Goal: Information Seeking & Learning: Learn about a topic

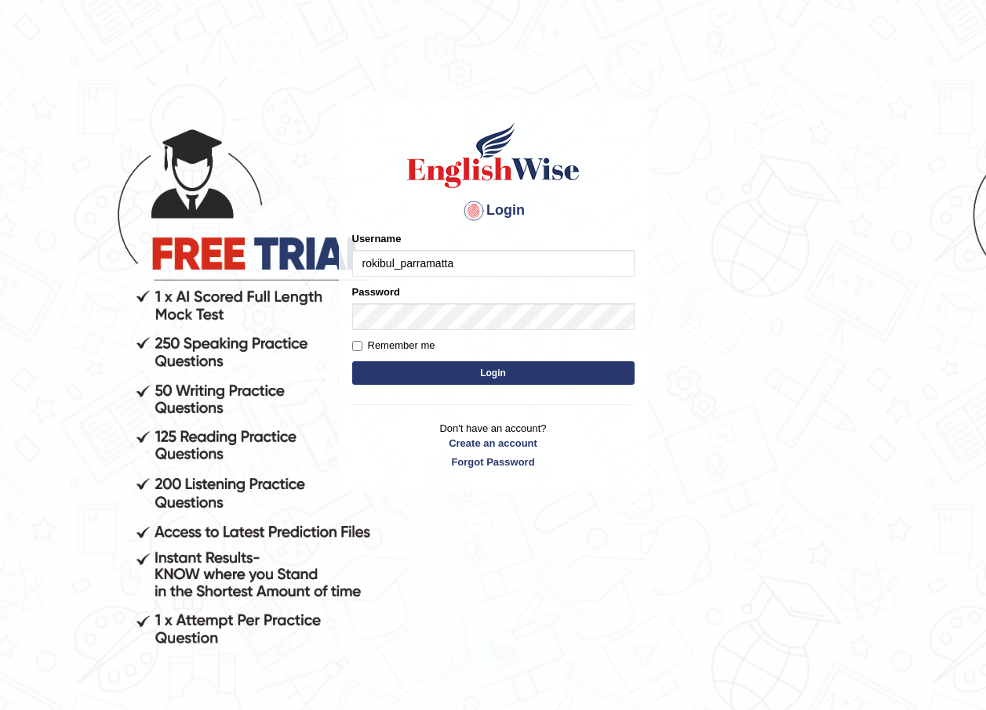
type input "rokibul_parramatta"
click at [579, 369] on button "Login" at bounding box center [493, 374] width 282 height 24
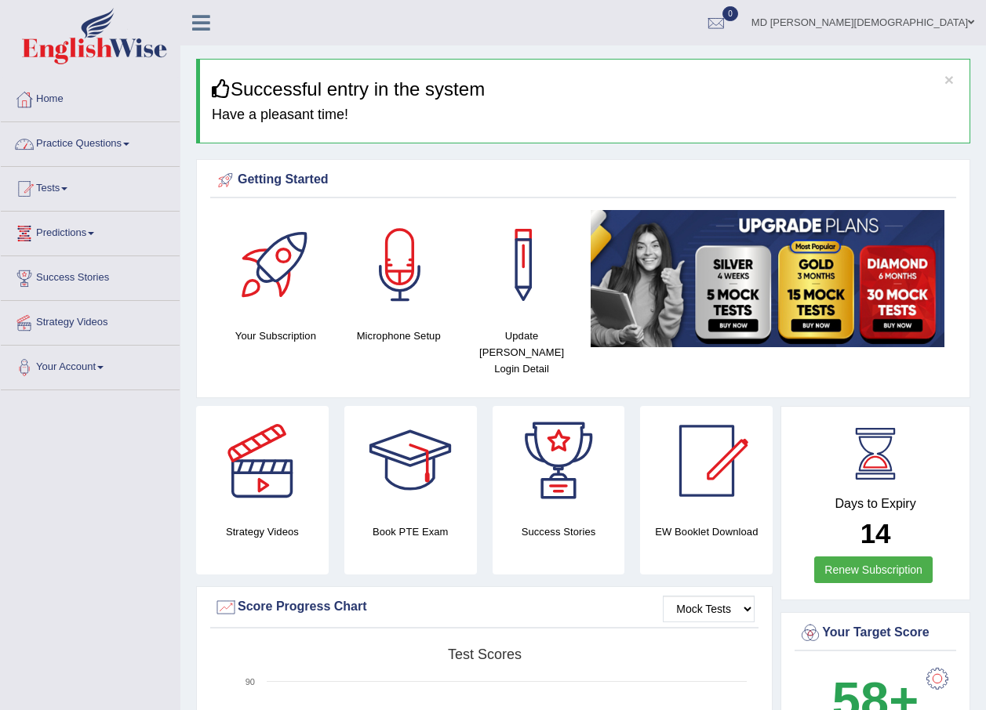
click at [123, 150] on link "Practice Questions" at bounding box center [90, 141] width 179 height 39
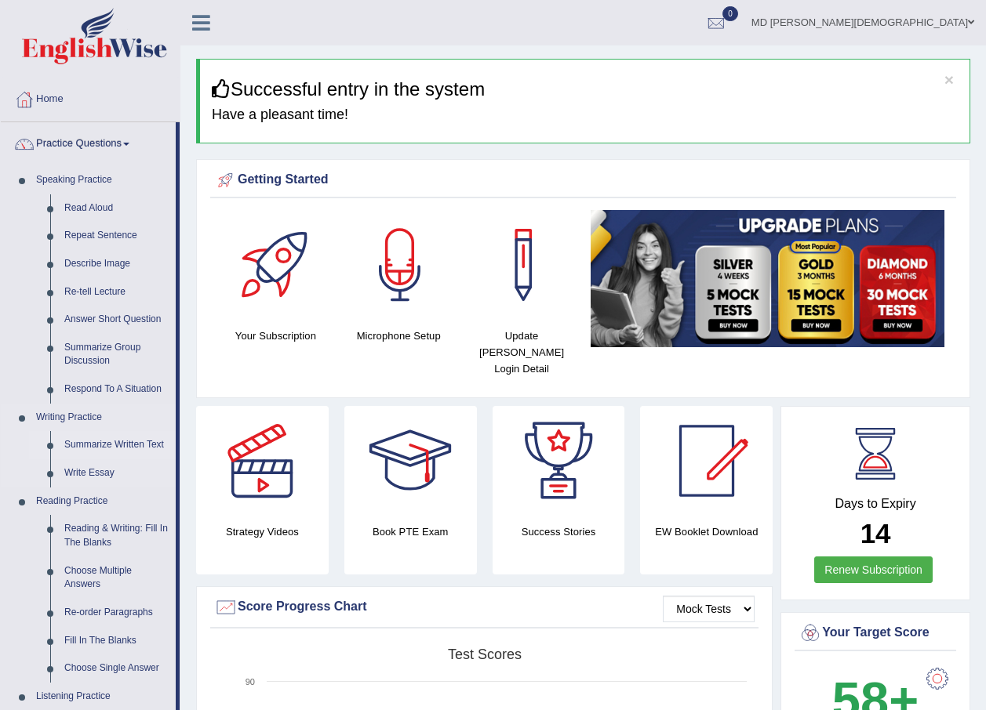
click at [141, 447] on link "Summarize Written Text" at bounding box center [116, 445] width 118 height 28
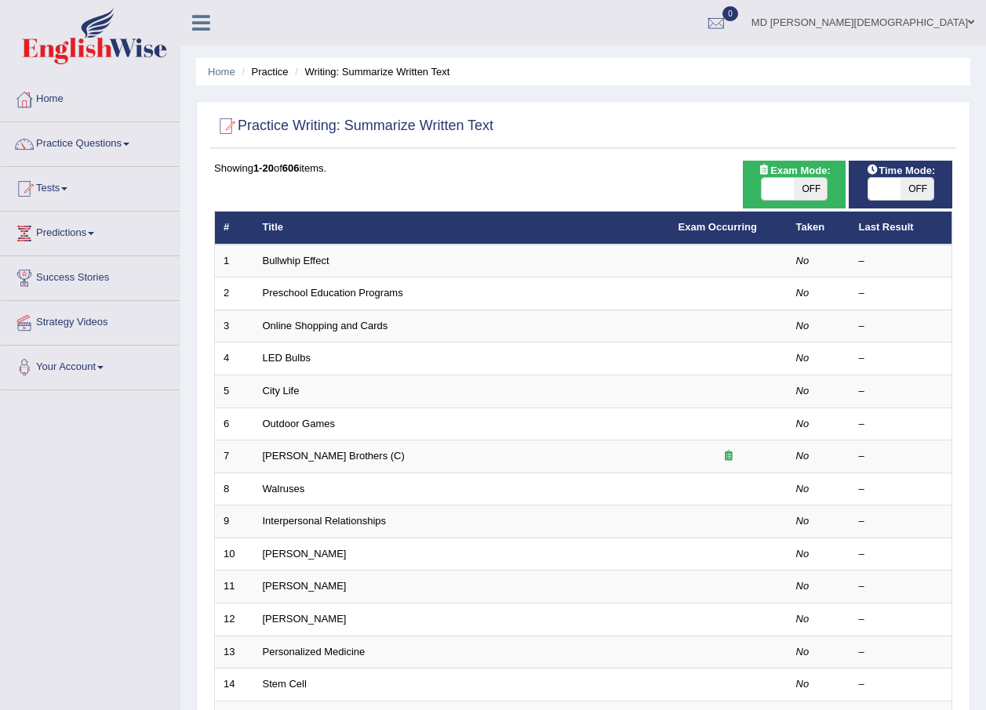
click at [785, 194] on span at bounding box center [777, 189] width 33 height 22
click at [785, 184] on span at bounding box center [777, 189] width 33 height 22
checkbox input "true"
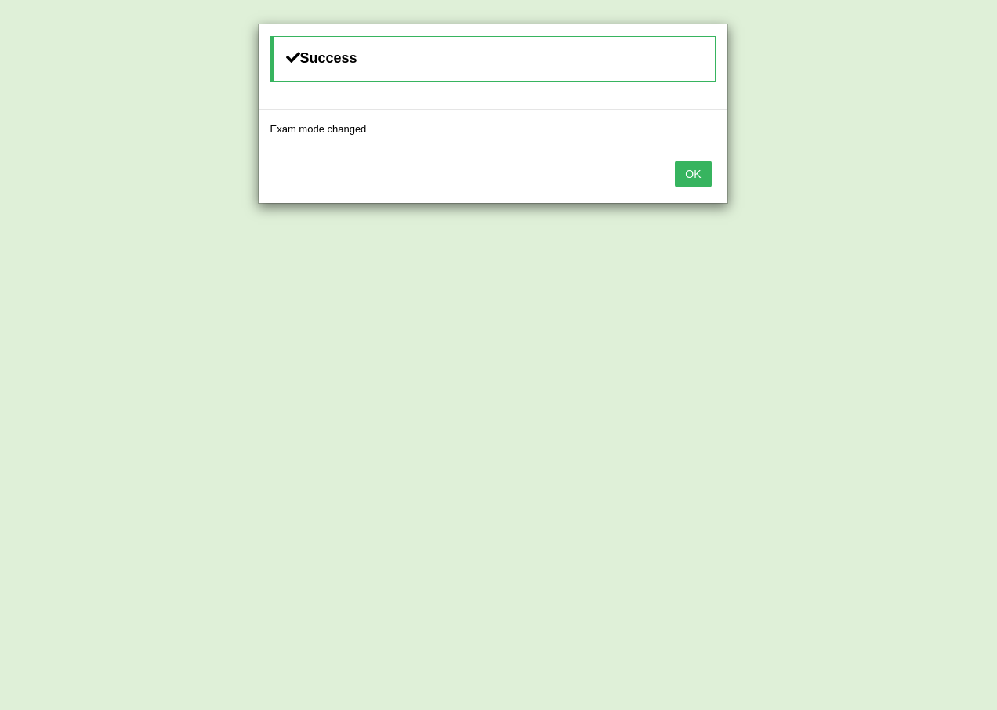
click at [698, 166] on button "OK" at bounding box center [693, 174] width 36 height 27
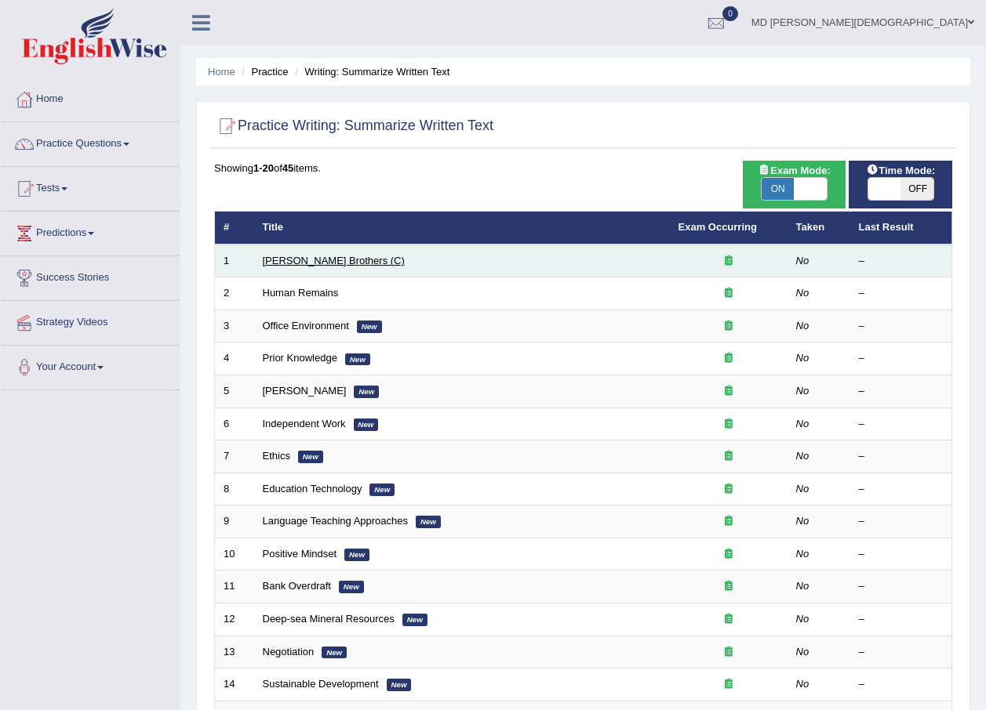
click at [310, 262] on link "[PERSON_NAME] Brothers (C)" at bounding box center [334, 261] width 142 height 12
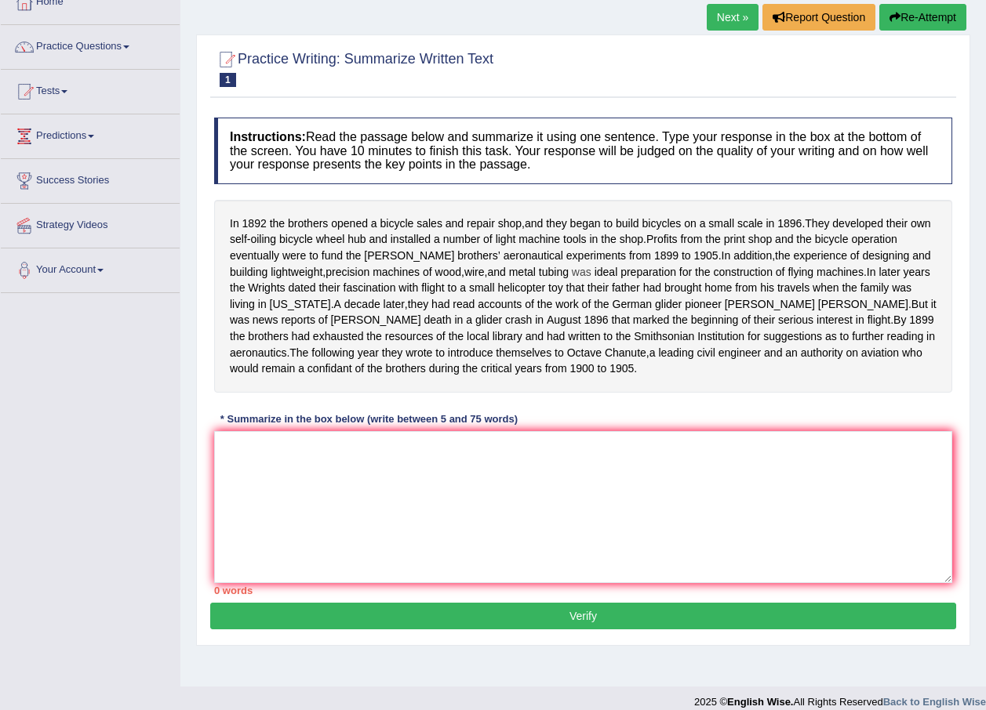
scroll to position [113, 0]
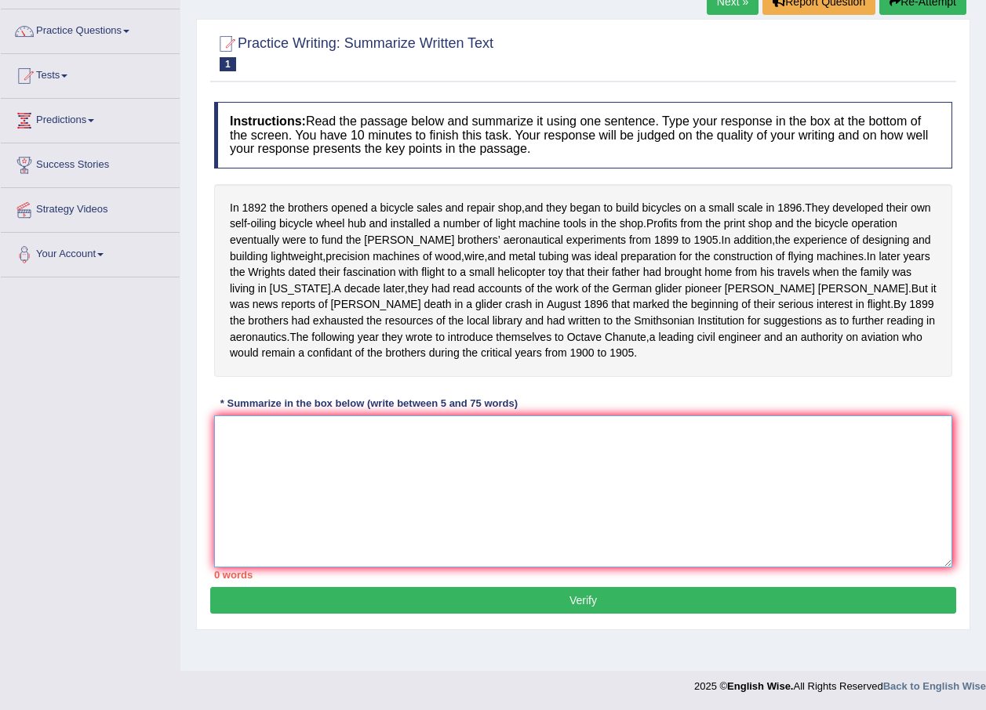
click at [359, 500] on textarea at bounding box center [583, 492] width 738 height 152
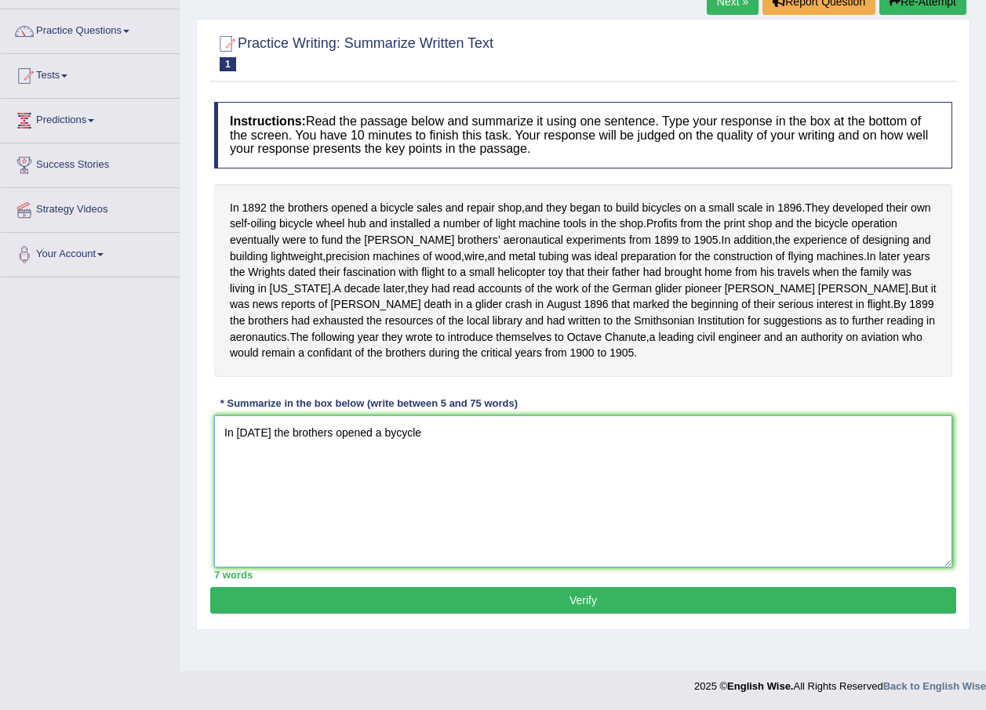
click at [383, 449] on textarea "In 1892 the brothers opened a bycycle" at bounding box center [583, 492] width 738 height 152
click at [413, 456] on textarea "In 1892 the brothers opened a bicycle" at bounding box center [583, 492] width 738 height 152
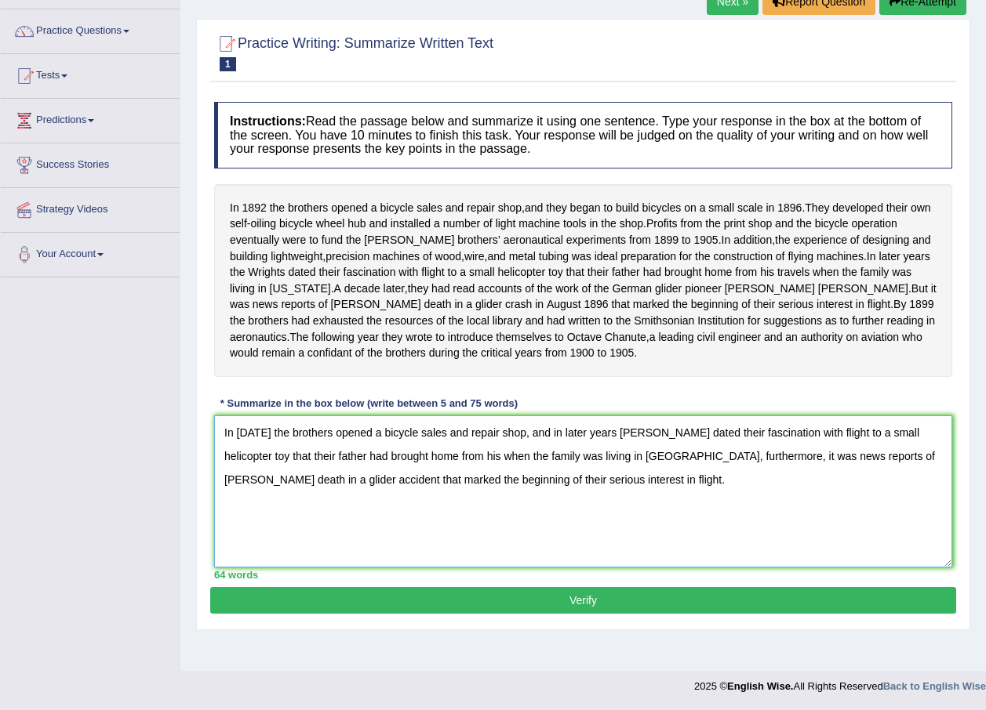
click at [361, 450] on textarea "In 1892 the brothers opened a bicycle sales and repair shop, and in later years…" at bounding box center [583, 492] width 738 height 152
click at [877, 449] on textarea "In 1892 the brothers founded a bicycle sales and repair shop, and in later year…" at bounding box center [583, 492] width 738 height 152
click at [359, 474] on textarea "In 1892 the brothers founded a bicycle sales and repair shop, and in later year…" at bounding box center [583, 492] width 738 height 152
click at [360, 474] on textarea "In 1892 the brothers founded a bicycle sales and repair shop, and in later year…" at bounding box center [583, 492] width 738 height 152
type textarea "In 1892 the brothers founded a bicycle sales and repair shop, and in later year…"
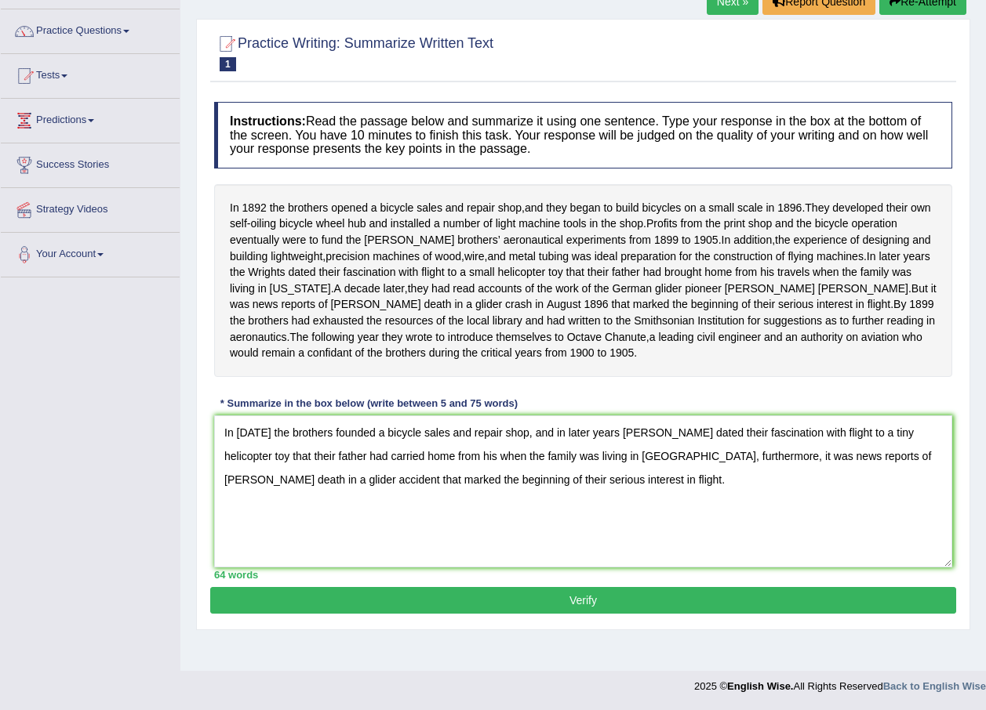
click at [650, 614] on button "Verify" at bounding box center [583, 600] width 746 height 27
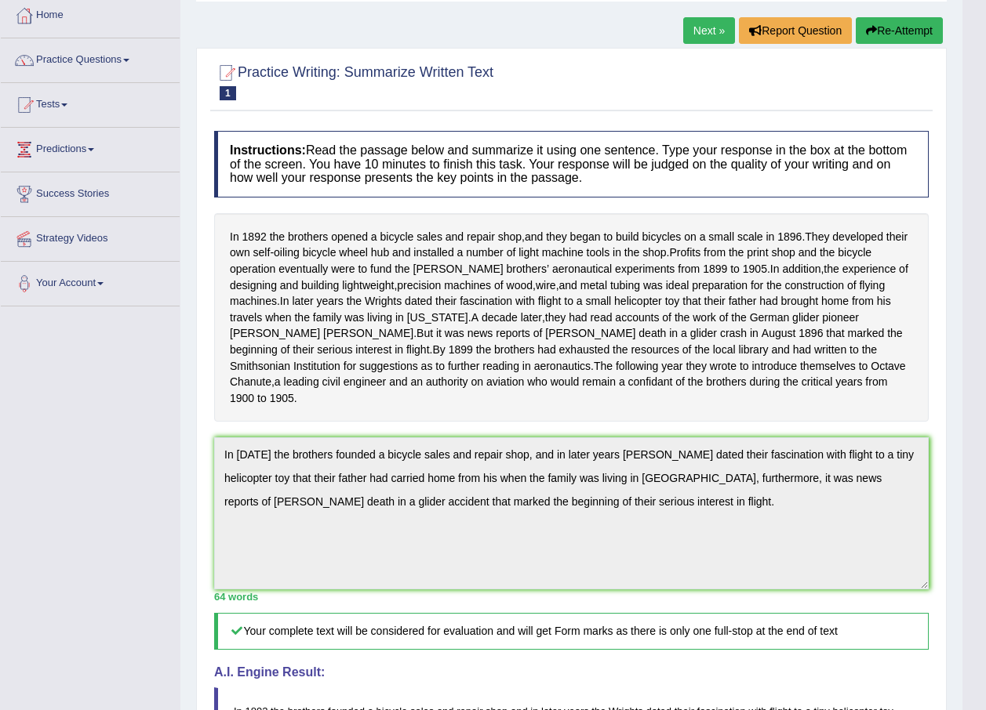
scroll to position [43, 0]
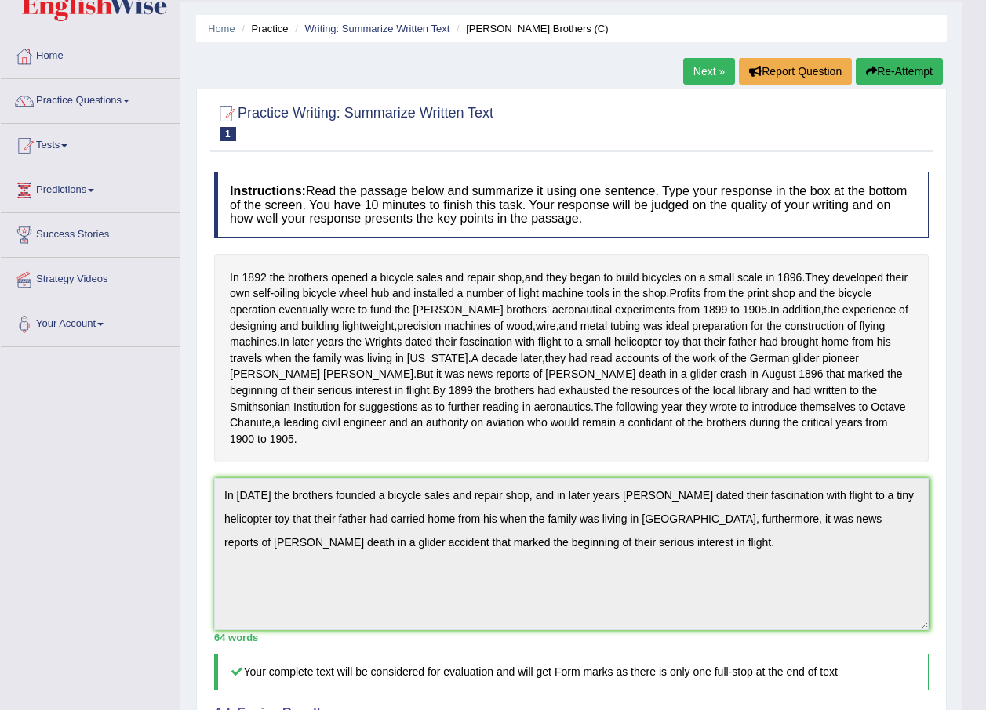
click at [697, 78] on link "Next »" at bounding box center [709, 71] width 52 height 27
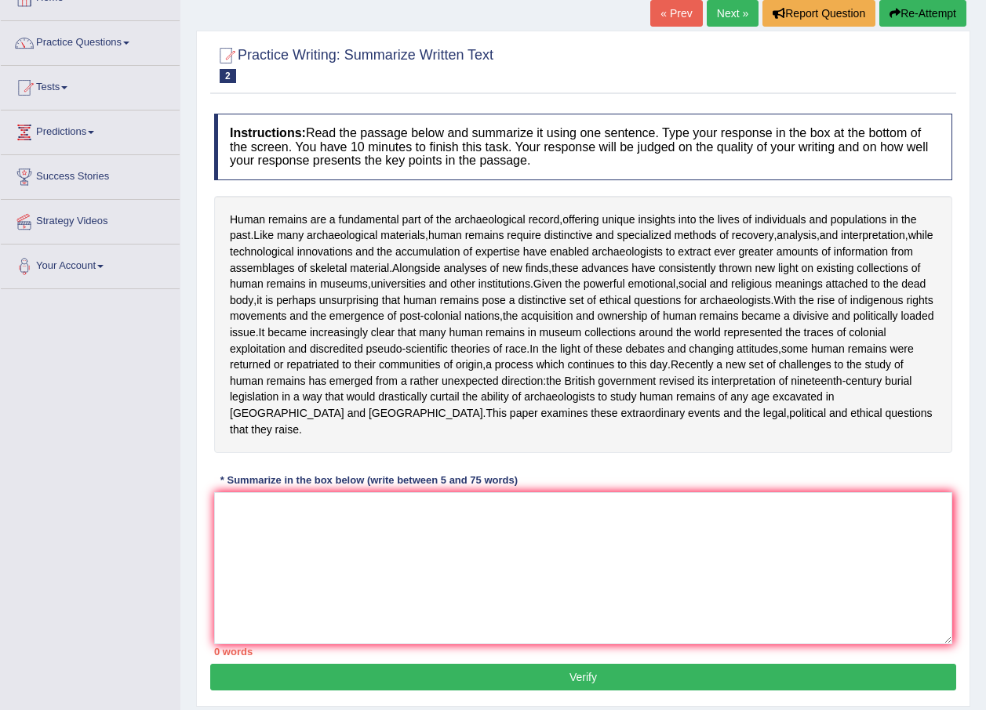
scroll to position [157, 0]
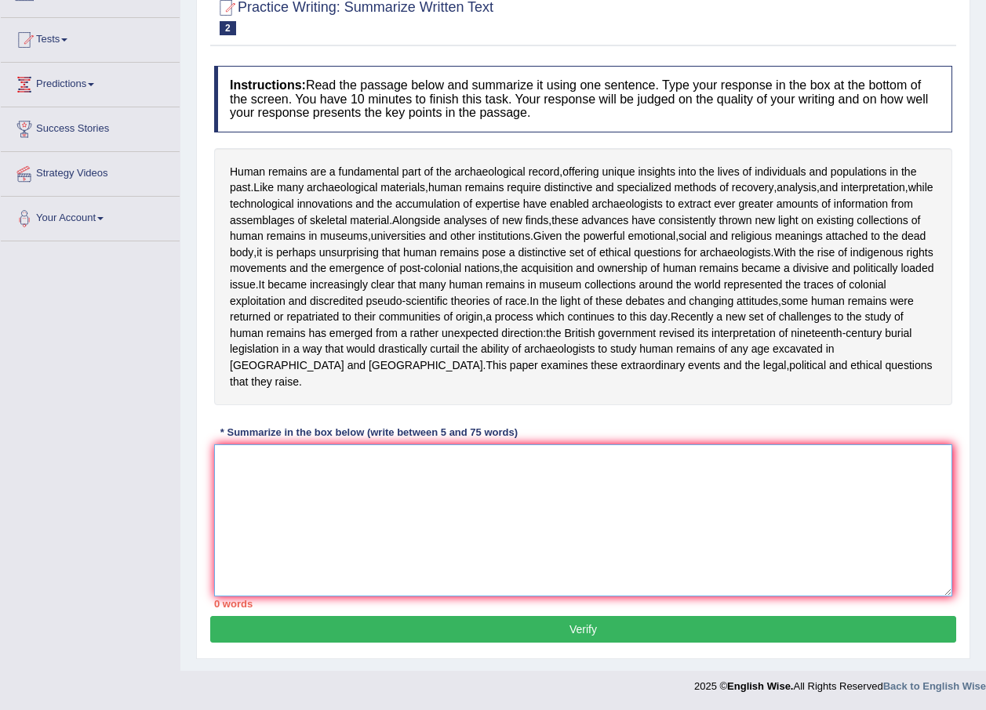
click at [377, 529] on textarea at bounding box center [583, 521] width 738 height 152
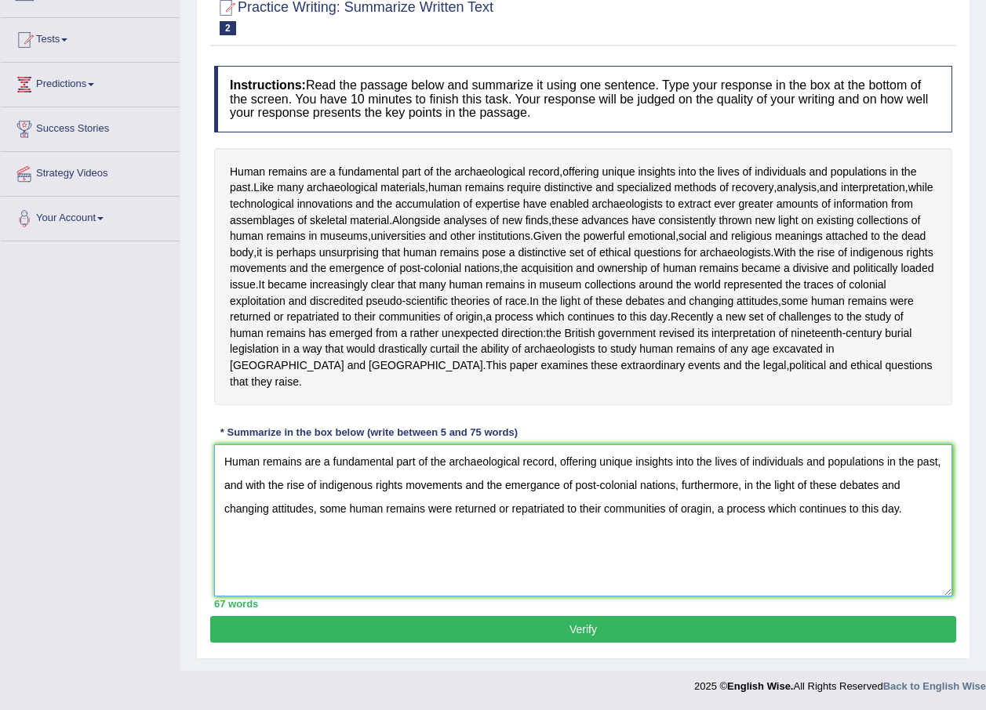
click at [391, 468] on textarea "Human remains are a fundamental part of the archaeological record, offering uni…" at bounding box center [583, 521] width 738 height 152
click at [580, 471] on textarea "Human remains are a essential part of the archaeological record, offering uniqu…" at bounding box center [583, 521] width 738 height 152
type textarea "Human remains are a essential part of the archaeological record, providing uniq…"
click at [592, 635] on button "Verify" at bounding box center [583, 629] width 746 height 27
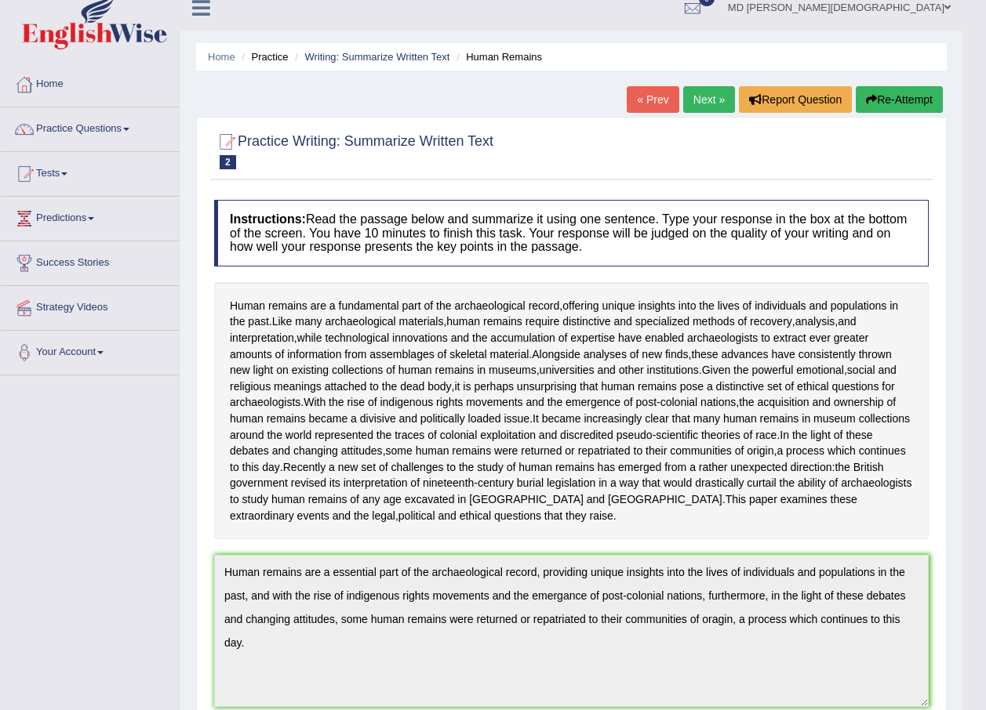
scroll to position [0, 0]
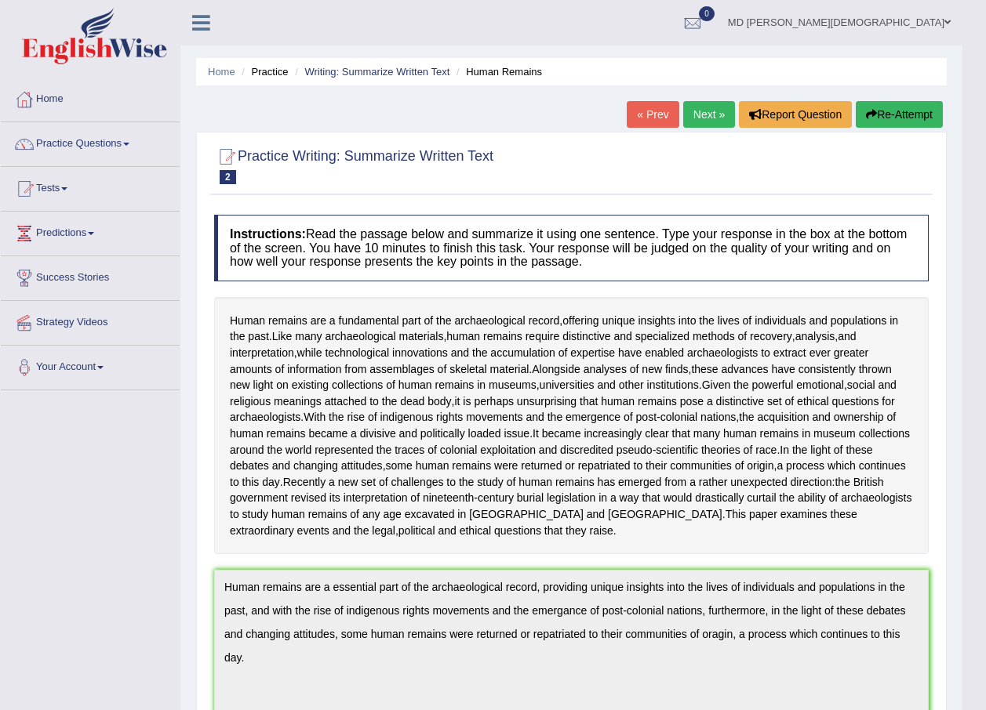
click at [714, 107] on link "Next »" at bounding box center [709, 114] width 52 height 27
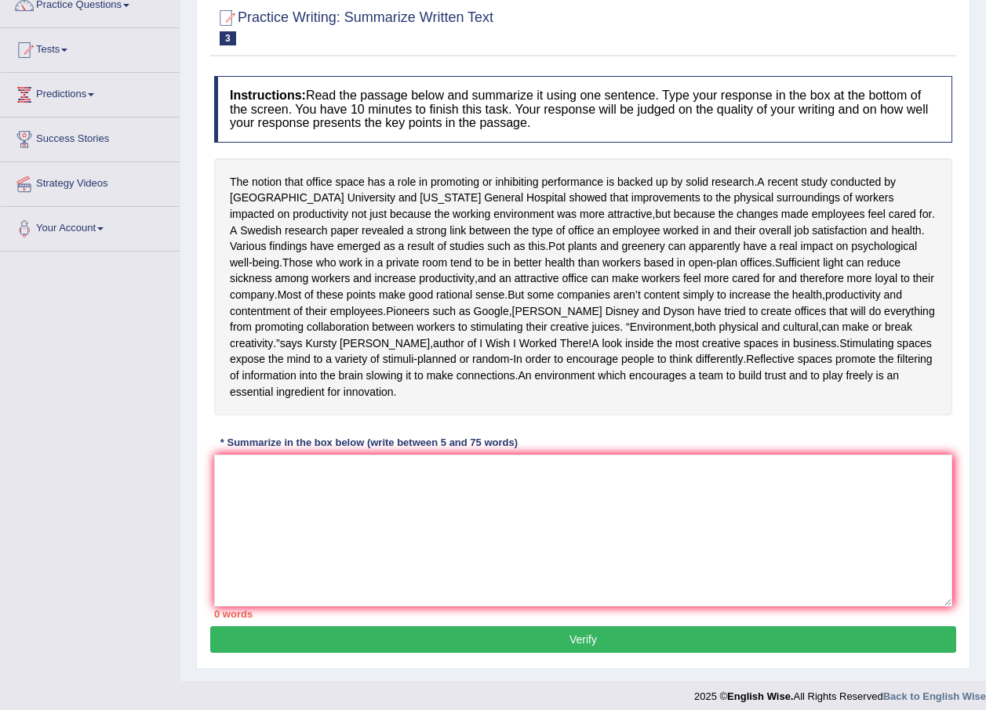
scroll to position [165, 0]
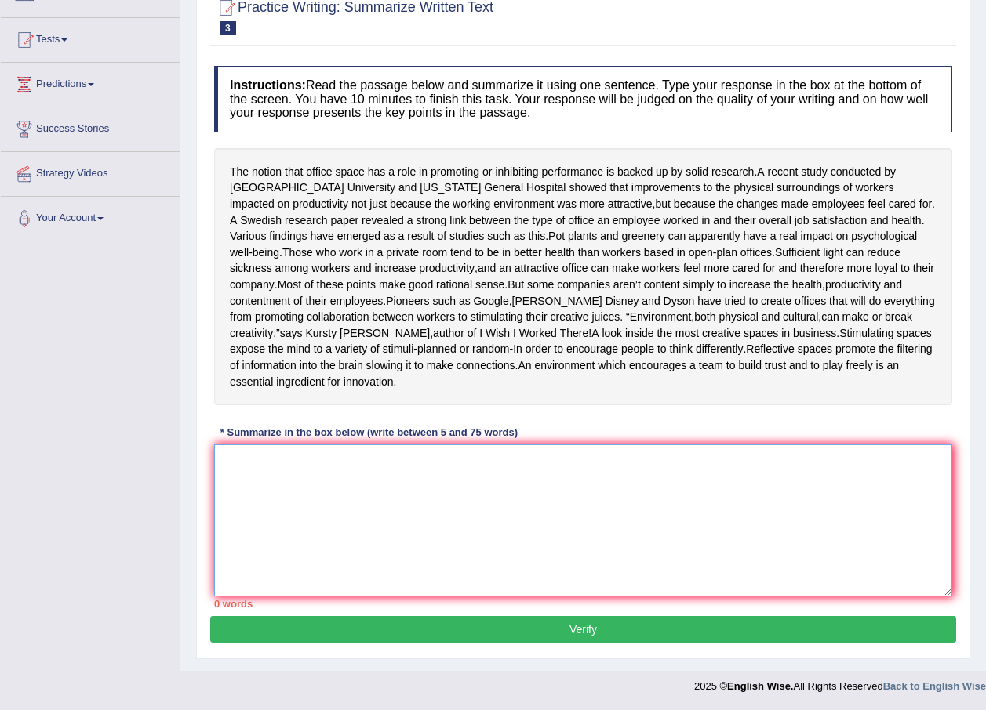
click at [410, 493] on textarea at bounding box center [583, 521] width 738 height 152
type textarea "T"
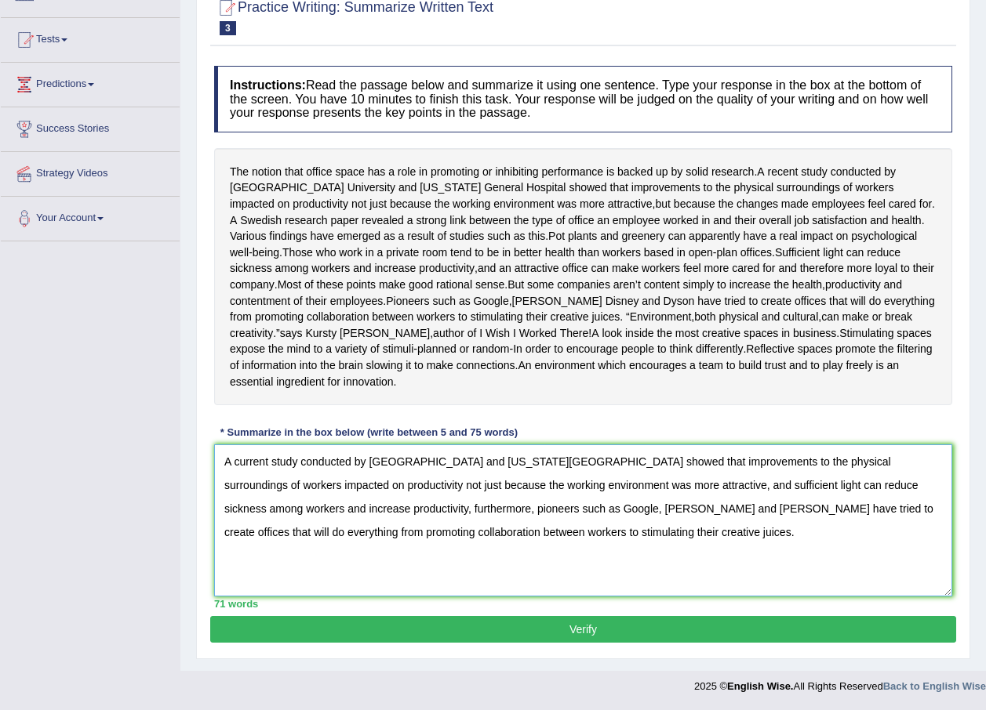
type textarea "A current study conducted by Harvard University and Massachusetts General Hospi…"
click at [606, 632] on button "Verify" at bounding box center [583, 629] width 746 height 27
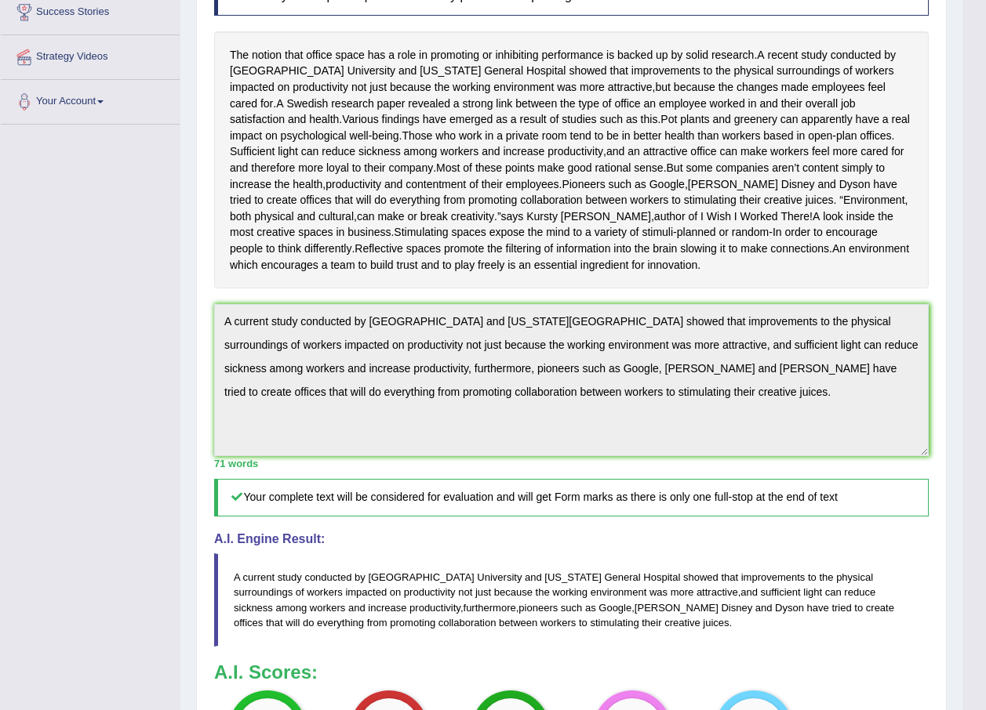
scroll to position [0, 0]
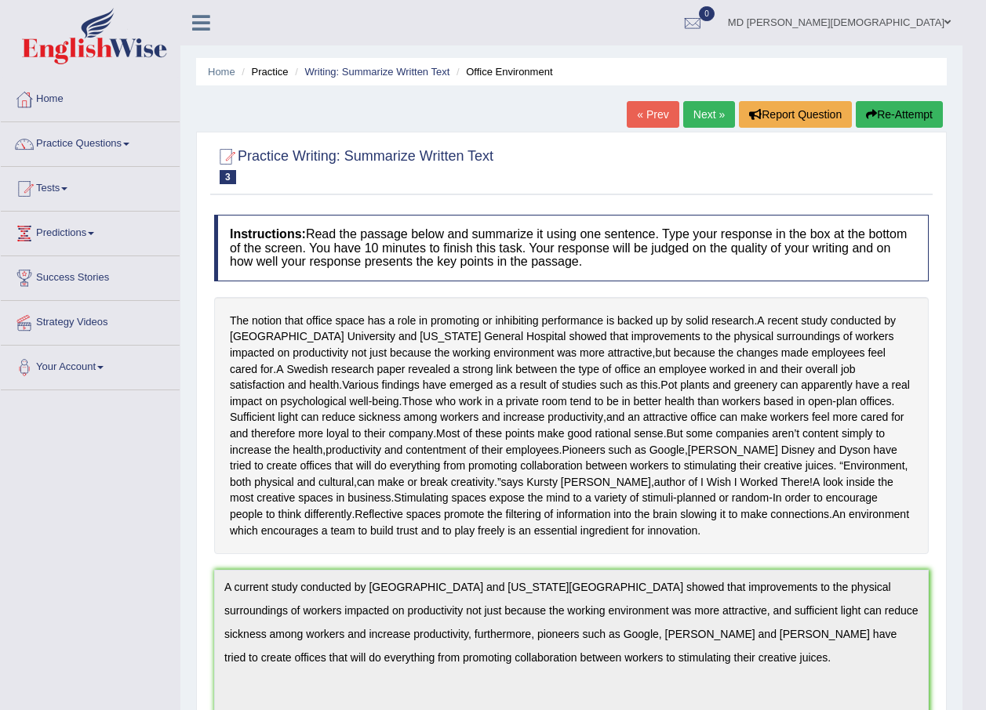
click at [122, 140] on link "Practice Questions" at bounding box center [90, 141] width 179 height 39
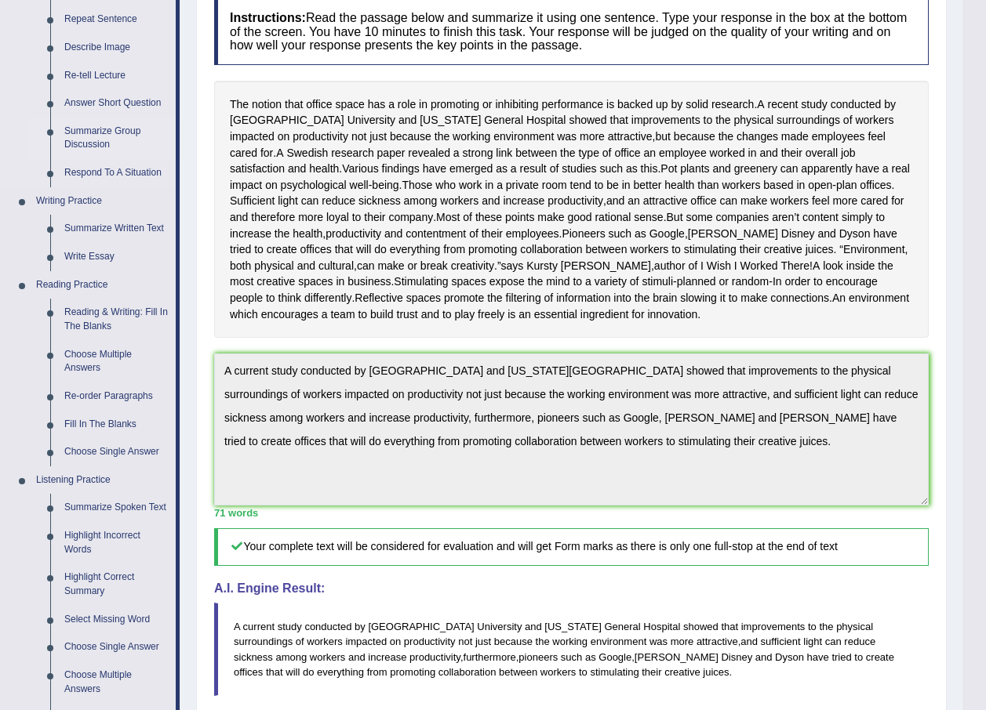
scroll to position [235, 0]
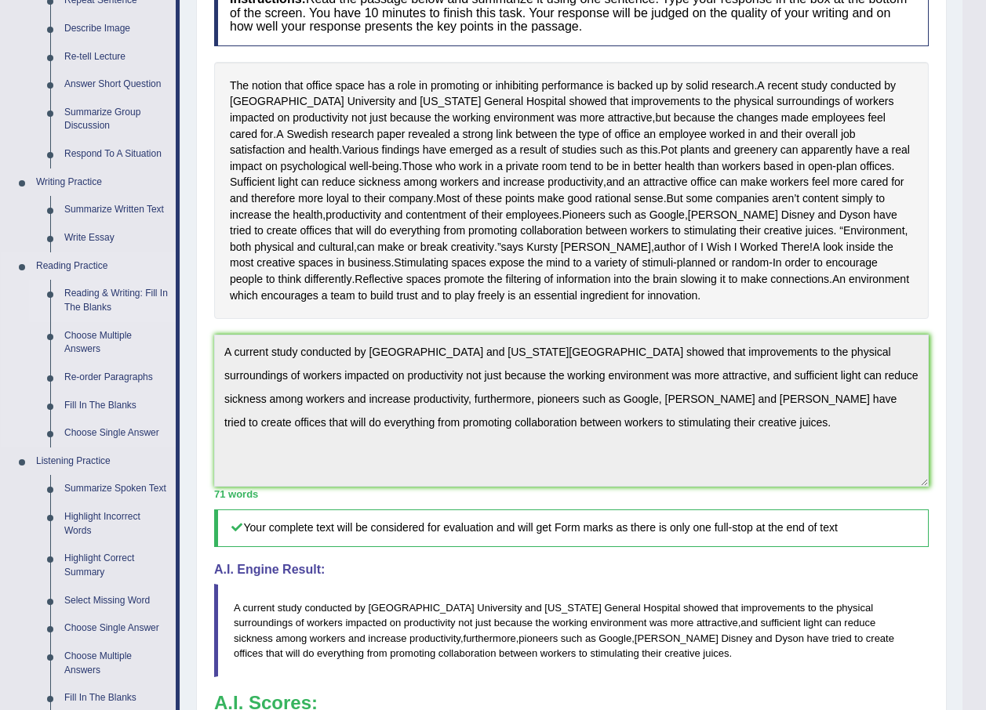
click at [109, 303] on link "Reading & Writing: Fill In The Blanks" at bounding box center [116, 301] width 118 height 42
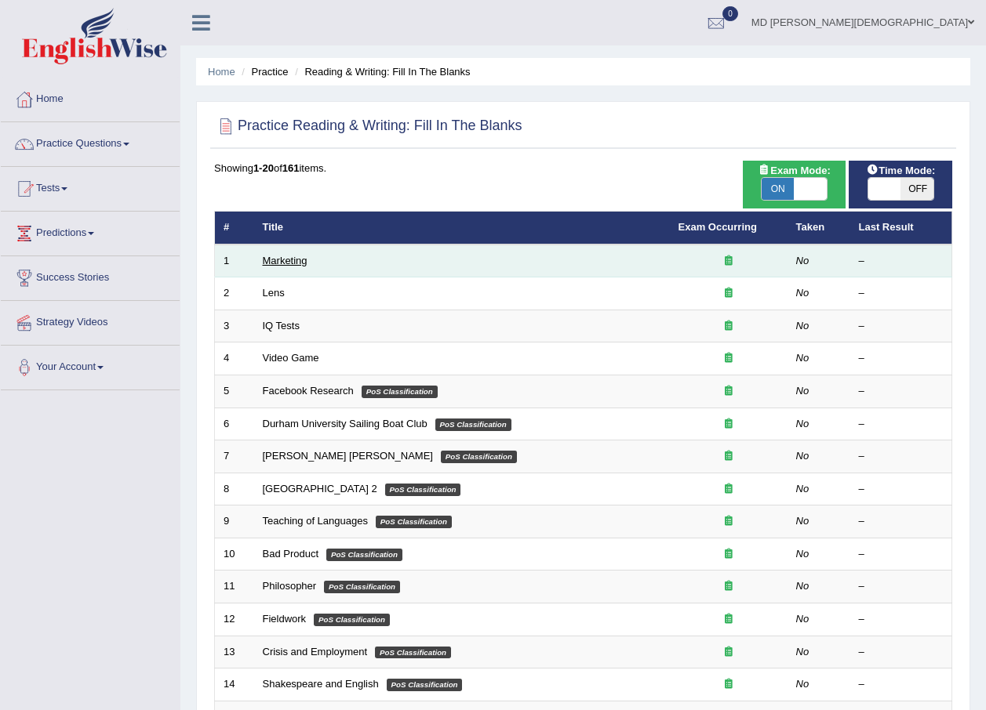
click at [288, 255] on link "Marketing" at bounding box center [285, 261] width 45 height 12
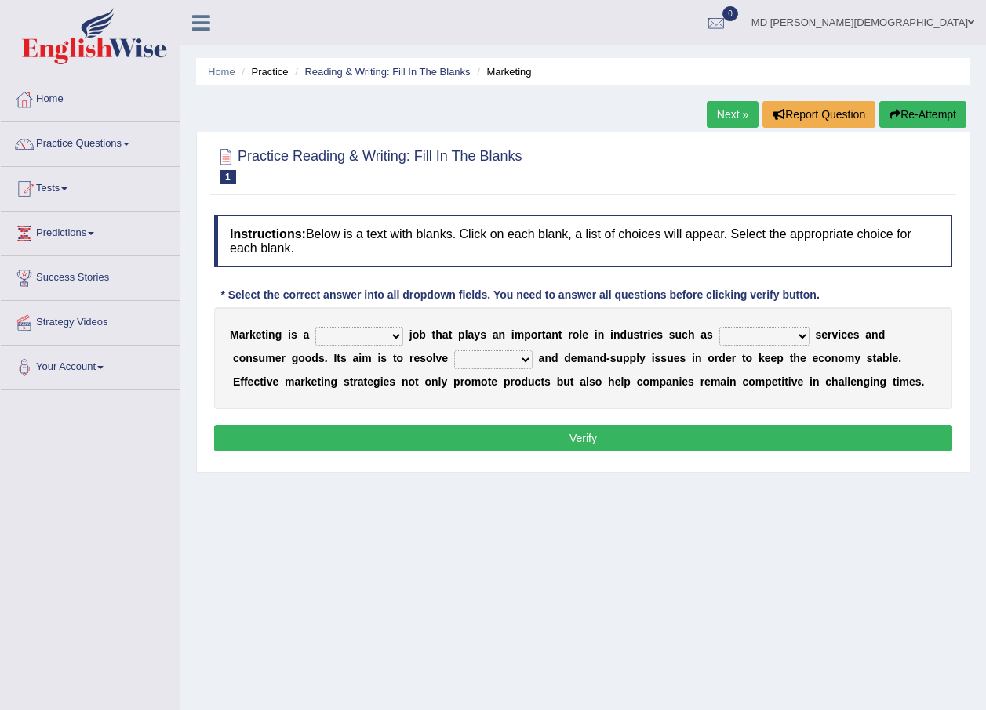
click at [383, 332] on select "professional flexible parochial descriptive" at bounding box center [359, 336] width 88 height 19
select select "professional"
click at [315, 327] on select "professional flexible parochial descriptive" at bounding box center [359, 336] width 88 height 19
click at [764, 336] on select "civil financial conventional foremost" at bounding box center [764, 336] width 90 height 19
click at [547, 597] on div "Home Practice Reading & Writing: Fill In The Blanks Marketing Next » Report Que…" at bounding box center [582, 392] width 805 height 784
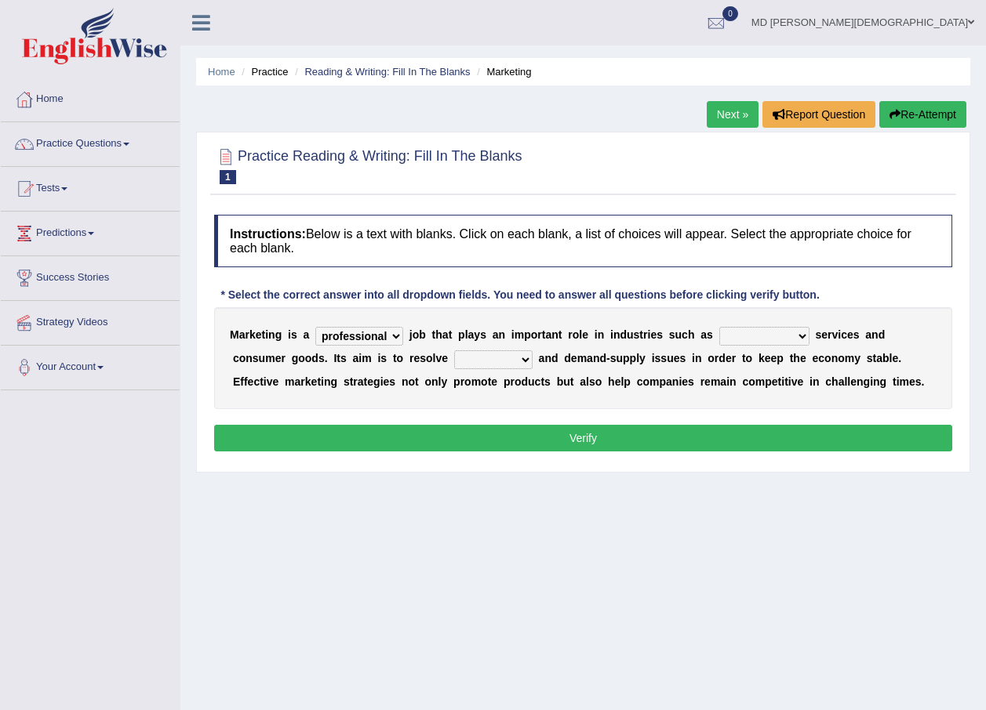
click at [532, 358] on b at bounding box center [535, 358] width 6 height 13
click at [454, 359] on select "imbalance excess symmetry budget" at bounding box center [493, 360] width 78 height 19
select select "imbalance"
click at [454, 351] on select "imbalance excess symmetry budget" at bounding box center [493, 360] width 78 height 19
click at [754, 334] on select "civil financial conventional foremost" at bounding box center [764, 336] width 90 height 19
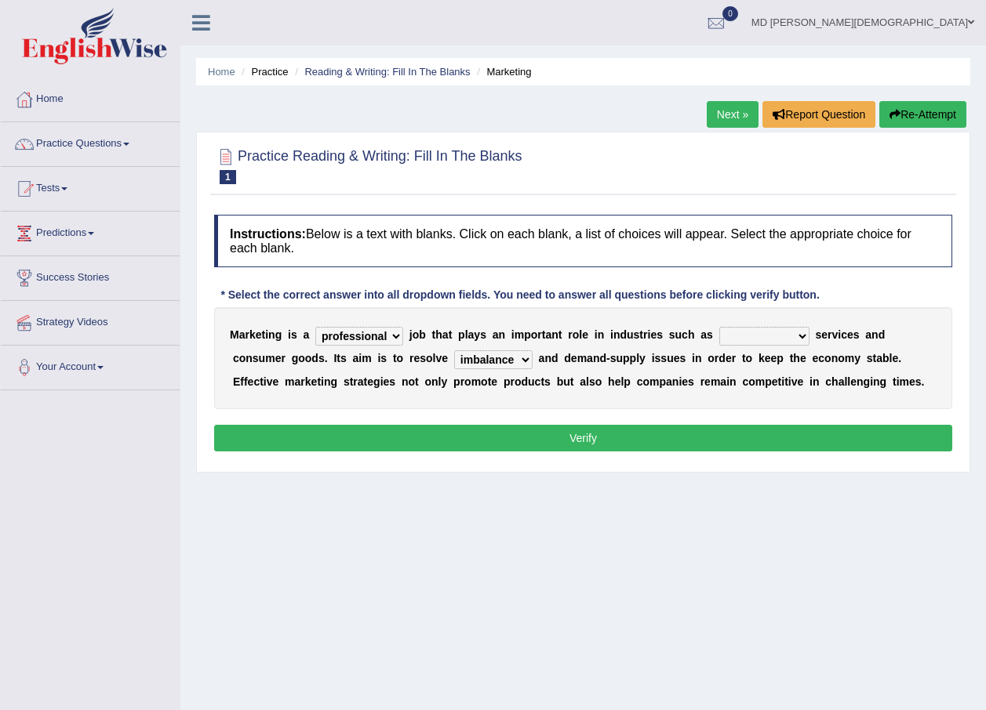
select select "financial"
click at [719, 327] on select "civil financial conventional foremost" at bounding box center [764, 336] width 90 height 19
click at [663, 441] on button "Verify" at bounding box center [583, 438] width 738 height 27
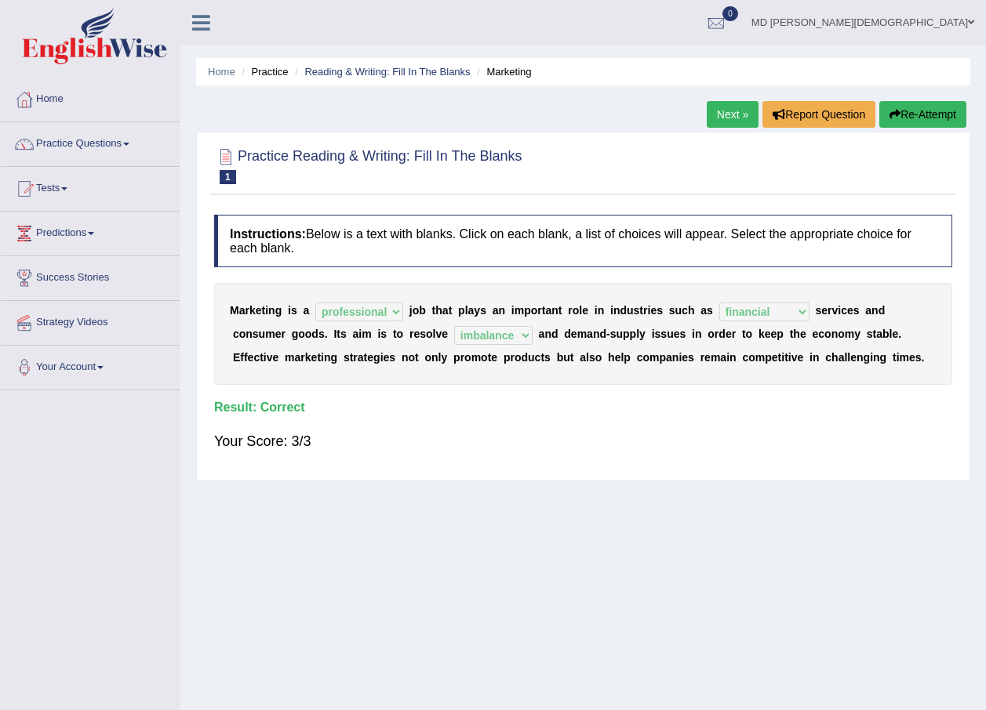
click at [728, 111] on link "Next »" at bounding box center [733, 114] width 52 height 27
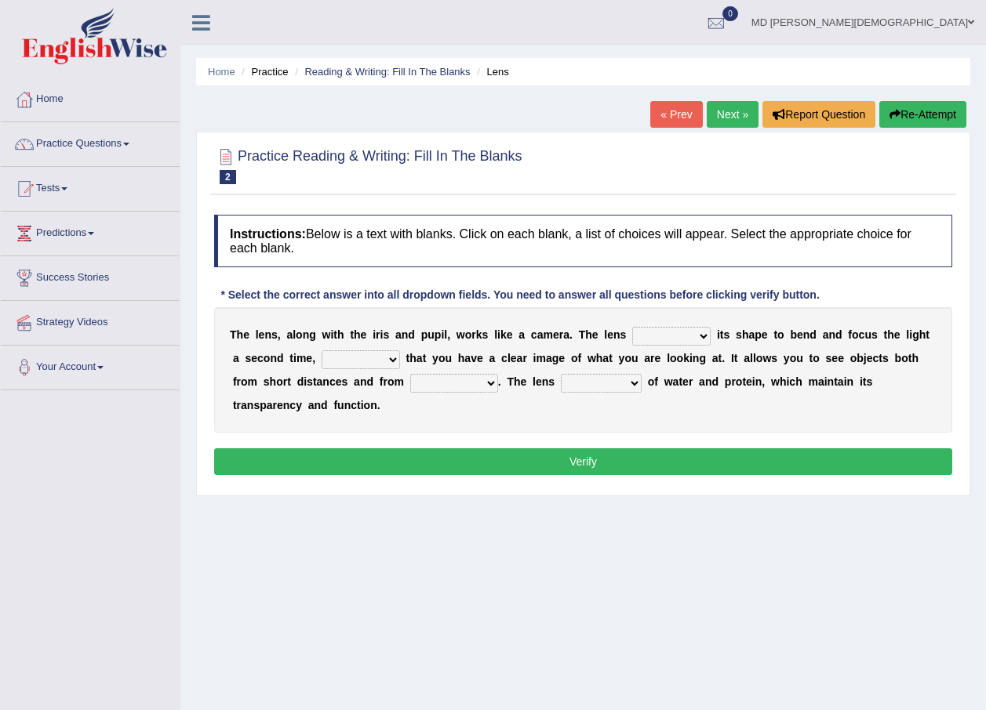
click at [674, 333] on select "adjusts shows selects presents" at bounding box center [671, 336] width 78 height 19
select select "adjusts"
click at [632, 327] on select "adjusts shows selects presents" at bounding box center [671, 336] width 78 height 19
click at [375, 360] on select "ensures to ensure ensure ensured" at bounding box center [361, 360] width 78 height 19
select select "ensure"
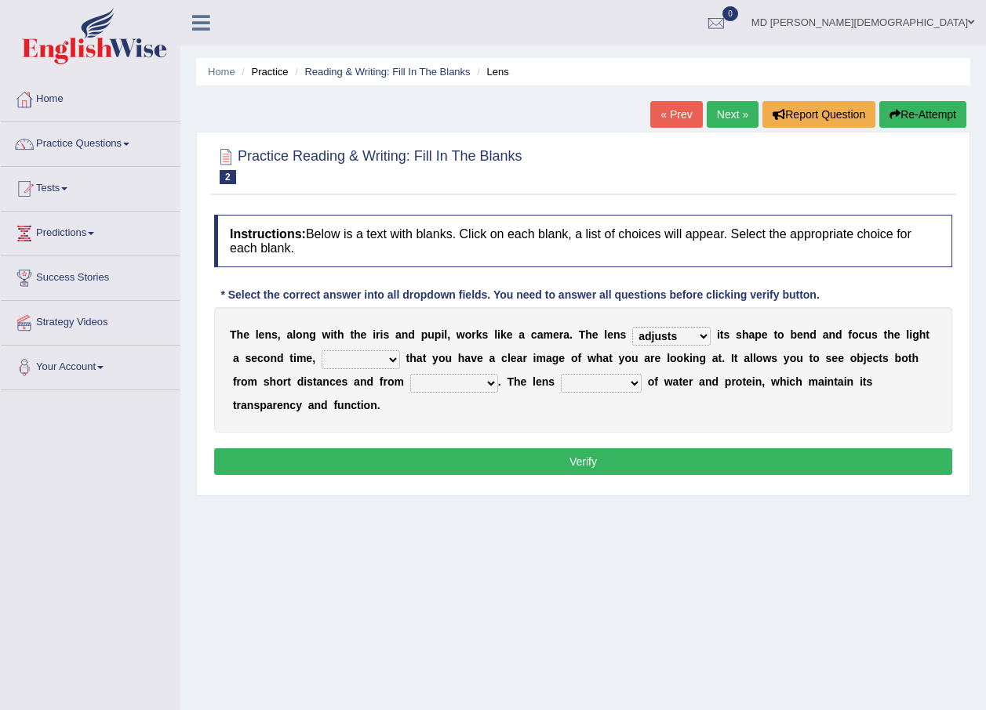
click at [322, 351] on select "ensures to ensure ensure ensured" at bounding box center [361, 360] width 78 height 19
click at [416, 383] on select "far away in between further apart all along" at bounding box center [454, 383] width 88 height 19
select select "far away"
click at [410, 374] on select "far away in between further apart all along" at bounding box center [454, 383] width 88 height 19
click at [561, 384] on select "constitutes comprises composes consists" at bounding box center [601, 383] width 81 height 19
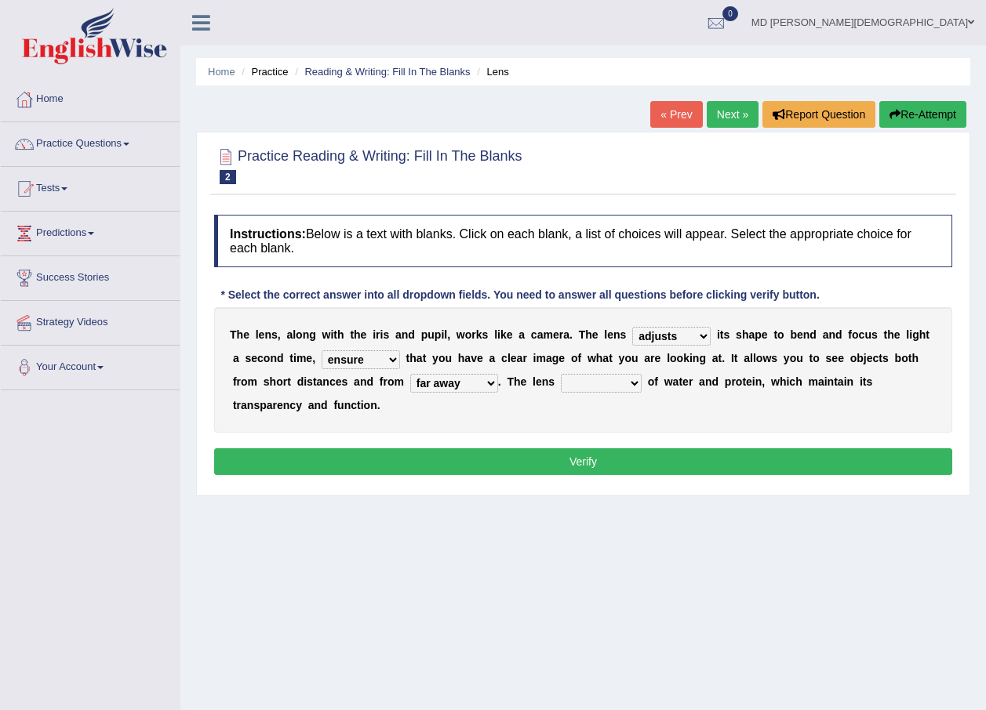
select select "consists"
click at [561, 374] on select "constitutes comprises composes consists" at bounding box center [601, 383] width 81 height 19
click at [550, 449] on button "Verify" at bounding box center [583, 462] width 738 height 27
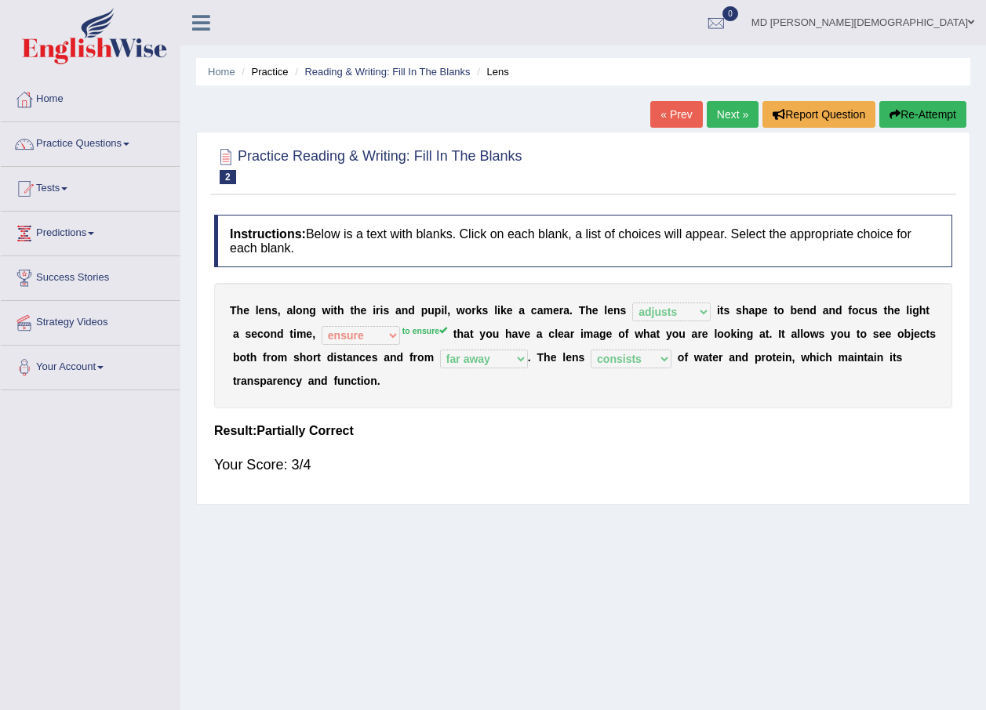
click at [739, 114] on link "Next »" at bounding box center [733, 114] width 52 height 27
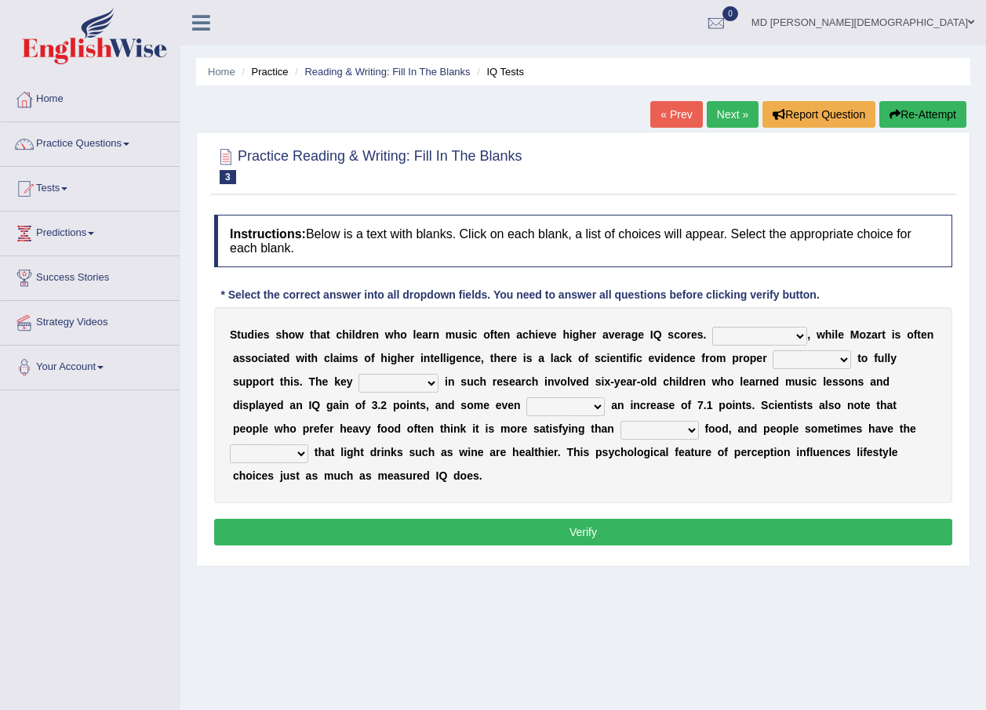
click at [762, 338] on select "However Therefore Consequently While" at bounding box center [759, 336] width 95 height 19
select select "Therefore"
click at [712, 327] on select "However Therefore Consequently While" at bounding box center [759, 336] width 95 height 19
click at [810, 358] on select "test tests testing tested" at bounding box center [811, 360] width 78 height 19
select select "testing"
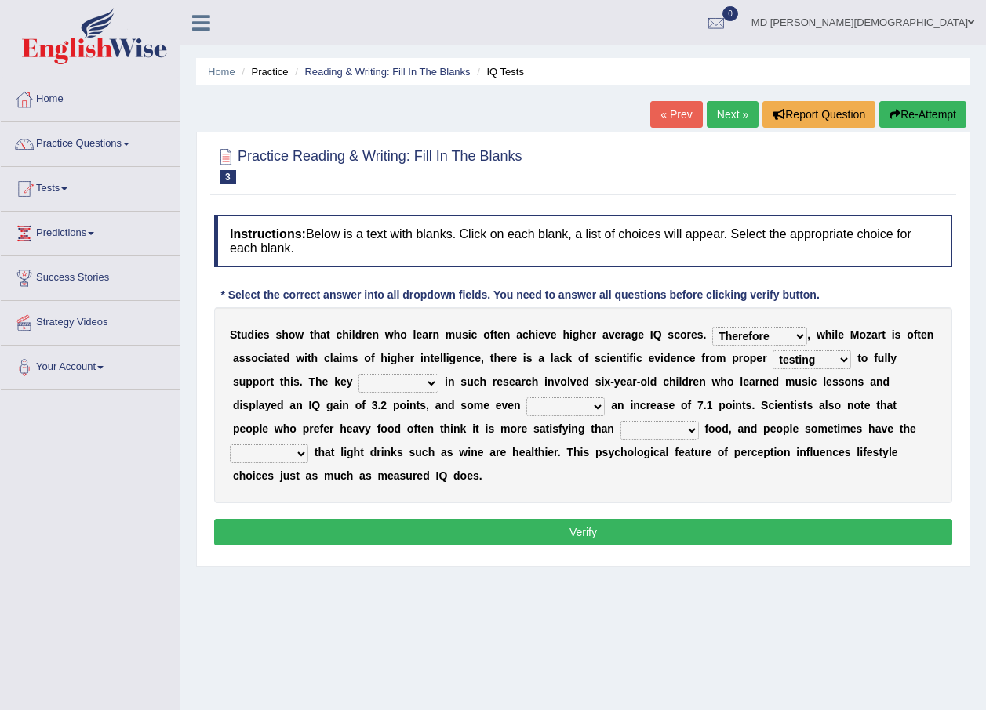
click at [772, 351] on select "test tests testing tested" at bounding box center [811, 360] width 78 height 19
click at [358, 389] on select "process goal implication odd" at bounding box center [398, 383] width 80 height 19
click at [261, 649] on div "Home Practice Reading & Writing: Fill In The Blanks IQ Tests « Prev Next » Repo…" at bounding box center [582, 392] width 805 height 784
click at [526, 409] on select "exhibited taught learned threatened" at bounding box center [565, 407] width 78 height 19
select select "exhibited"
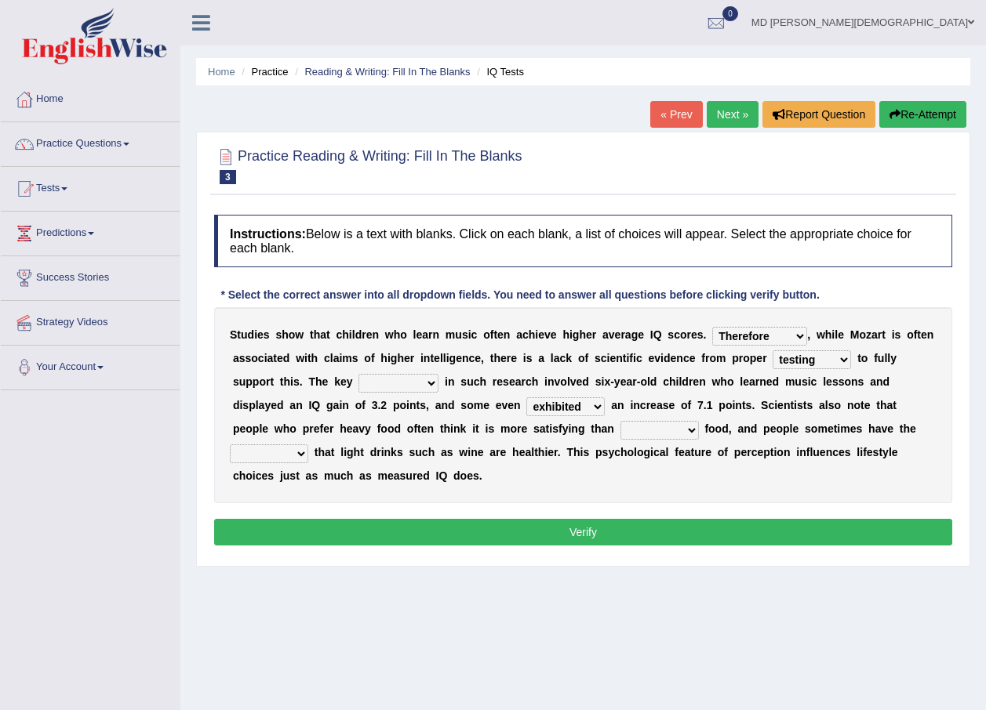
click at [526, 398] on select "exhibited taught learned threatened" at bounding box center [565, 407] width 78 height 19
click at [358, 383] on select "process goal implication odd" at bounding box center [398, 383] width 80 height 19
select select "goal"
click at [358, 374] on select "process goal implication odd" at bounding box center [398, 383] width 80 height 19
click at [620, 431] on select "choosy lighter cushiony spooky" at bounding box center [659, 430] width 78 height 19
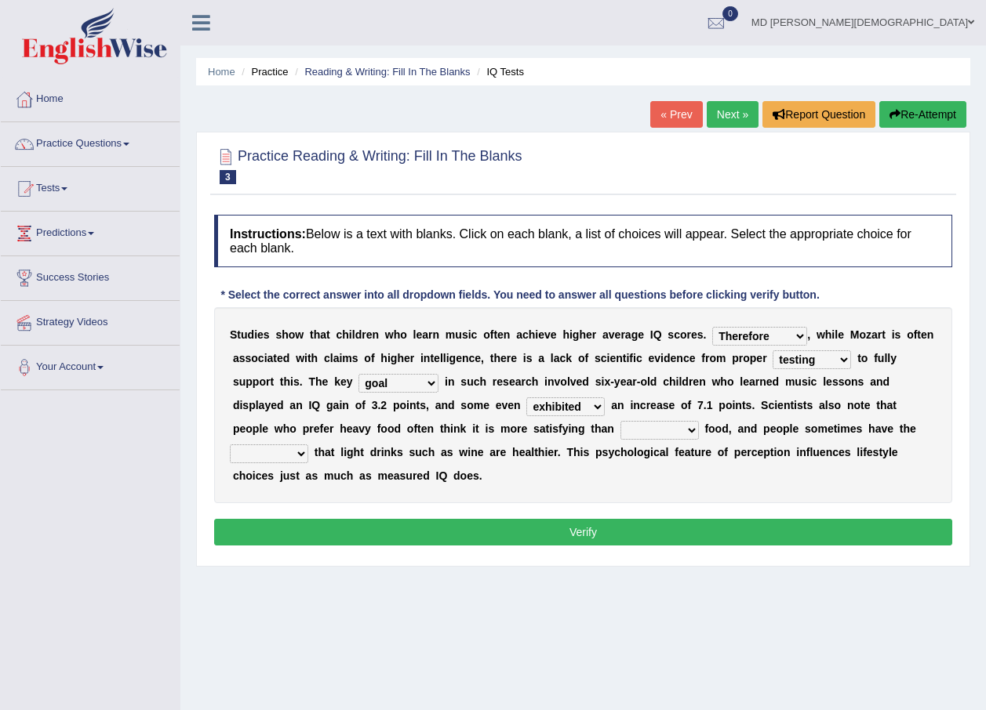
select select "lighter"
click at [620, 421] on select "choosy lighter cushiony spooky" at bounding box center [659, 430] width 78 height 19
click at [308, 445] on select "illusion sight anecdote intention" at bounding box center [269, 454] width 78 height 19
click at [607, 594] on div "Home Practice Reading & Writing: Fill In The Blanks IQ Tests « Prev Next » Repo…" at bounding box center [582, 392] width 805 height 784
click at [308, 445] on select "illusion sight anecdote intention" at bounding box center [269, 454] width 78 height 19
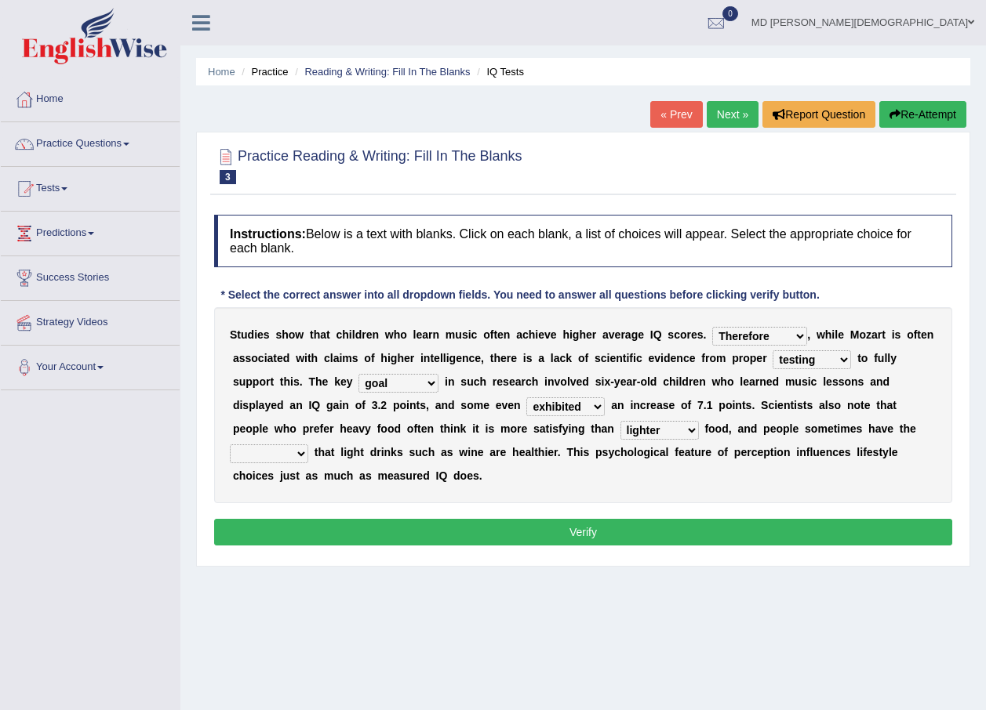
select select "illusion"
click at [308, 445] on select "illusion sight anecdote intention" at bounding box center [269, 454] width 78 height 19
click at [683, 519] on button "Verify" at bounding box center [583, 532] width 738 height 27
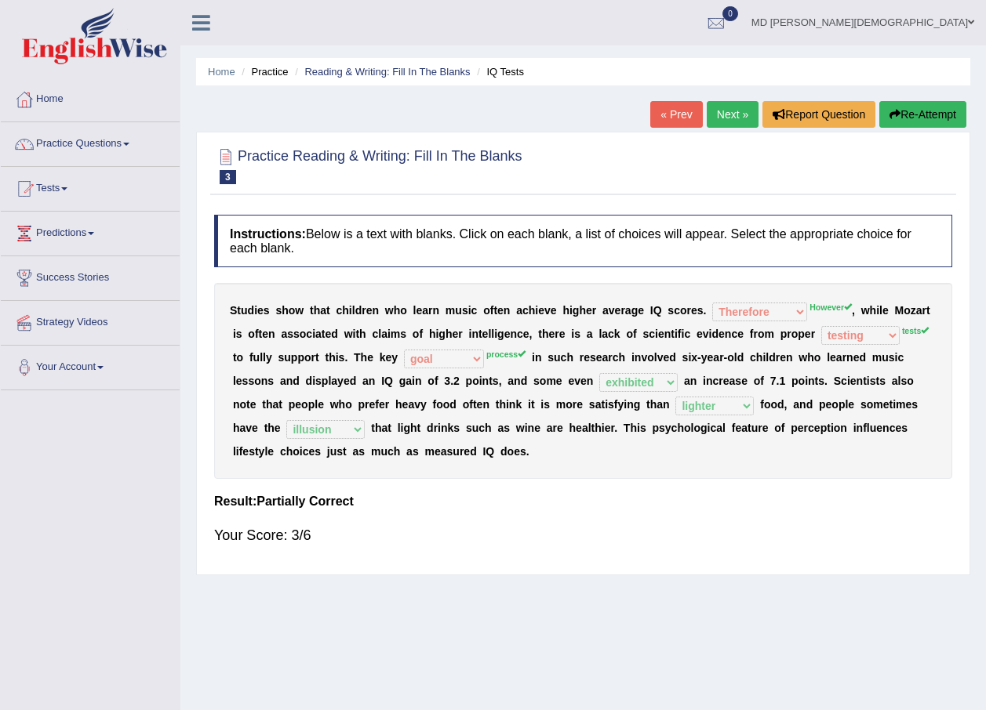
click at [729, 114] on link "Next »" at bounding box center [733, 114] width 52 height 27
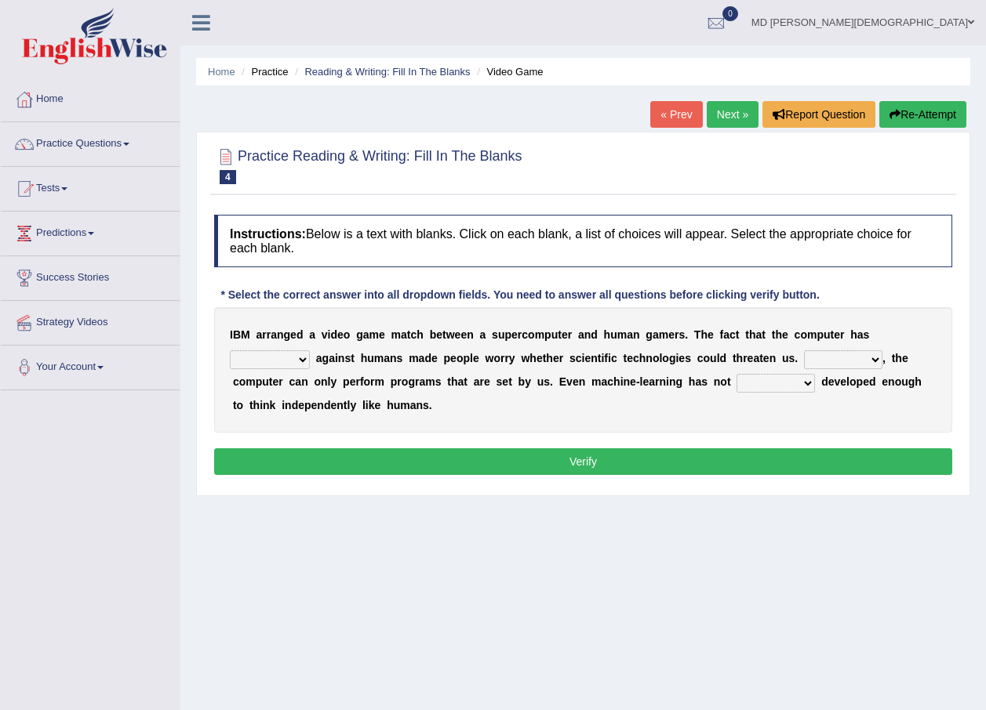
click at [310, 351] on select "competed fought acted challenged" at bounding box center [270, 360] width 80 height 19
select select "competed"
click at [310, 351] on select "competed fought acted challenged" at bounding box center [270, 360] width 80 height 19
click at [804, 355] on select "Moreover However Thus So" at bounding box center [843, 360] width 78 height 19
click at [742, 536] on div "Home Practice Reading & Writing: Fill In The Blanks Video Game « Prev Next » Re…" at bounding box center [582, 392] width 805 height 784
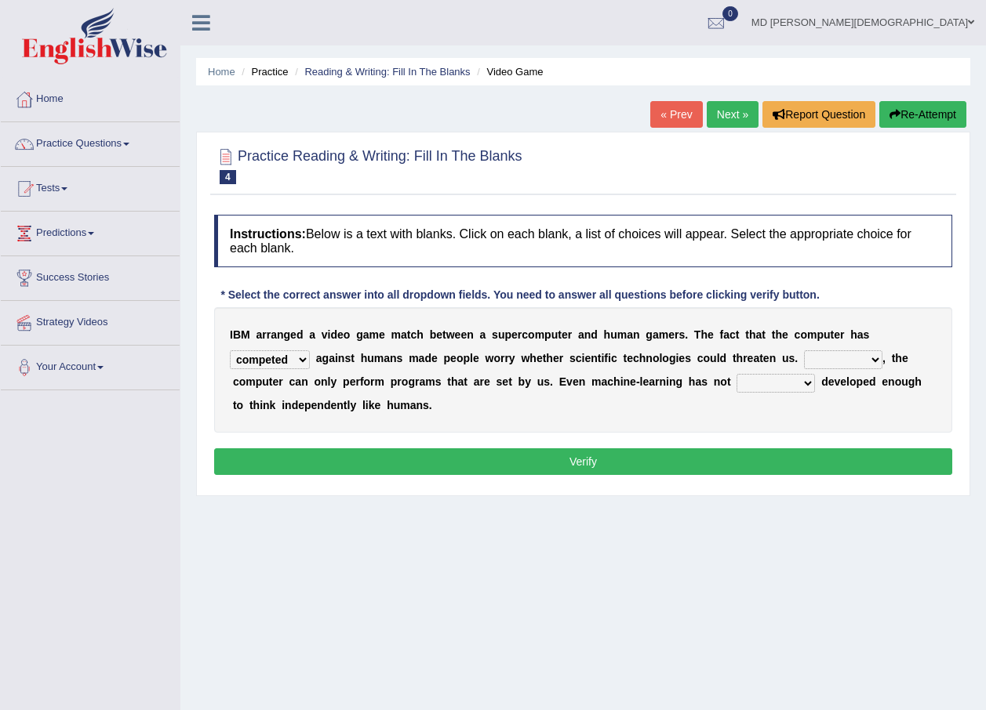
click at [736, 378] on select "yet still only just" at bounding box center [775, 383] width 78 height 19
click at [736, 374] on select "yet still only just" at bounding box center [775, 383] width 78 height 19
click at [736, 379] on select "yet still only just" at bounding box center [775, 383] width 78 height 19
select select "yet"
click at [736, 374] on select "yet still only just" at bounding box center [775, 383] width 78 height 19
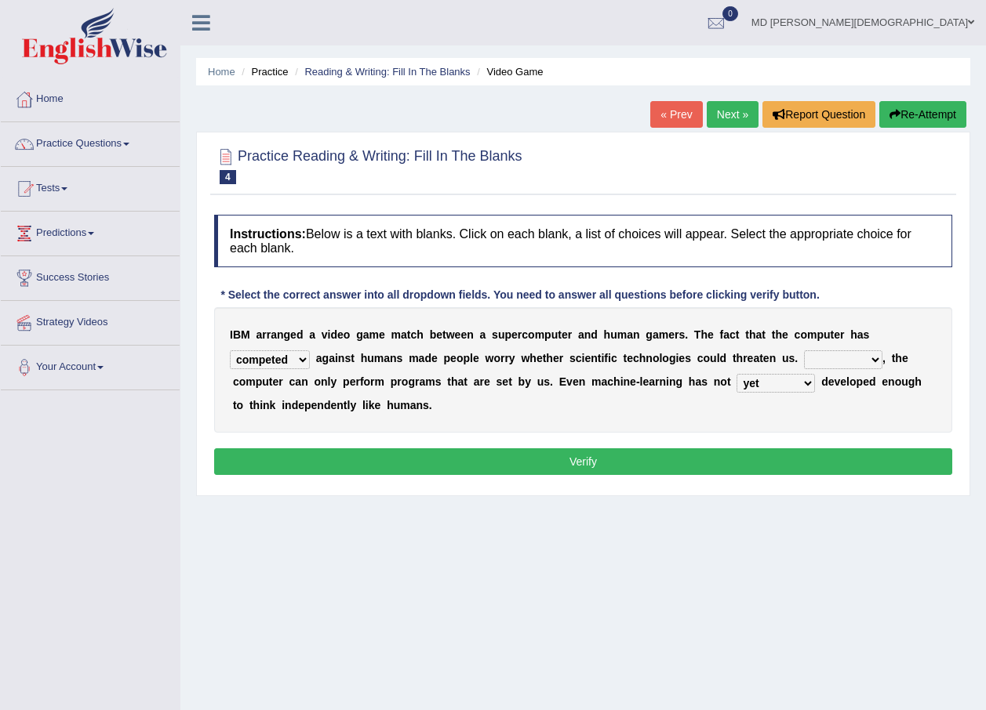
click at [804, 357] on select "Moreover However Thus So" at bounding box center [843, 360] width 78 height 19
select select "Thus"
click at [804, 351] on select "Moreover However Thus So" at bounding box center [843, 360] width 78 height 19
click at [718, 467] on button "Verify" at bounding box center [583, 462] width 738 height 27
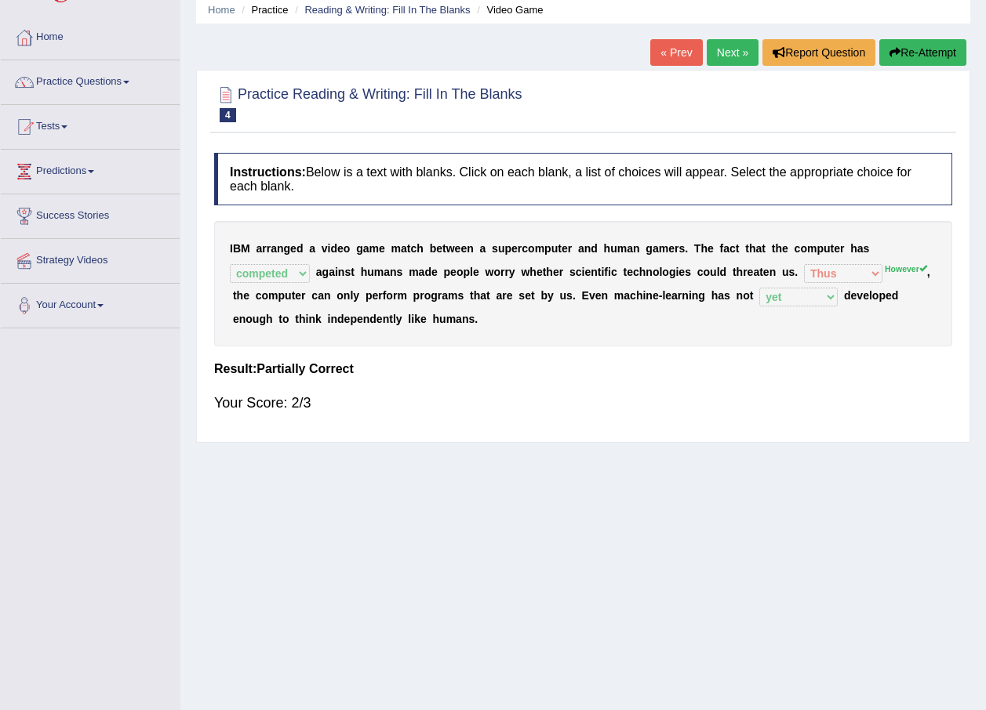
scroll to position [35, 0]
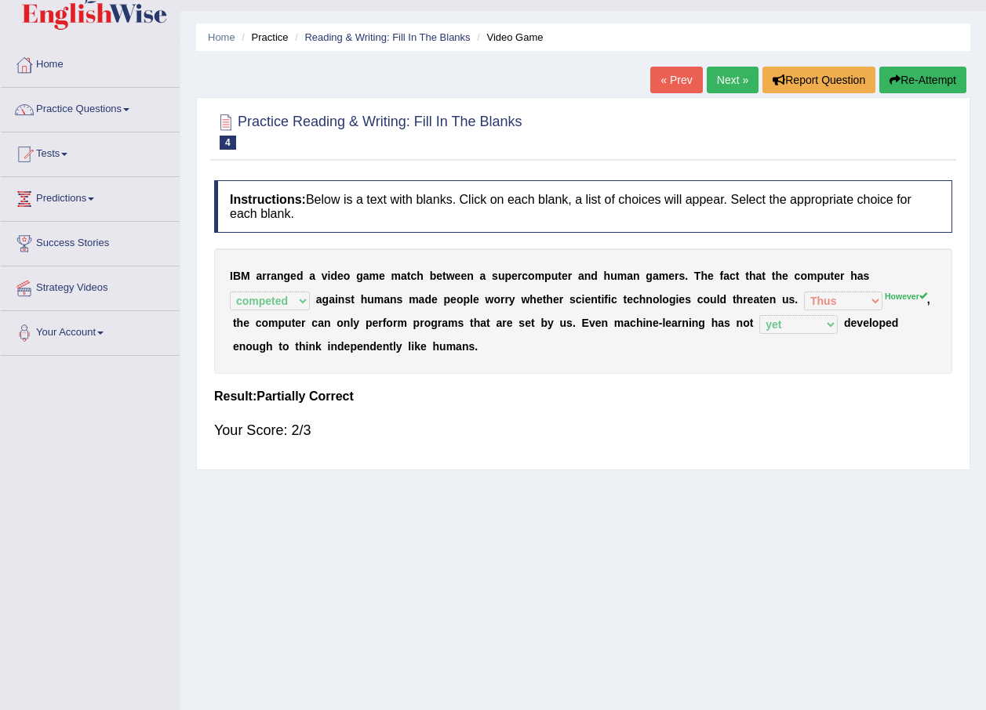
click at [744, 68] on link "Next »" at bounding box center [733, 80] width 52 height 27
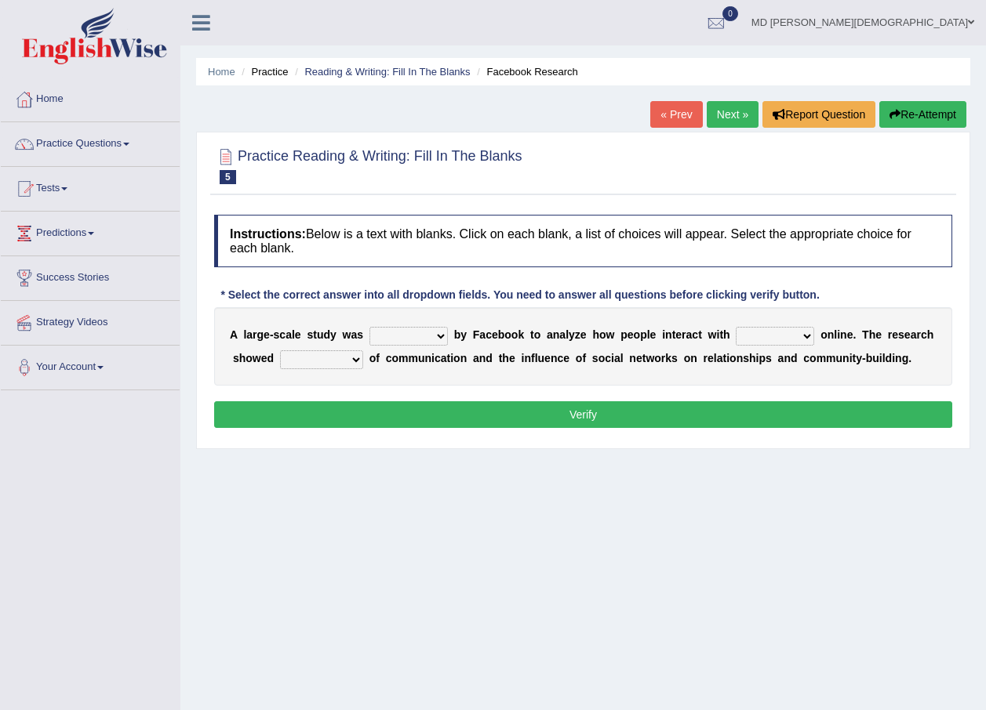
click at [434, 336] on select "surveyed had asked made" at bounding box center [408, 336] width 78 height 19
select select "surveyed"
click at [369, 327] on select "surveyed had asked made" at bounding box center [408, 336] width 78 height 19
click at [782, 334] on select "together all each other another" at bounding box center [775, 336] width 78 height 19
select select "each other"
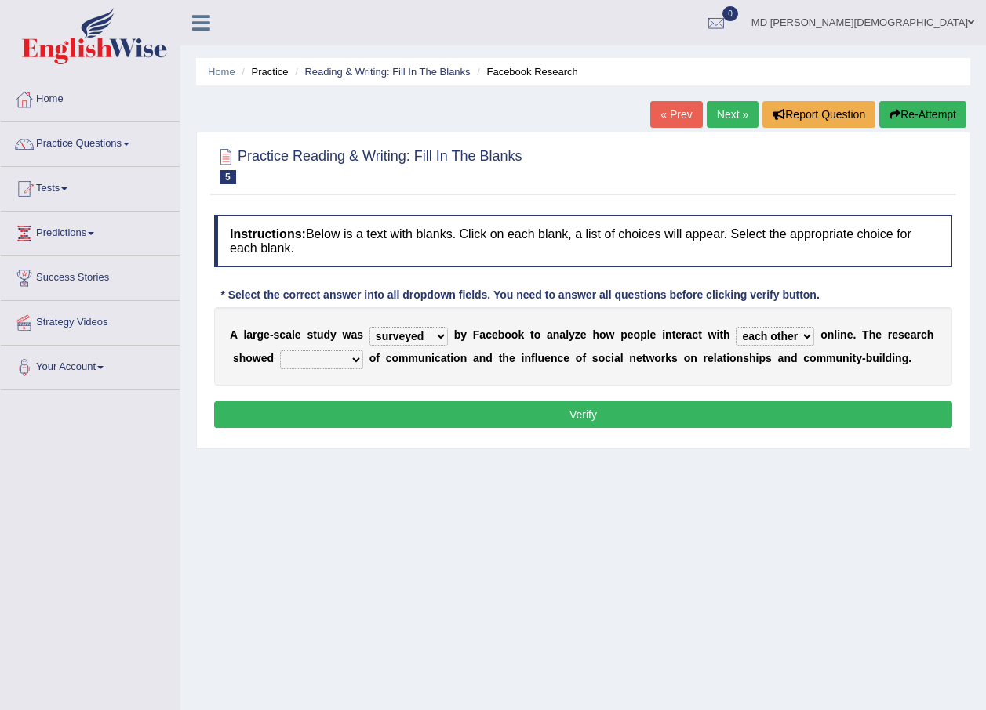
click at [736, 327] on select "together all each other another" at bounding box center [775, 336] width 78 height 19
click at [341, 358] on select "advantages standards fellowships patterns" at bounding box center [321, 360] width 83 height 19
select select "advantages"
click at [280, 351] on select "advantages standards fellowships patterns" at bounding box center [321, 360] width 83 height 19
click at [484, 422] on button "Verify" at bounding box center [583, 414] width 738 height 27
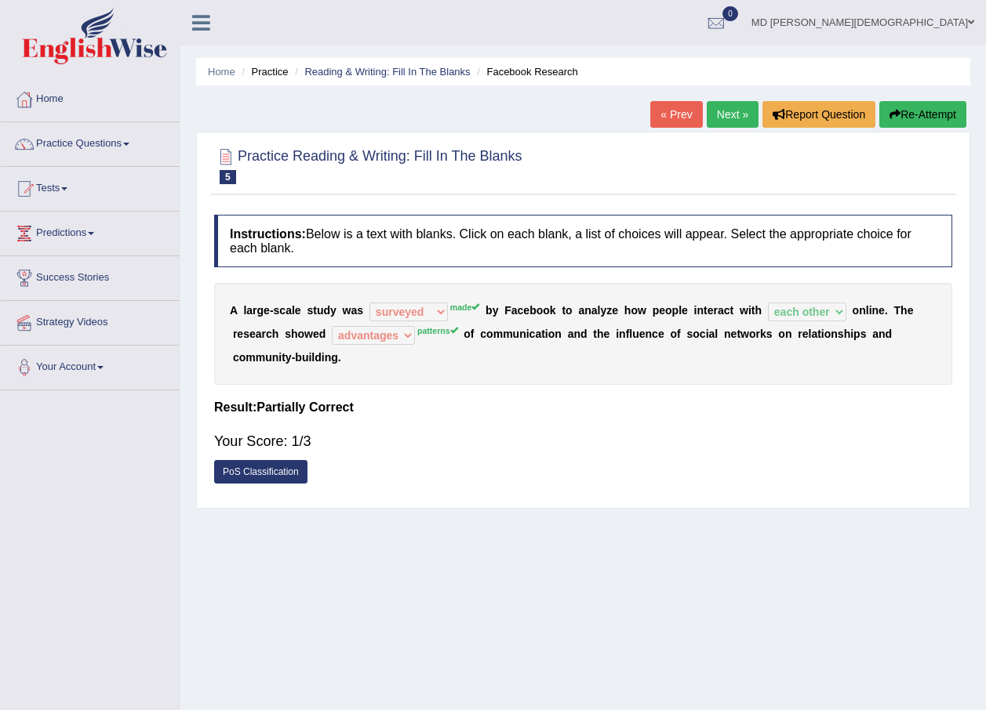
click at [738, 117] on link "Next »" at bounding box center [733, 114] width 52 height 27
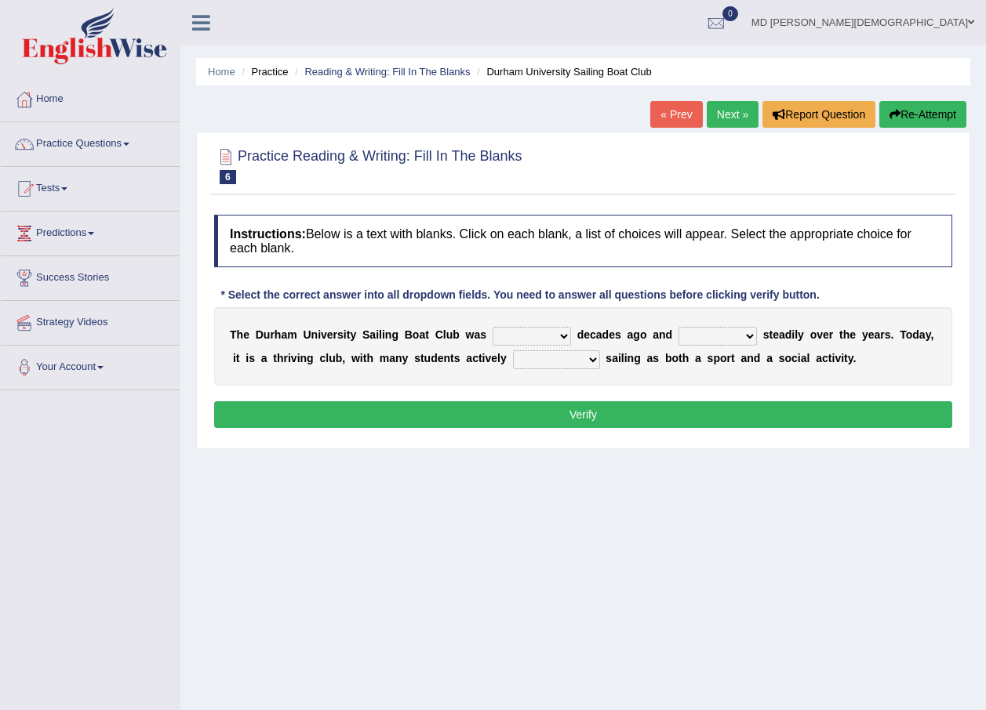
scroll to position [78, 0]
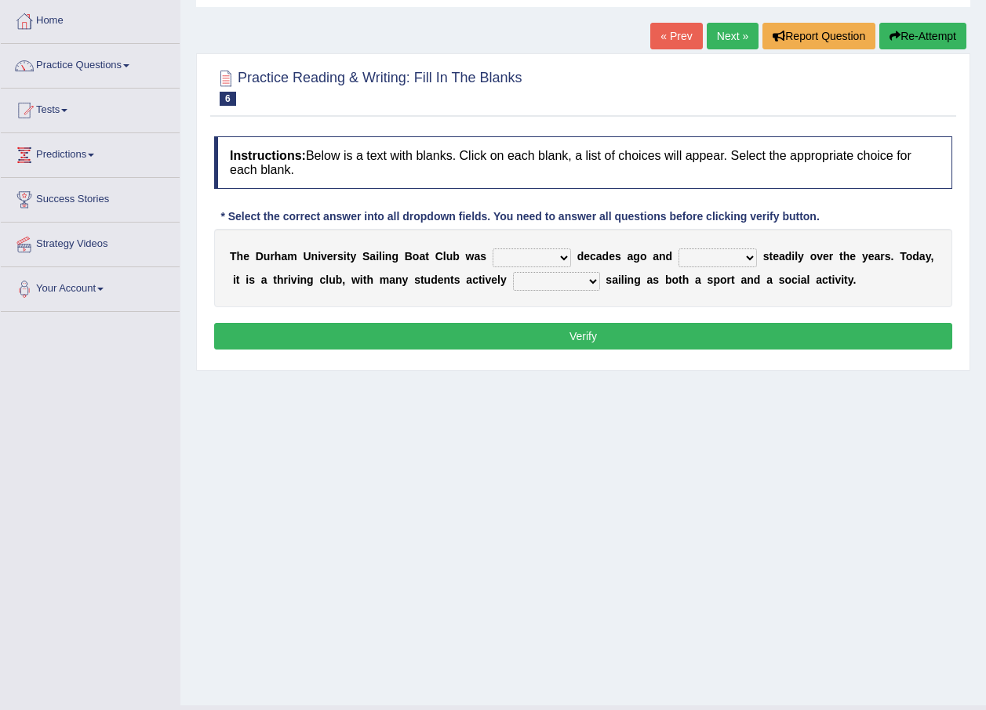
click at [521, 249] on select "found fund founded find" at bounding box center [531, 258] width 78 height 19
select select "founded"
click at [492, 249] on select "found fund founded find" at bounding box center [531, 258] width 78 height 19
click at [719, 250] on select "grow growing has grown grown" at bounding box center [717, 258] width 78 height 19
select select "growing"
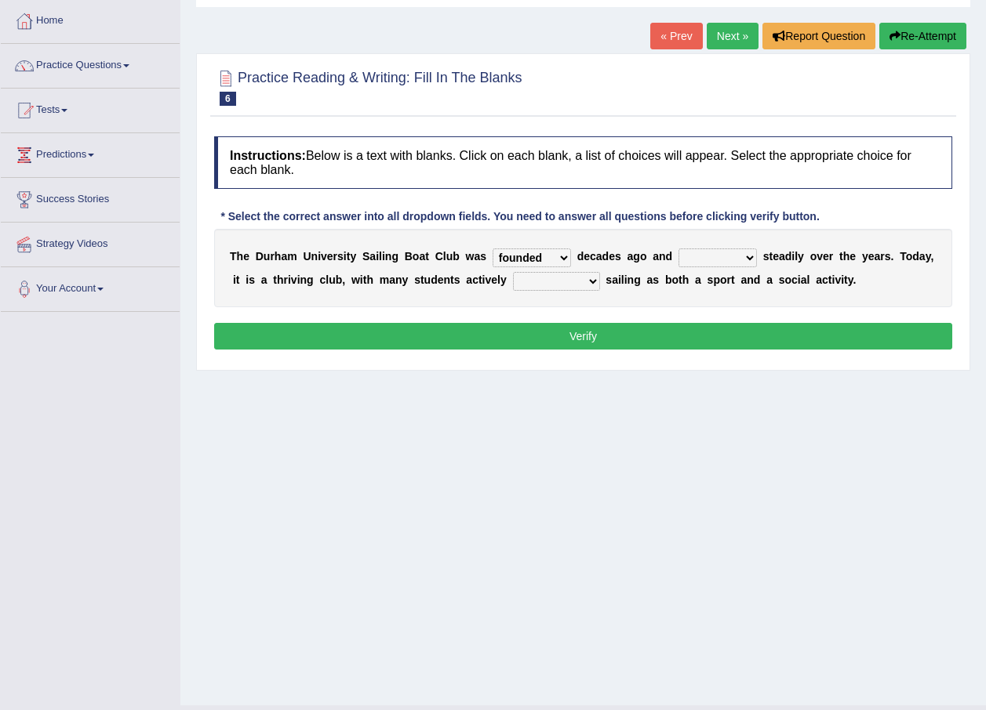
click at [678, 249] on select "grow growing has grown grown" at bounding box center [717, 258] width 78 height 19
click at [714, 254] on select "grow growing has grown grown" at bounding box center [717, 258] width 78 height 19
click at [420, 282] on b "t" at bounding box center [422, 280] width 4 height 13
click at [513, 281] on select "enjoy enjoyed are enjoying enjoying" at bounding box center [556, 281] width 87 height 19
select select "enjoy"
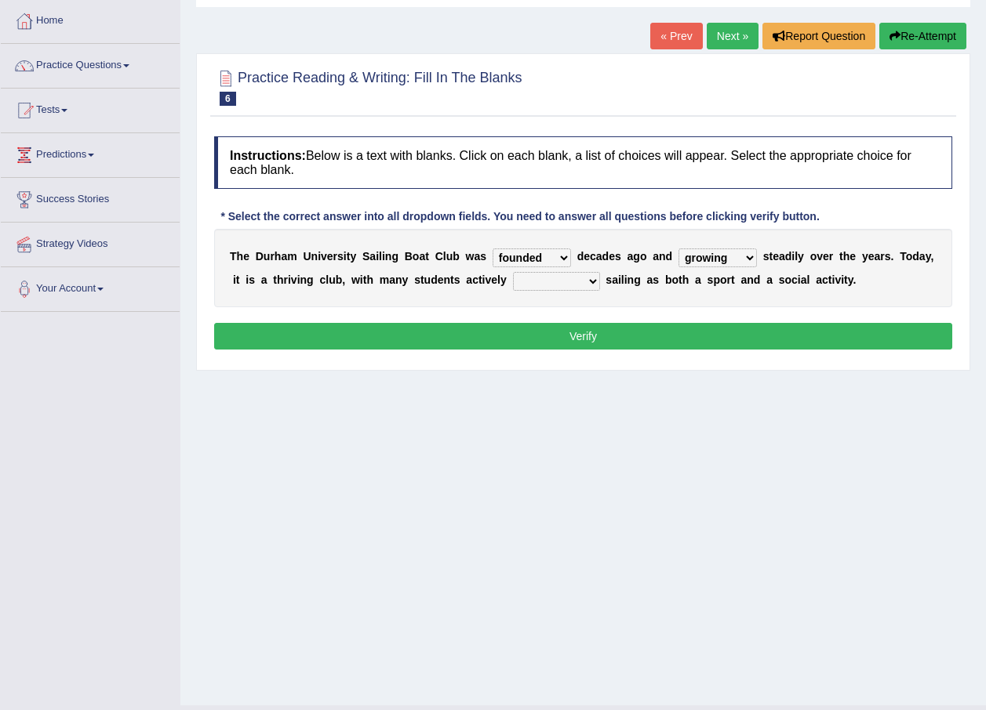
click at [513, 272] on select "enjoy enjoyed are enjoying enjoying" at bounding box center [556, 281] width 87 height 19
click at [547, 341] on button "Verify" at bounding box center [583, 336] width 738 height 27
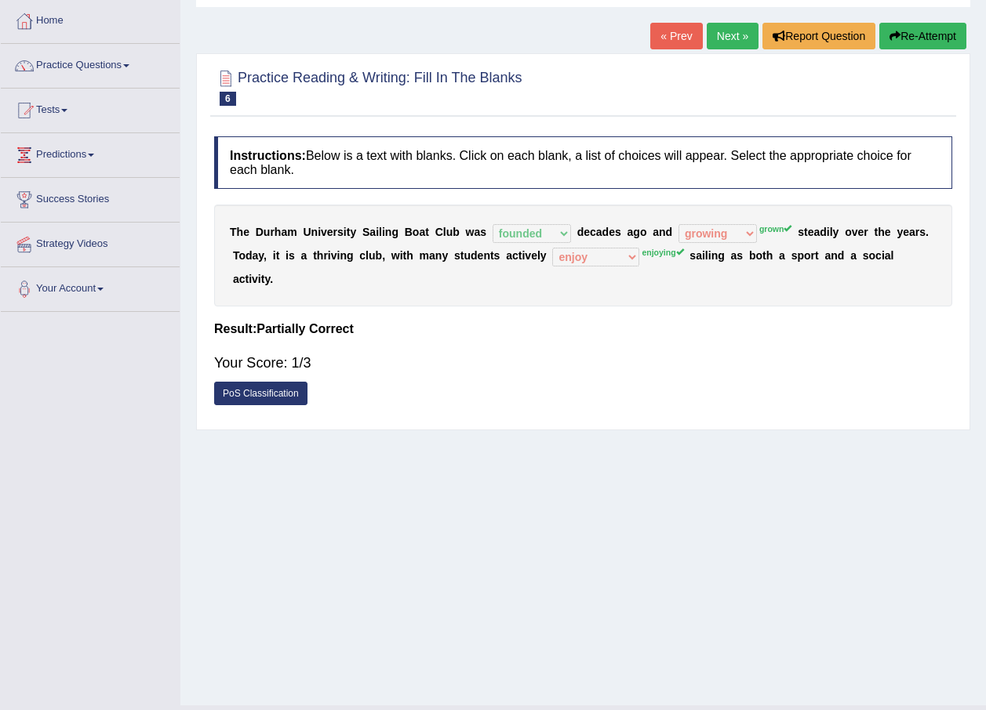
click at [78, 154] on link "Predictions" at bounding box center [90, 152] width 179 height 39
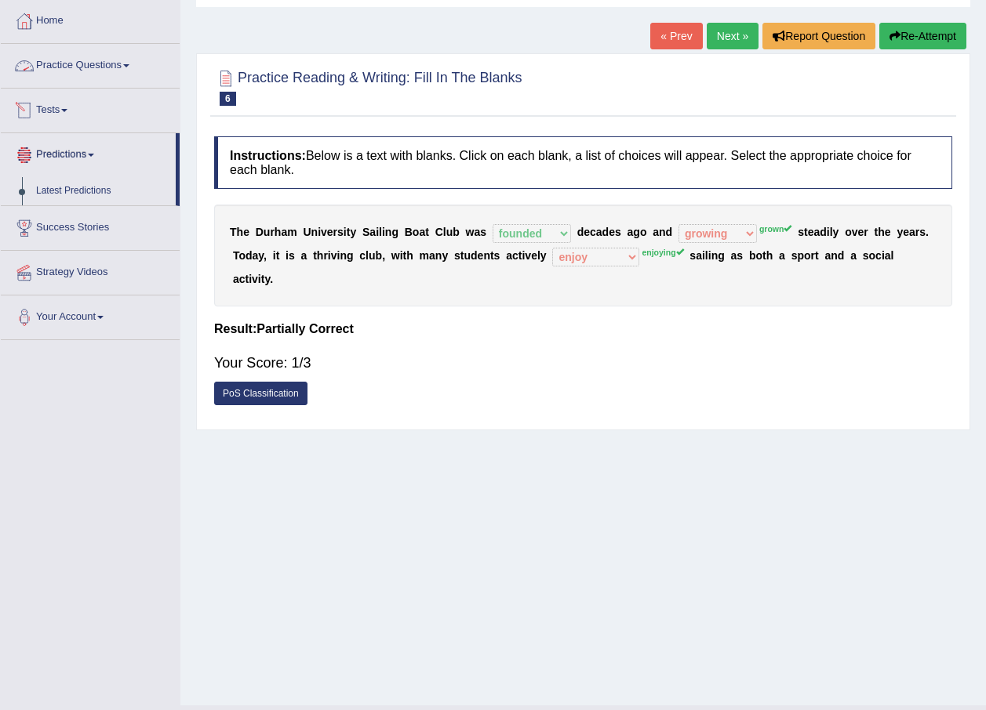
click at [121, 65] on link "Practice Questions" at bounding box center [90, 63] width 179 height 39
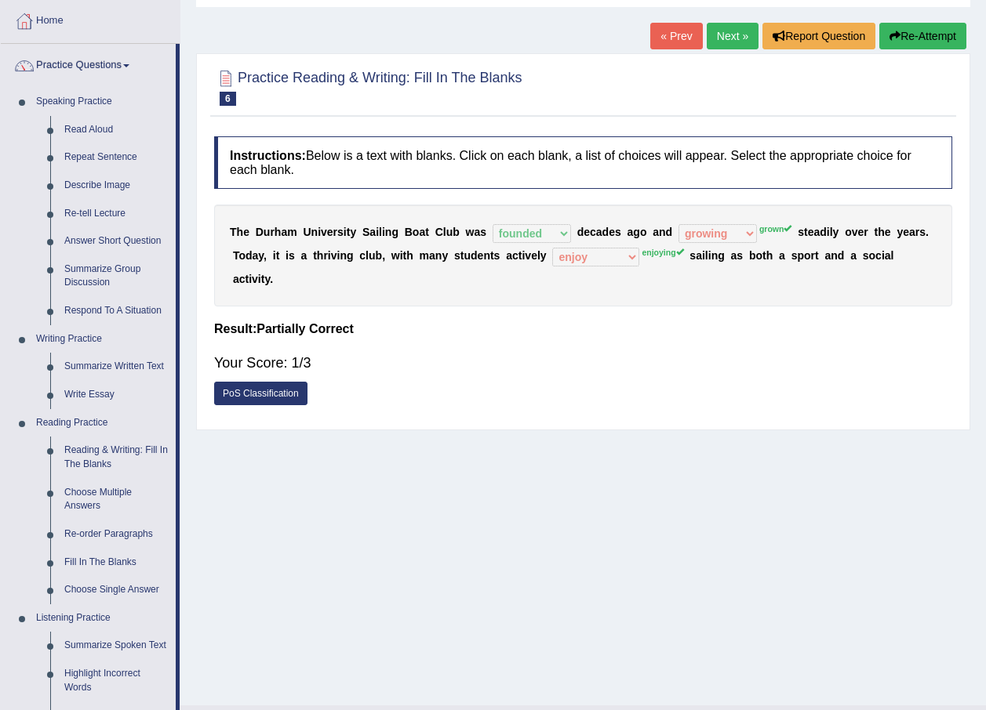
click at [739, 40] on link "Next »" at bounding box center [733, 36] width 52 height 27
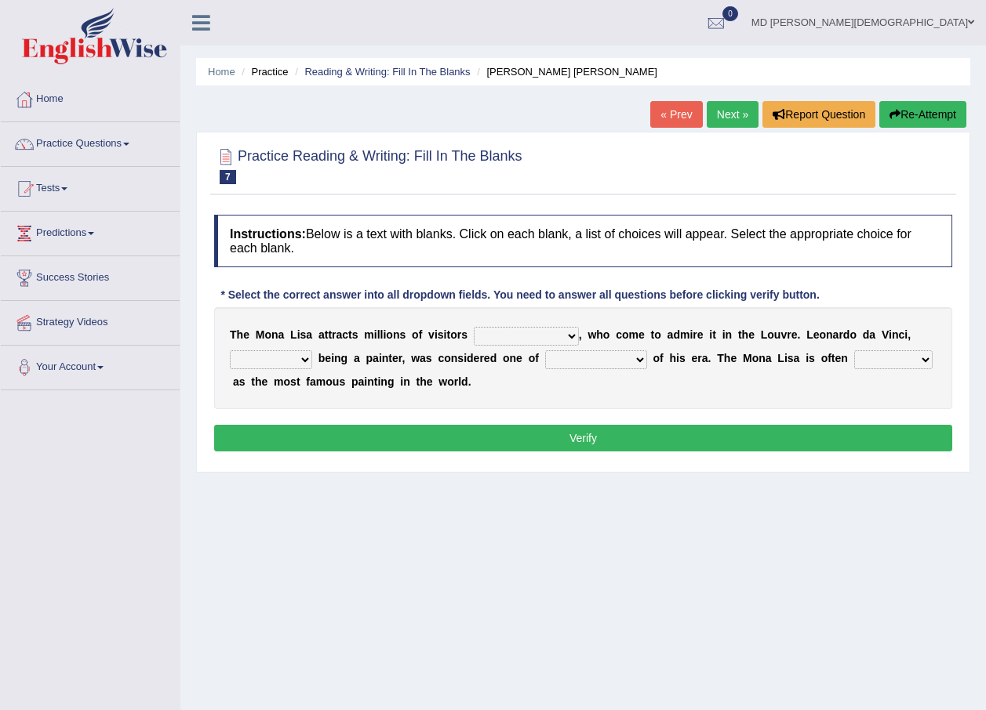
click at [528, 337] on select "around the year the all year all year round per year" at bounding box center [526, 336] width 105 height 19
click at [577, 376] on div "T h e M o n a L i s a a t t r a c t s m i l l i o n s o f v i s i t o r s aroun…" at bounding box center [583, 358] width 738 height 102
click at [292, 357] on select "rather than as much as as well as as long as" at bounding box center [271, 360] width 82 height 19
click at [352, 516] on div "Home Practice Reading & Writing: Fill In The [PERSON_NAME] [PERSON_NAME] « Prev…" at bounding box center [582, 392] width 805 height 784
click at [546, 338] on select "around the year the all year all year round per year" at bounding box center [526, 336] width 105 height 19
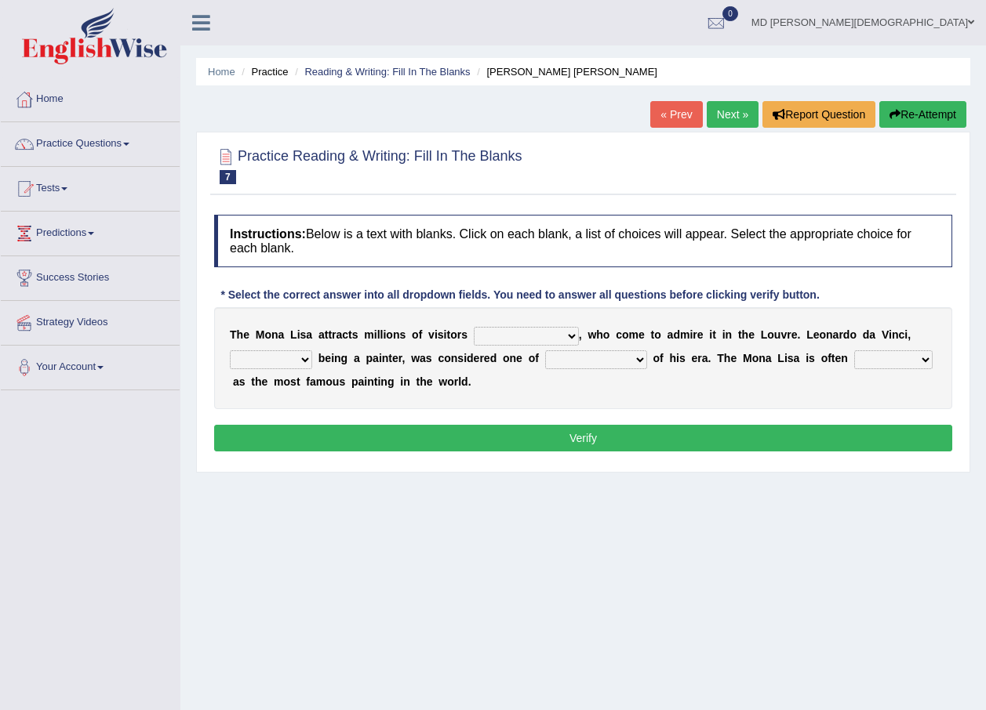
select select "around the year"
click at [474, 327] on select "around the year the all year all year round per year" at bounding box center [526, 336] width 105 height 19
click at [296, 358] on select "rather than as much as as well as as long as" at bounding box center [271, 360] width 82 height 19
click at [536, 605] on div "Home Practice Reading & Writing: Fill In The [PERSON_NAME] [PERSON_NAME] « Prev…" at bounding box center [582, 392] width 805 height 784
click at [608, 354] on select "better artists artist the better artist the best artists" at bounding box center [596, 360] width 102 height 19
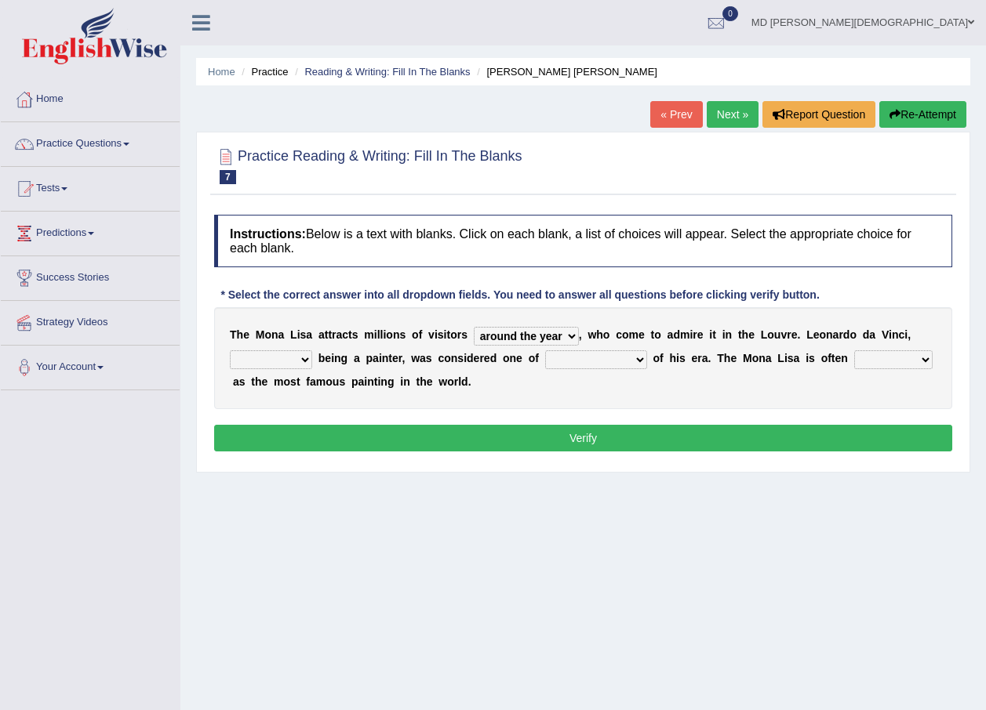
select select "the best artists"
click at [545, 351] on select "better artists artist the better artist the best artists" at bounding box center [596, 360] width 102 height 19
click at [891, 357] on select "classified suggested predicted described" at bounding box center [893, 360] width 78 height 19
select select "classified"
click at [854, 351] on select "classified suggested predicted described" at bounding box center [893, 360] width 78 height 19
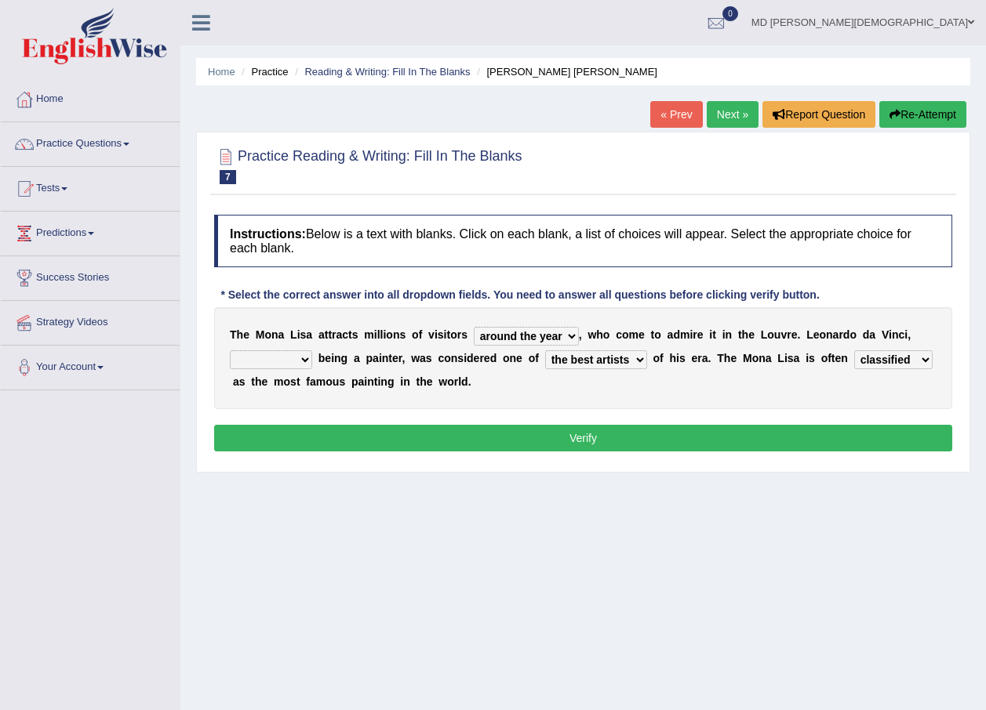
click at [263, 360] on select "rather than as much as as well as as long as" at bounding box center [271, 360] width 82 height 19
select select "rather than"
click at [230, 351] on select "rather than as much as as well as as long as" at bounding box center [271, 360] width 82 height 19
click at [430, 449] on button "Verify" at bounding box center [583, 438] width 738 height 27
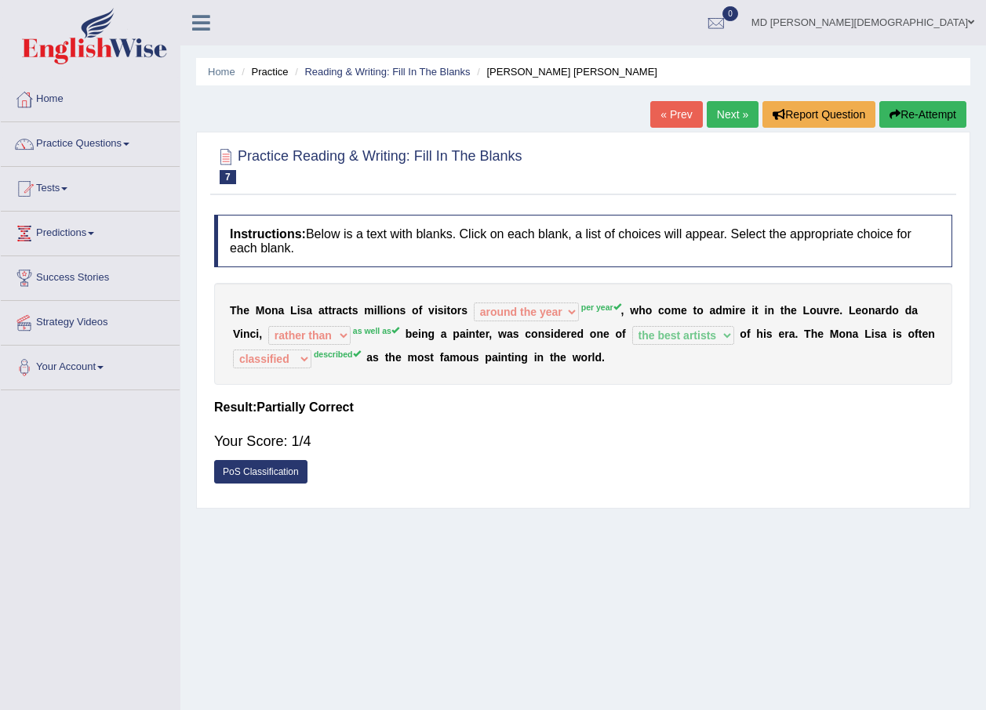
click at [726, 114] on link "Next »" at bounding box center [733, 114] width 52 height 27
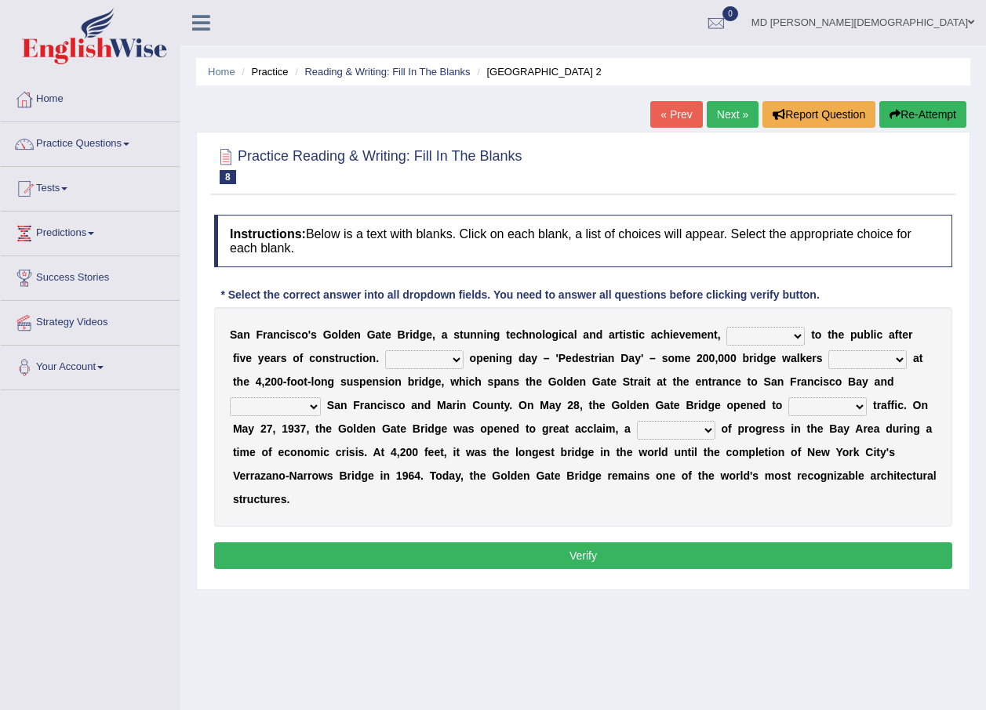
scroll to position [78, 0]
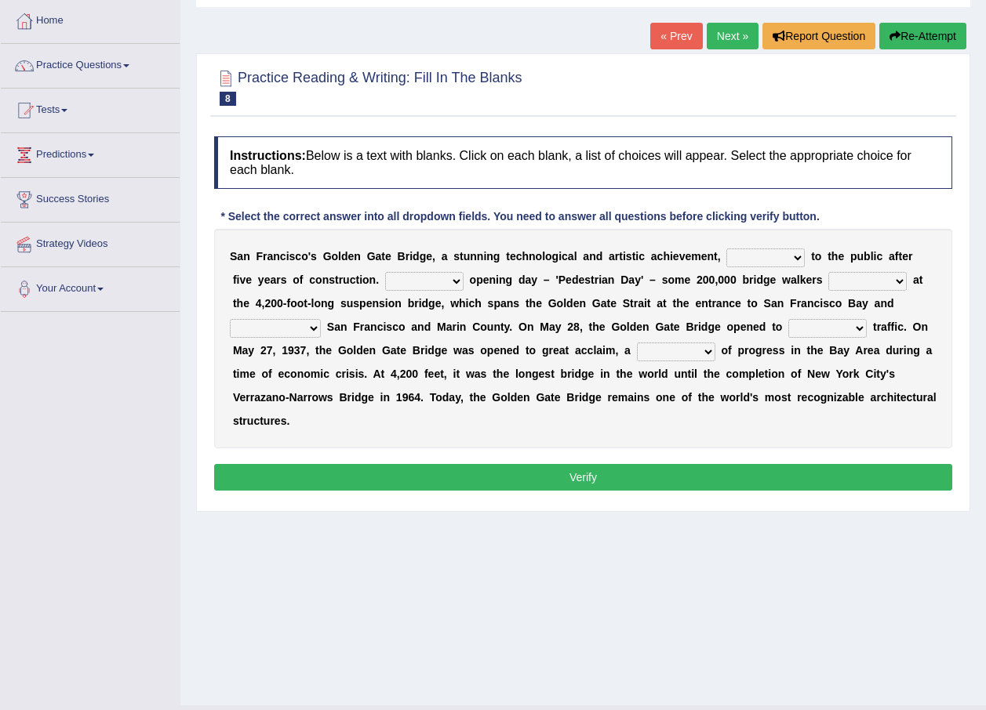
click at [761, 256] on select "opens closes appears equals" at bounding box center [765, 258] width 78 height 19
select select "opens"
click at [726, 249] on select "opens closes appears equals" at bounding box center [765, 258] width 78 height 19
click at [385, 284] on select "On During Since When" at bounding box center [424, 281] width 78 height 19
select select "On"
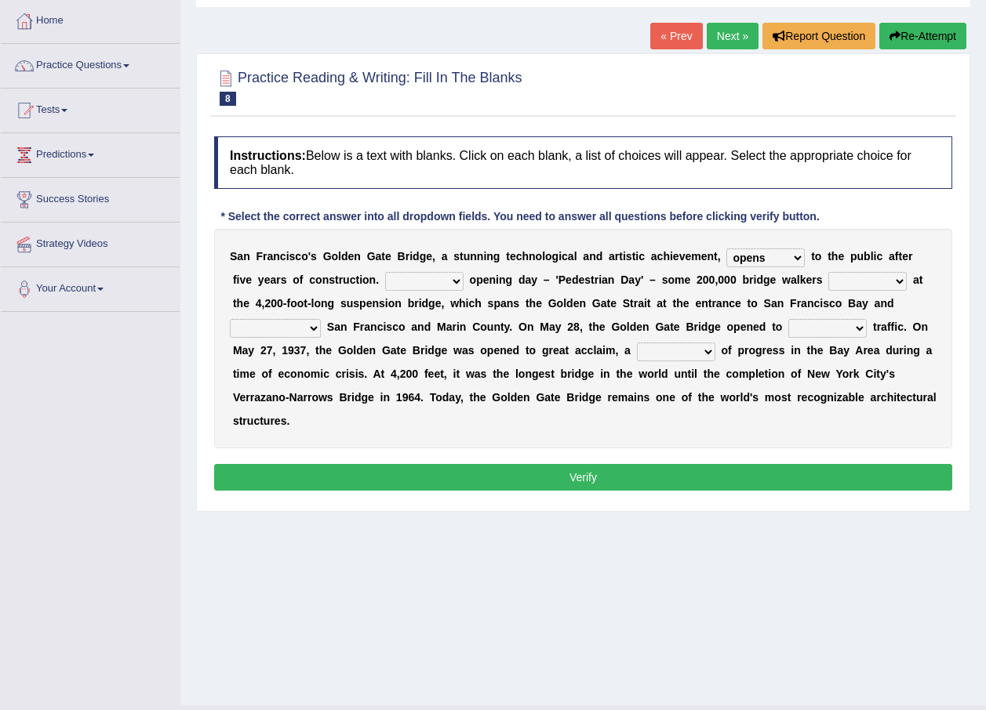
click at [385, 272] on select "On During Since When" at bounding box center [424, 281] width 78 height 19
click at [828, 280] on select "stationed looked marveled laughed" at bounding box center [867, 281] width 78 height 19
select select "stationed"
click at [828, 272] on select "stationed looked marveled laughed" at bounding box center [867, 281] width 78 height 19
click at [321, 319] on select "separates connects channels differentiates" at bounding box center [275, 328] width 91 height 19
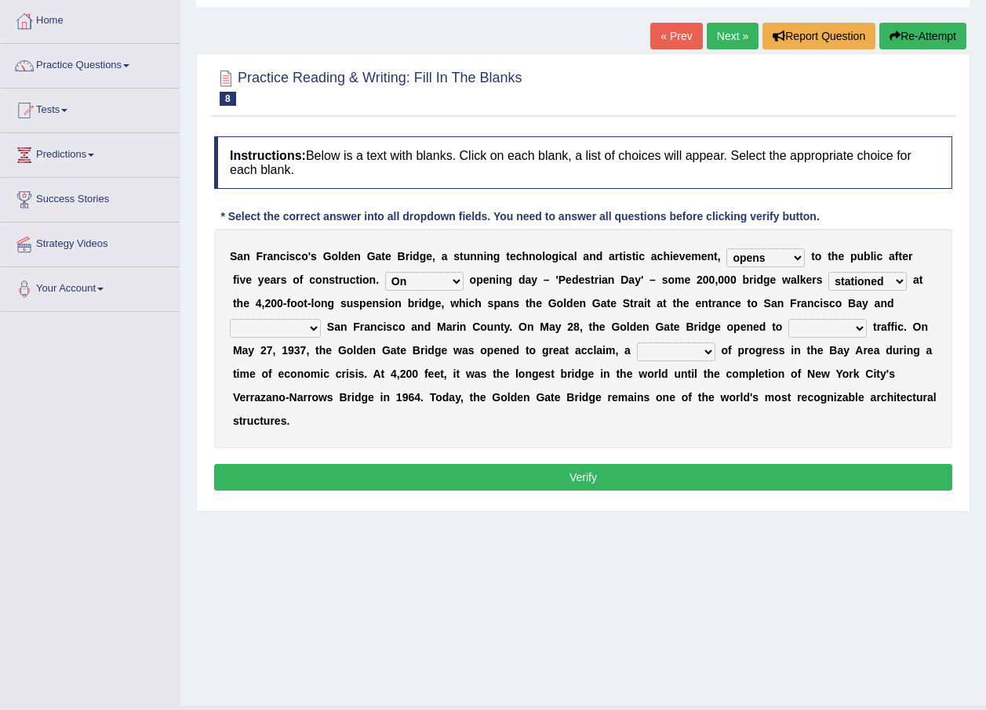
select select "connects"
click at [321, 319] on select "separates connects channels differentiates" at bounding box center [275, 328] width 91 height 19
click at [788, 330] on select "aquatic vehicular airborne watertight" at bounding box center [827, 328] width 78 height 19
select select "aquatic"
click at [788, 319] on select "aquatic vehicular airborne watertight" at bounding box center [827, 328] width 78 height 19
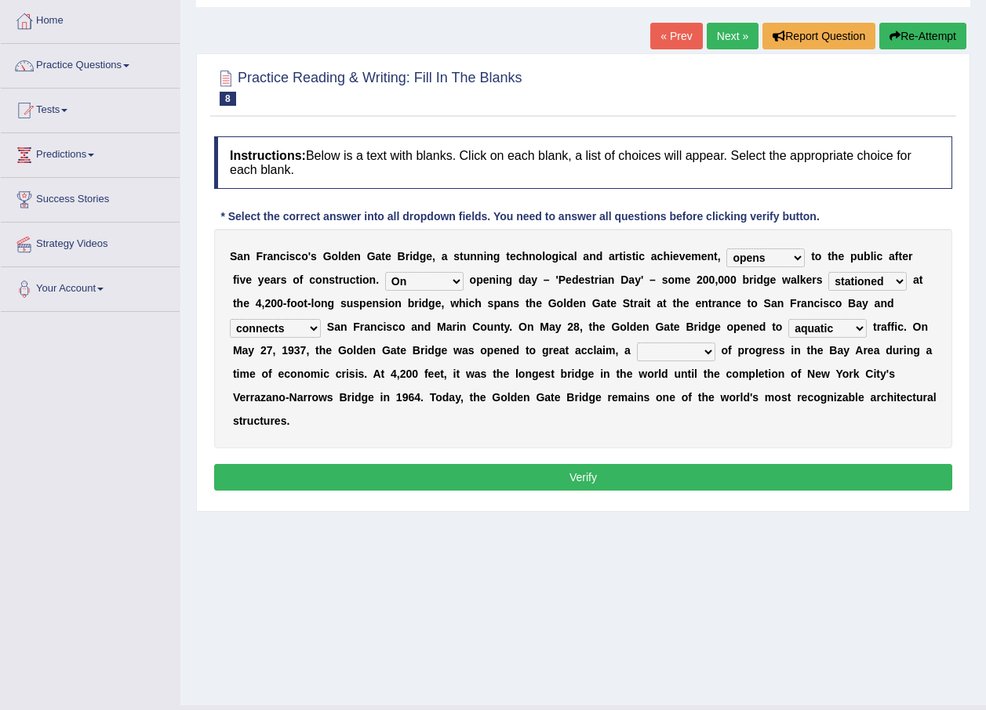
click at [637, 352] on select "denial symbol technique yield" at bounding box center [676, 352] width 78 height 19
select select "technique"
click at [637, 343] on select "denial symbol technique yield" at bounding box center [676, 352] width 78 height 19
click at [532, 464] on button "Verify" at bounding box center [583, 477] width 738 height 27
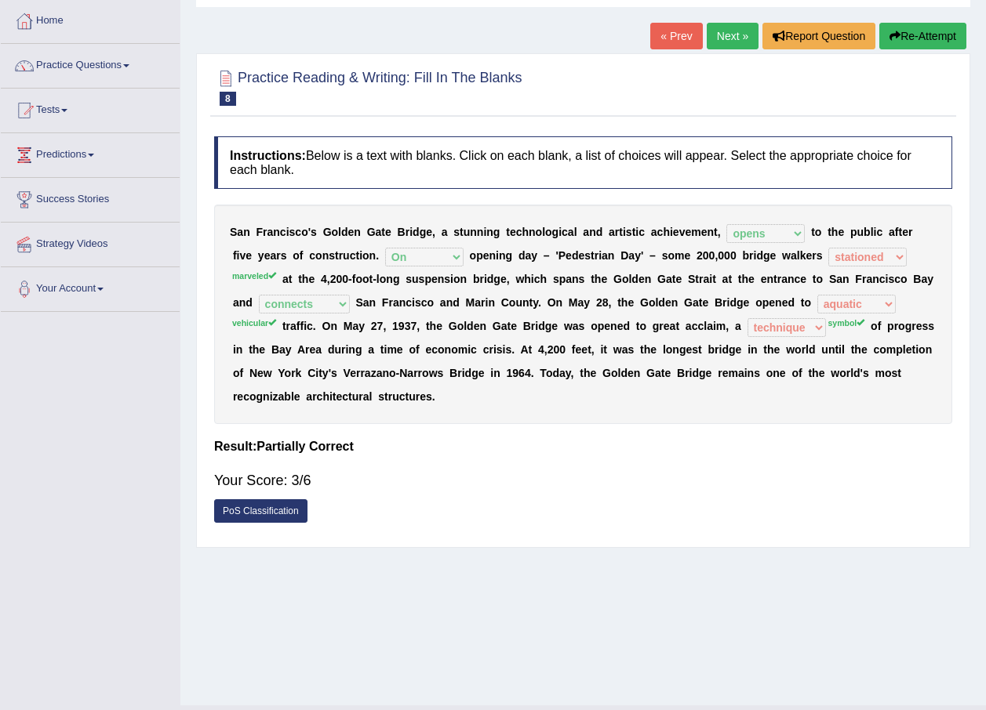
click at [746, 43] on link "Next »" at bounding box center [733, 36] width 52 height 27
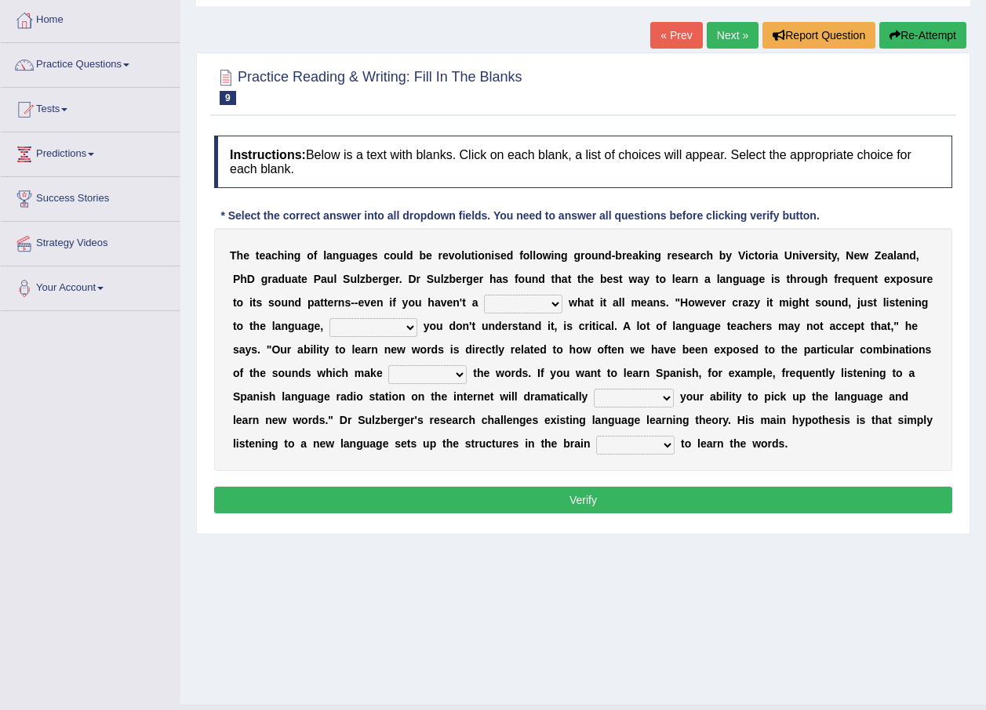
scroll to position [113, 0]
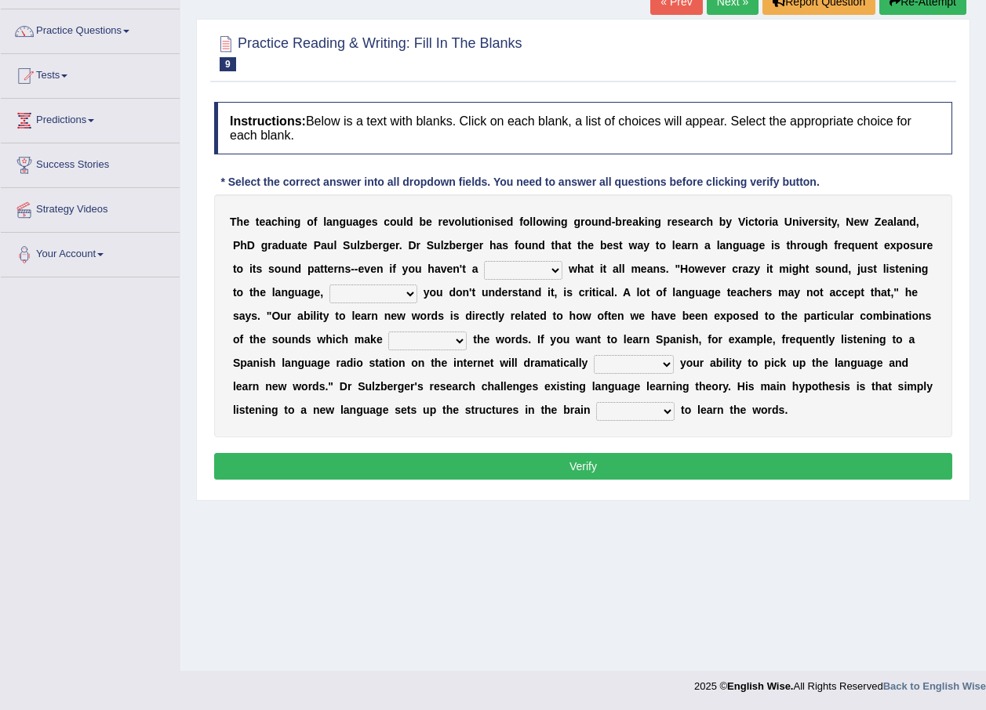
click at [484, 267] on select "dew claw clue due" at bounding box center [523, 270] width 78 height 19
select select "clue"
click at [484, 261] on select "dew claw clue due" at bounding box center [523, 270] width 78 height 19
click at [329, 297] on select "but also all together even though if so" at bounding box center [373, 294] width 88 height 19
select select "even though"
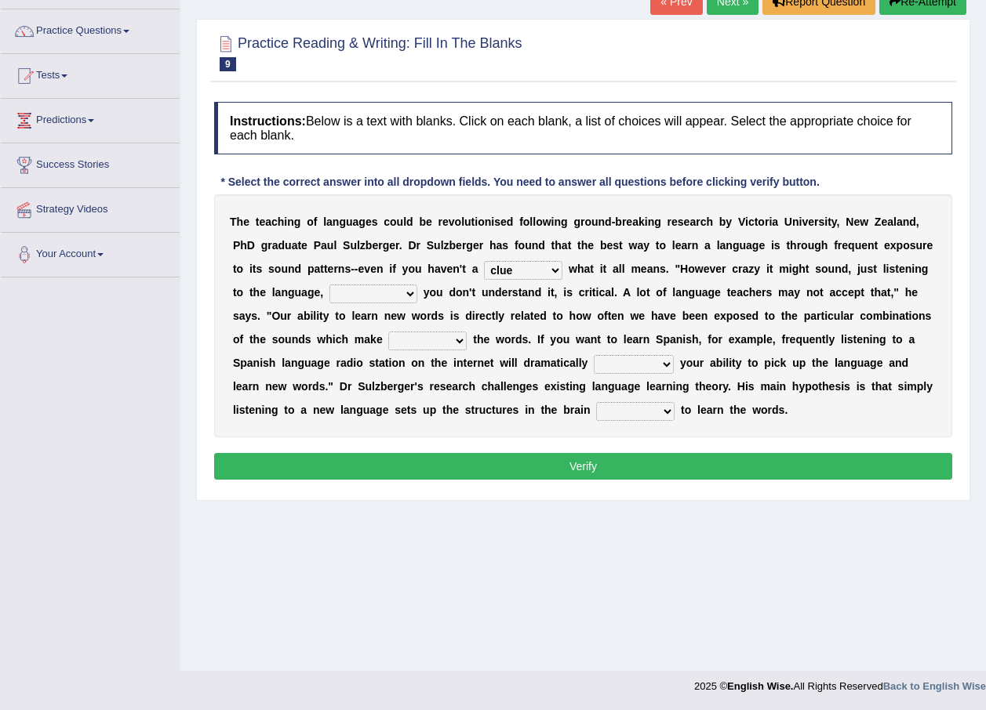
click at [329, 285] on select "but also all together even though if so" at bounding box center [373, 294] width 88 height 19
click at [388, 335] on select "down up of on" at bounding box center [427, 341] width 78 height 19
select select "up"
click at [388, 332] on select "down up of on" at bounding box center [427, 341] width 78 height 19
click at [594, 365] on select "evaluate exaggerate describe boost" at bounding box center [634, 364] width 80 height 19
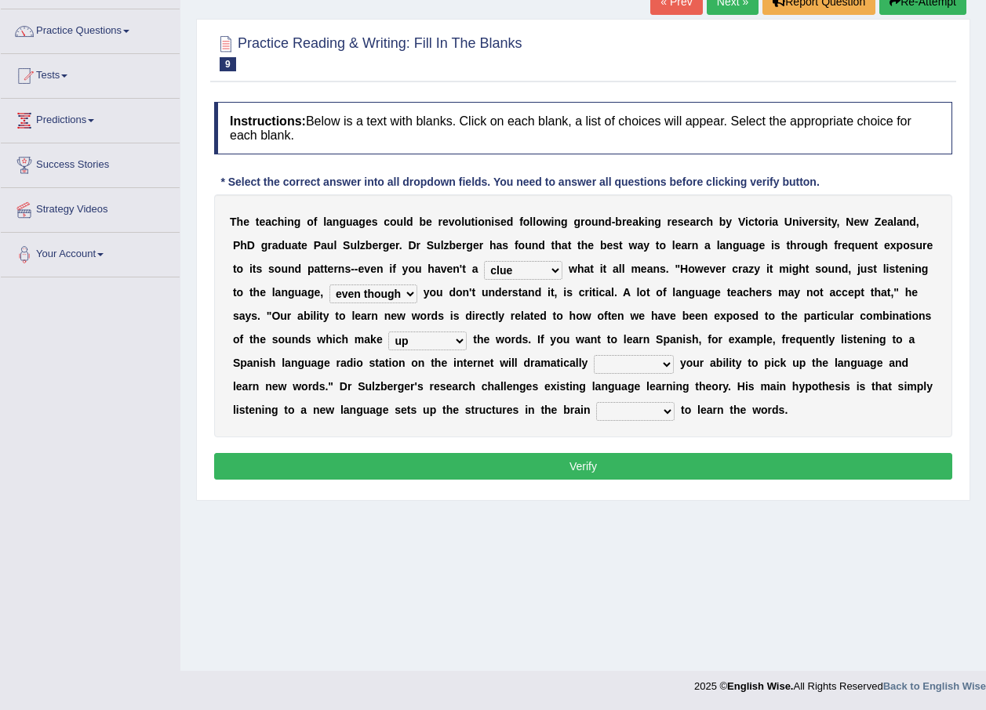
select select "boost"
click at [594, 355] on select "evaluate exaggerate describe boost" at bounding box center [634, 364] width 80 height 19
click at [596, 406] on select "requiring required directed to require" at bounding box center [635, 411] width 78 height 19
select select "requiring"
click at [596, 402] on select "requiring required directed to require" at bounding box center [635, 411] width 78 height 19
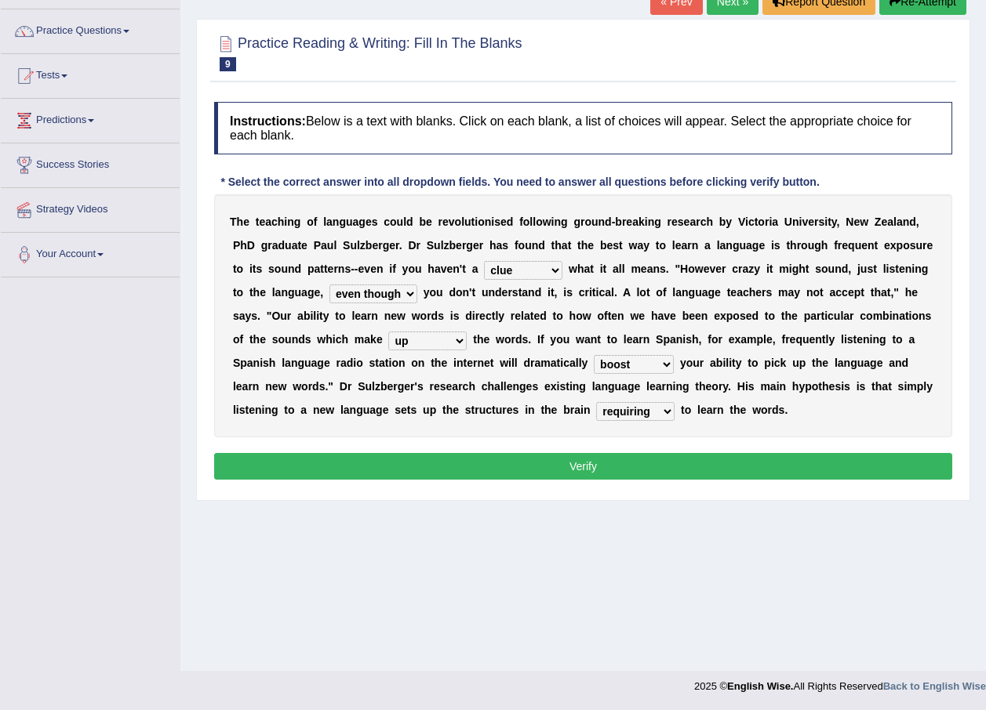
click at [451, 479] on button "Verify" at bounding box center [583, 466] width 738 height 27
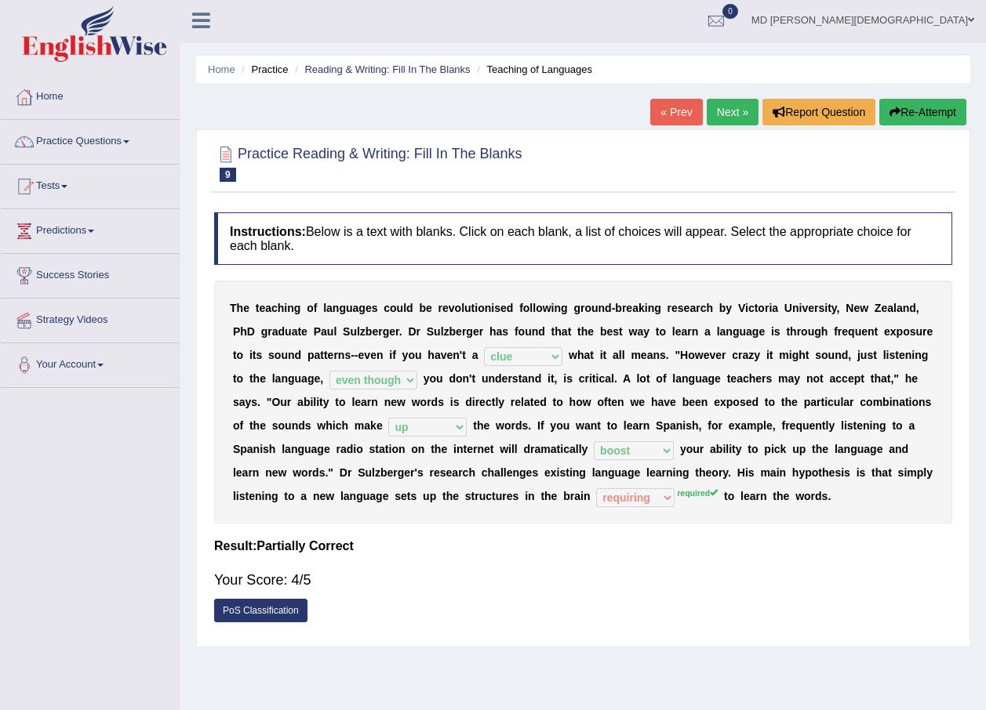
scroll to position [0, 0]
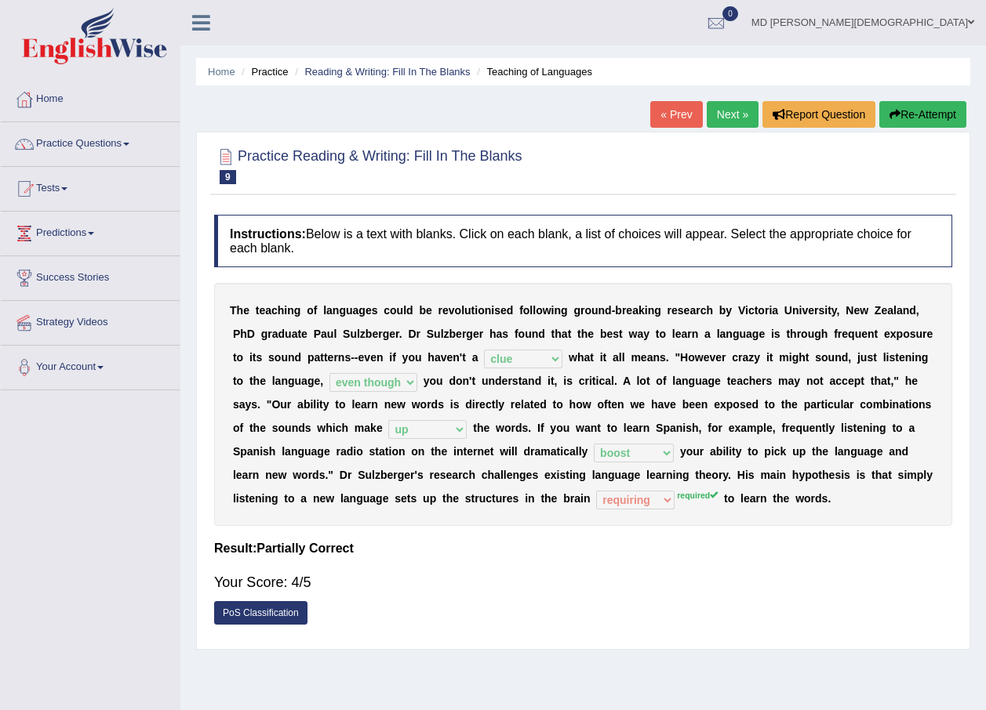
click at [721, 113] on link "Next »" at bounding box center [733, 114] width 52 height 27
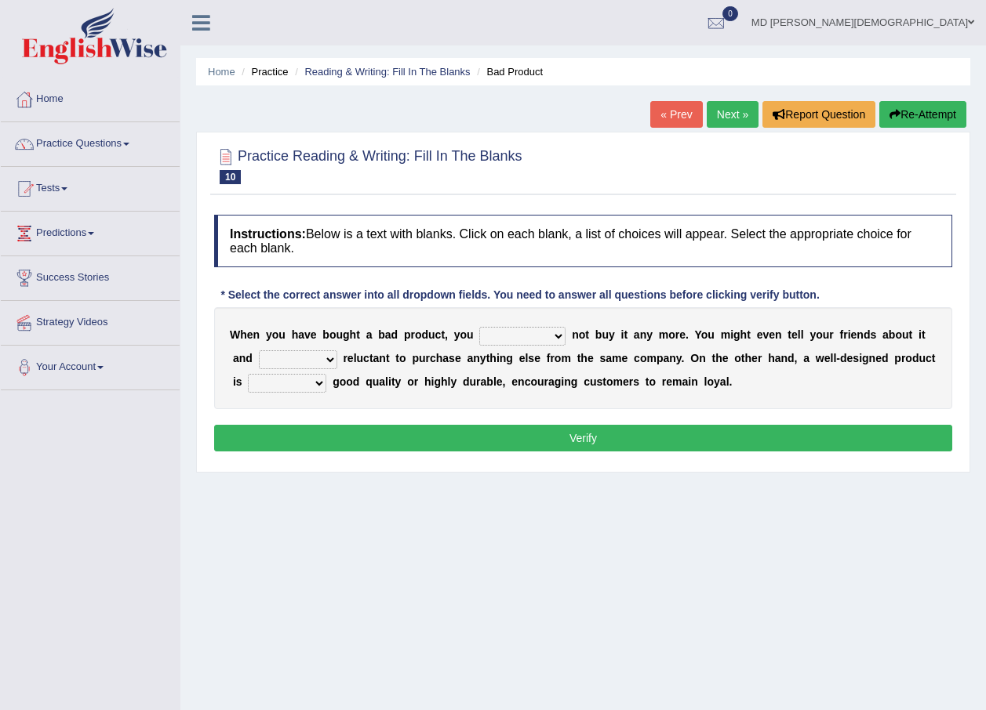
click at [525, 329] on select "would have should have should" at bounding box center [522, 336] width 86 height 19
select select "would"
click at [479, 327] on select "would have should have should" at bounding box center [522, 336] width 86 height 19
click at [278, 362] on select "is are be being" at bounding box center [298, 360] width 78 height 19
select select "is"
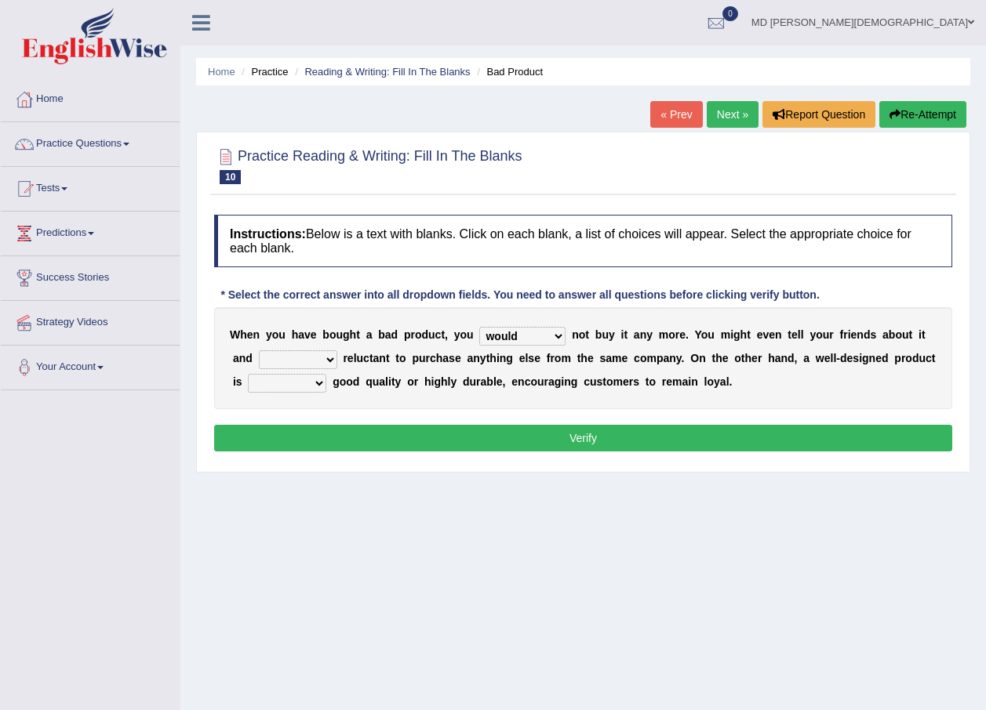
click at [259, 351] on select "is are be being" at bounding box center [298, 360] width 78 height 19
click at [292, 385] on select "both also neither either" at bounding box center [287, 383] width 78 height 19
select select "both"
click at [248, 374] on select "both also neither either" at bounding box center [287, 383] width 78 height 19
click at [294, 437] on button "Verify" at bounding box center [583, 438] width 738 height 27
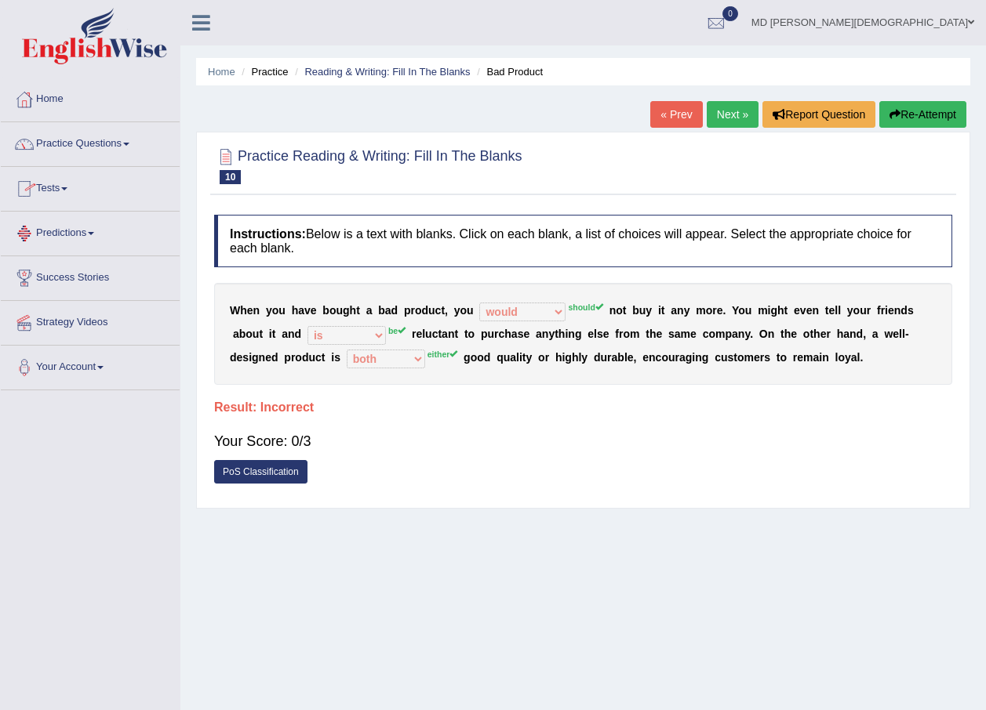
click at [136, 140] on link "Practice Questions" at bounding box center [90, 141] width 179 height 39
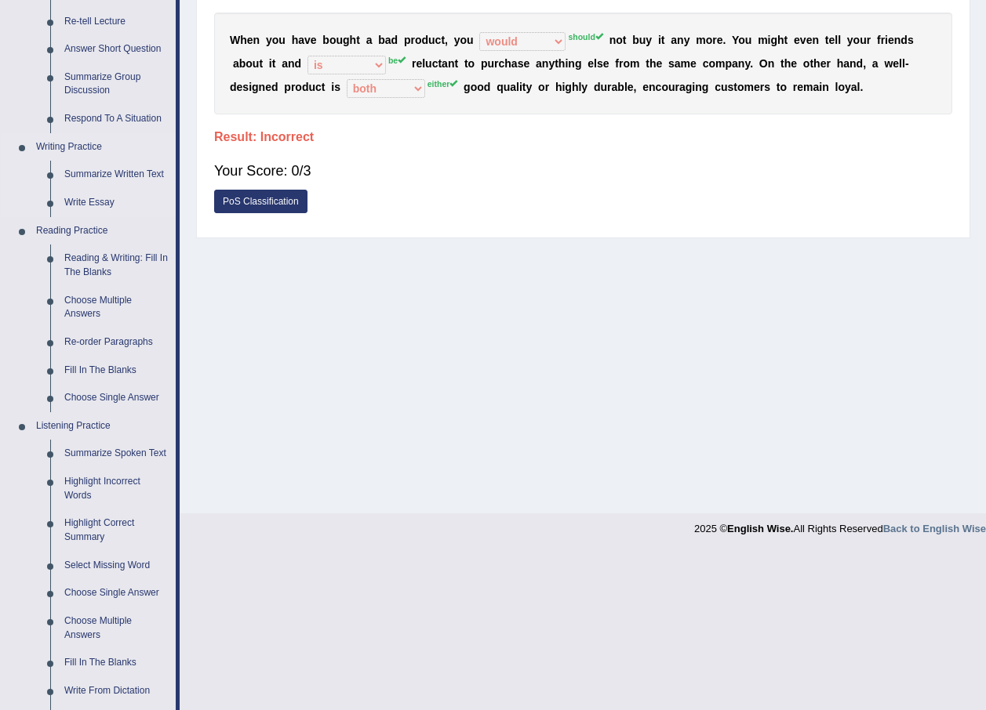
scroll to position [314, 0]
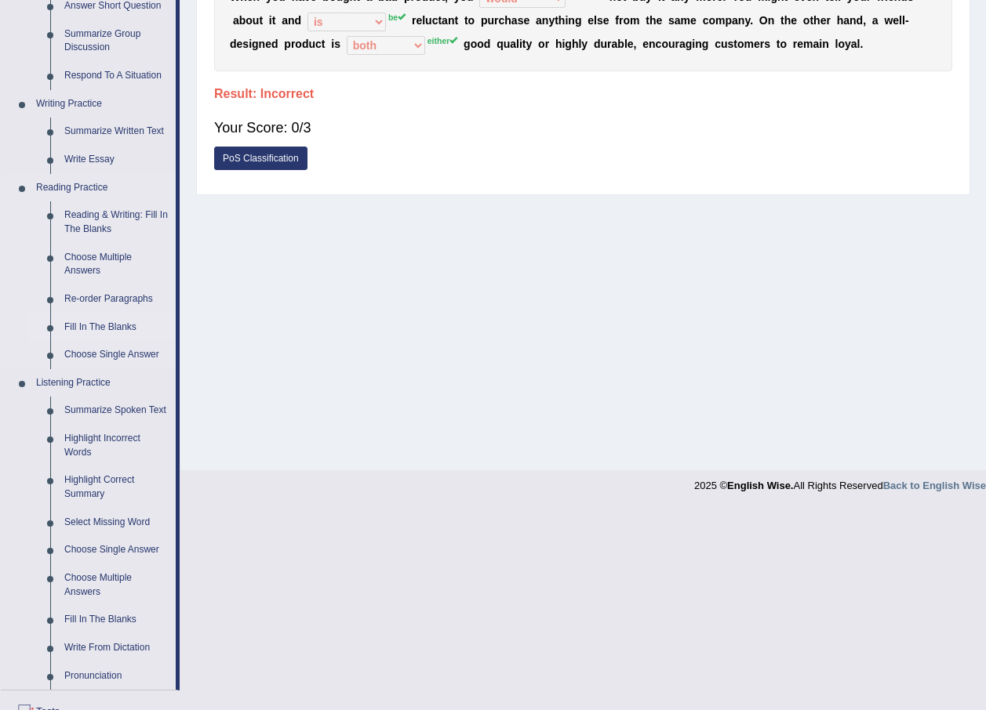
click at [114, 325] on link "Fill In The Blanks" at bounding box center [116, 328] width 118 height 28
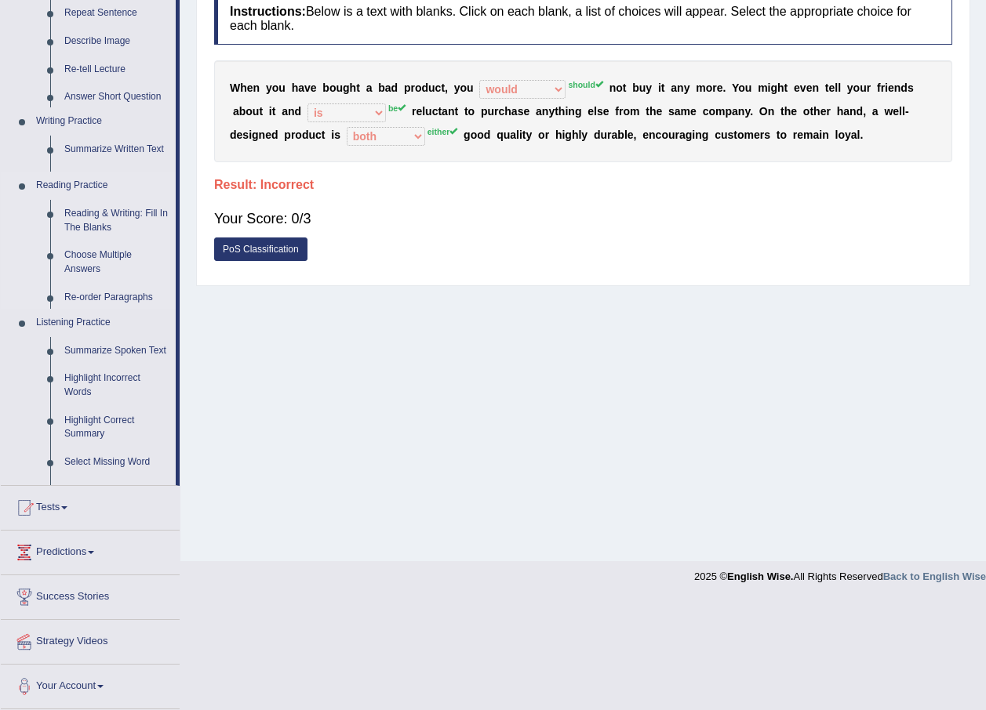
scroll to position [113, 0]
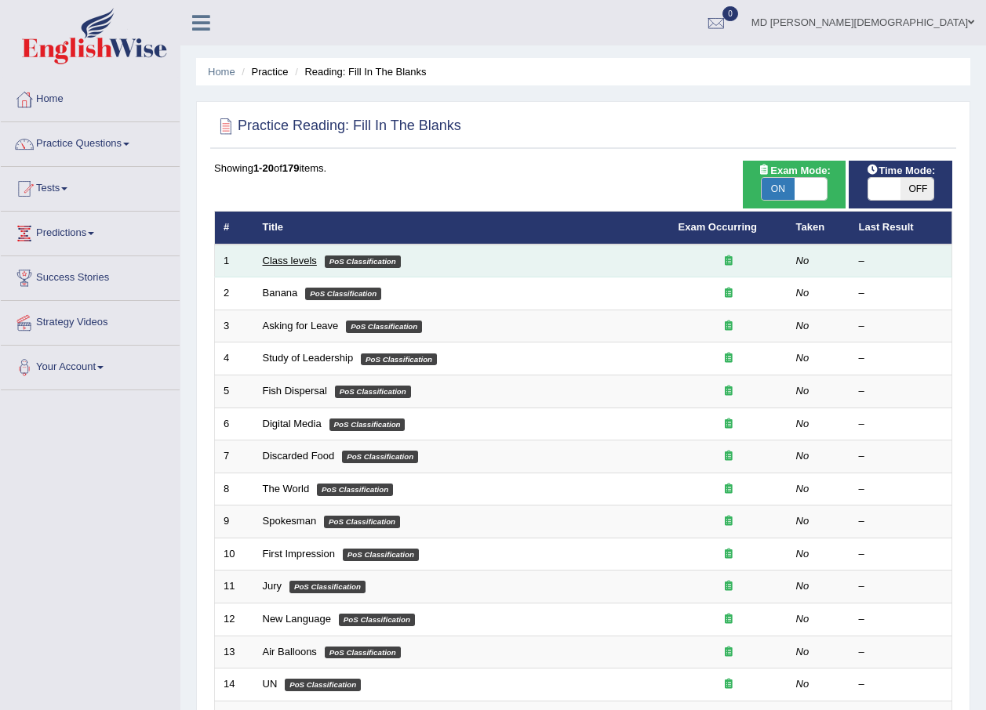
click at [265, 265] on link "Class levels" at bounding box center [290, 261] width 54 height 12
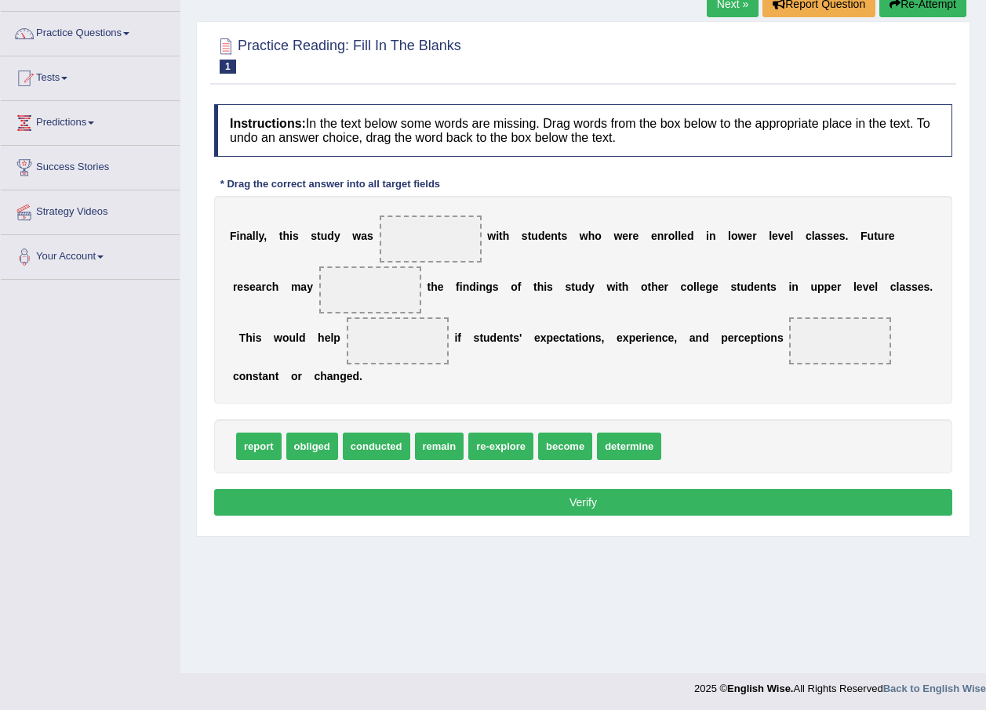
scroll to position [113, 0]
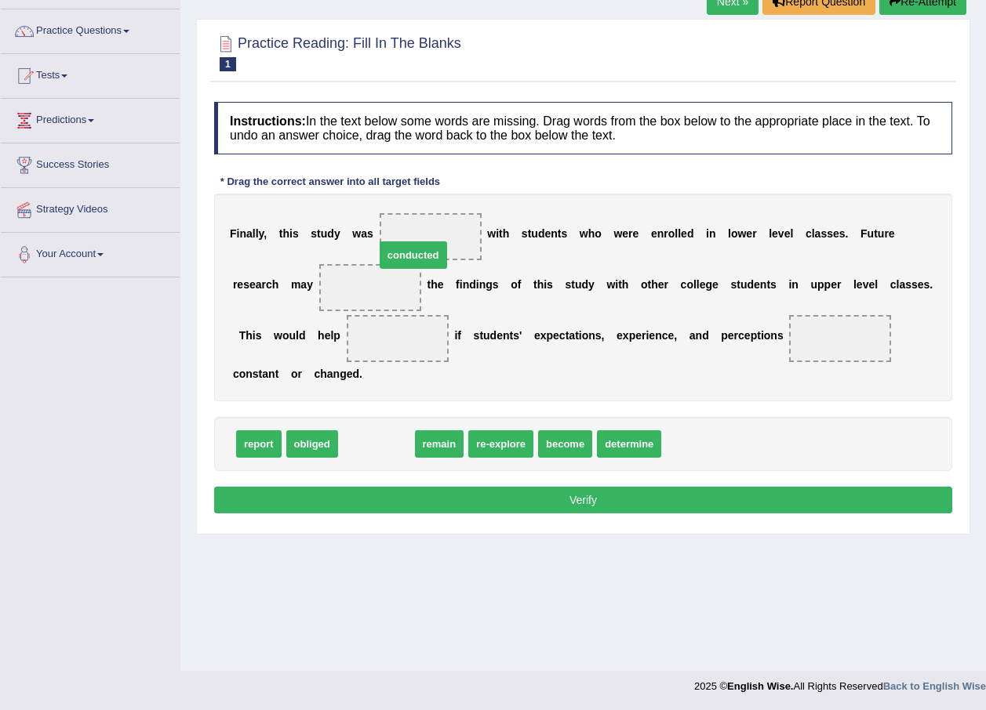
drag, startPoint x: 370, startPoint y: 423, endPoint x: 407, endPoint y: 234, distance: 192.5
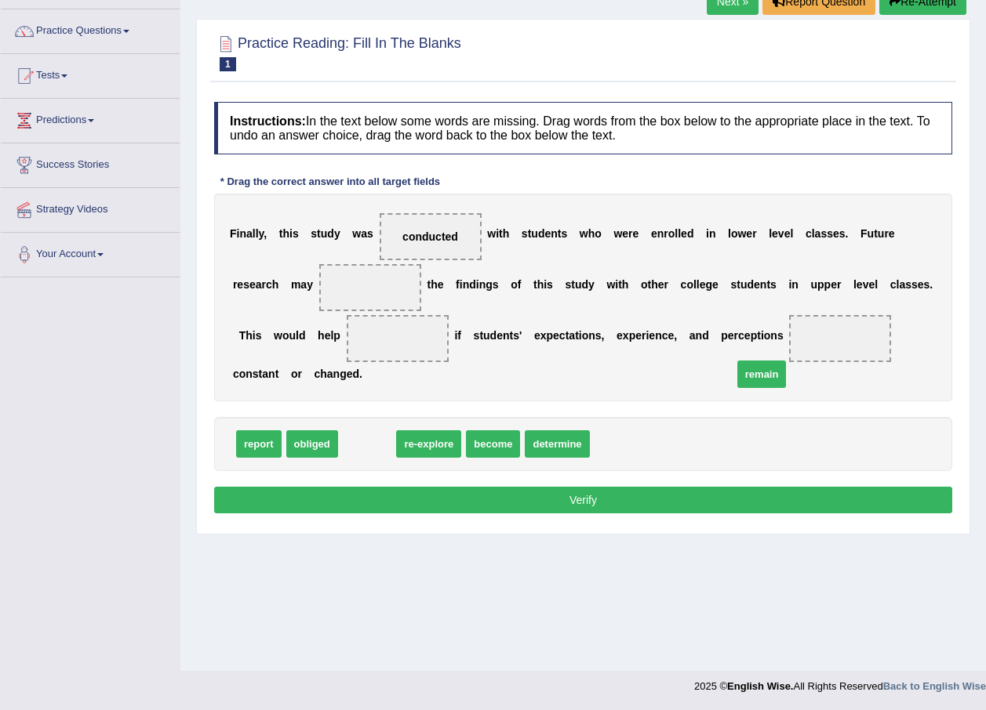
drag, startPoint x: 362, startPoint y: 420, endPoint x: 757, endPoint y: 350, distance: 400.6
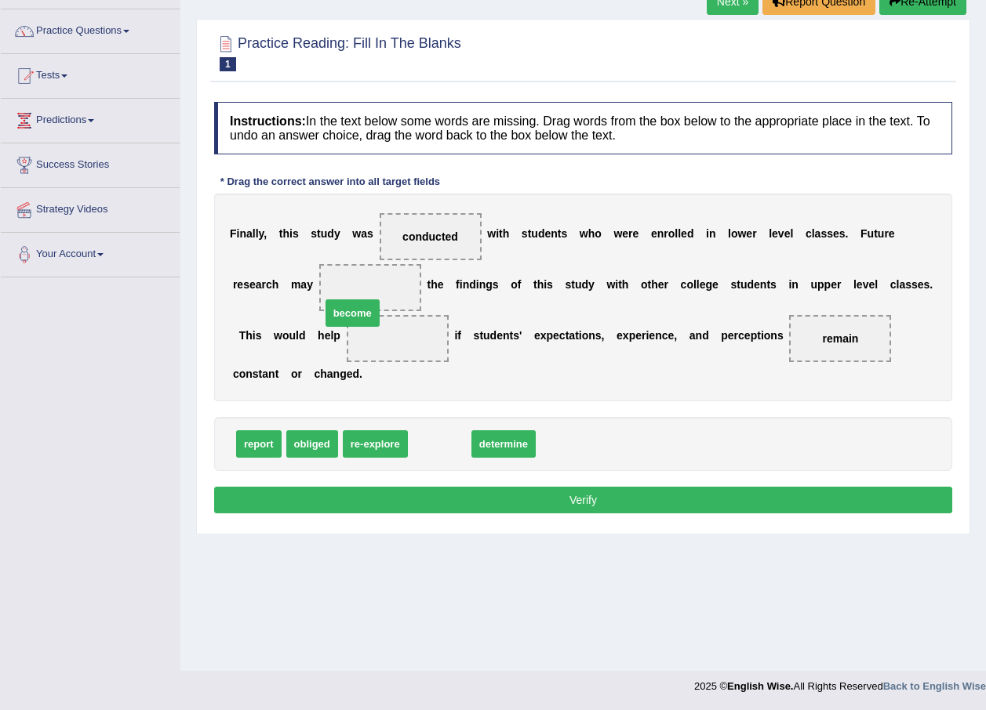
drag, startPoint x: 431, startPoint y: 421, endPoint x: 343, endPoint y: 290, distance: 157.2
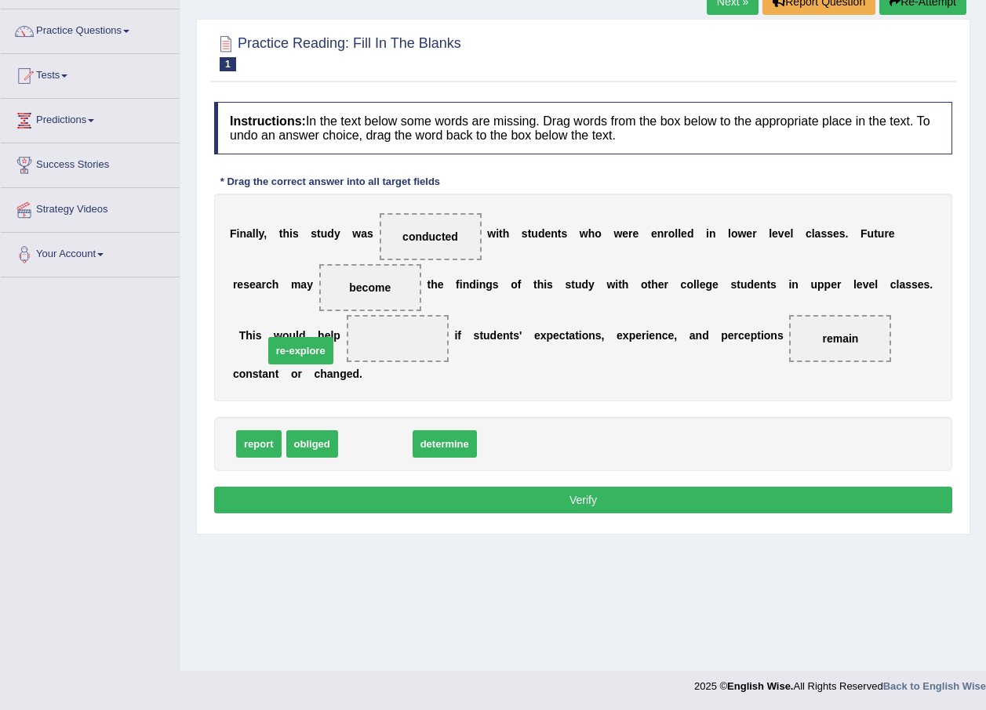
drag, startPoint x: 385, startPoint y: 422, endPoint x: 311, endPoint y: 329, distance: 119.4
click at [471, 487] on button "Verify" at bounding box center [583, 500] width 738 height 27
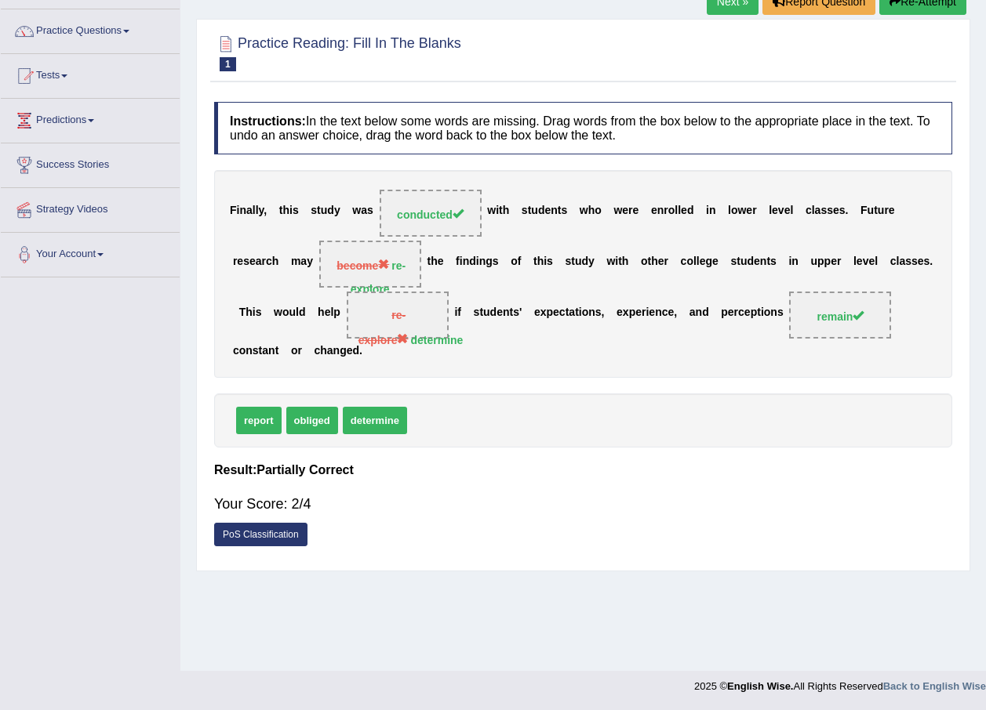
click at [737, 7] on link "Next »" at bounding box center [733, 1] width 52 height 27
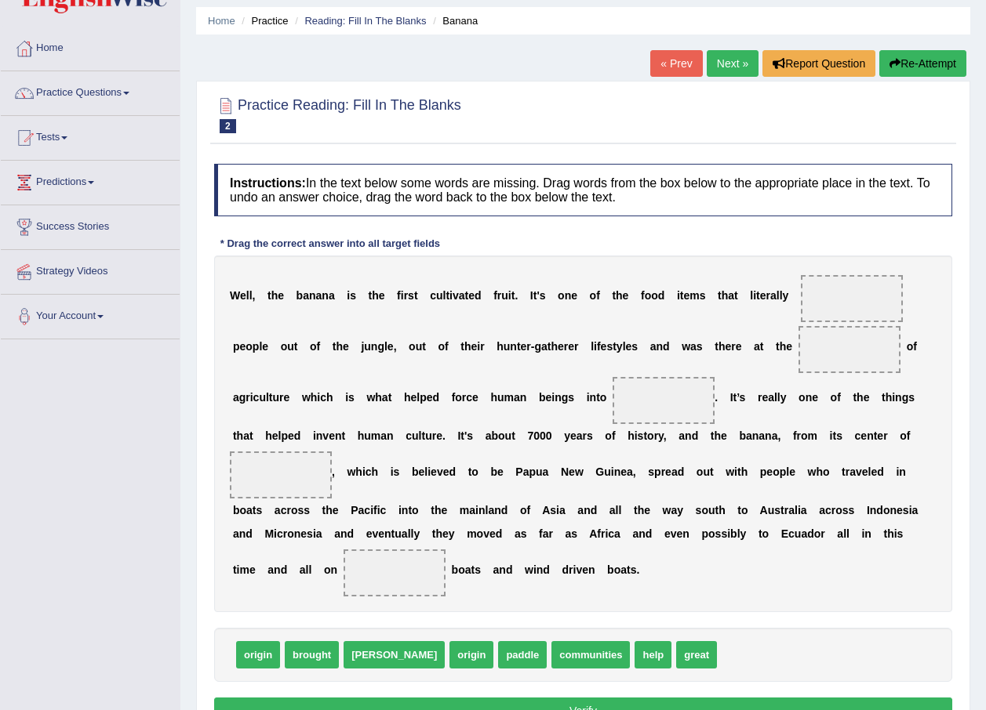
scroll to position [78, 0]
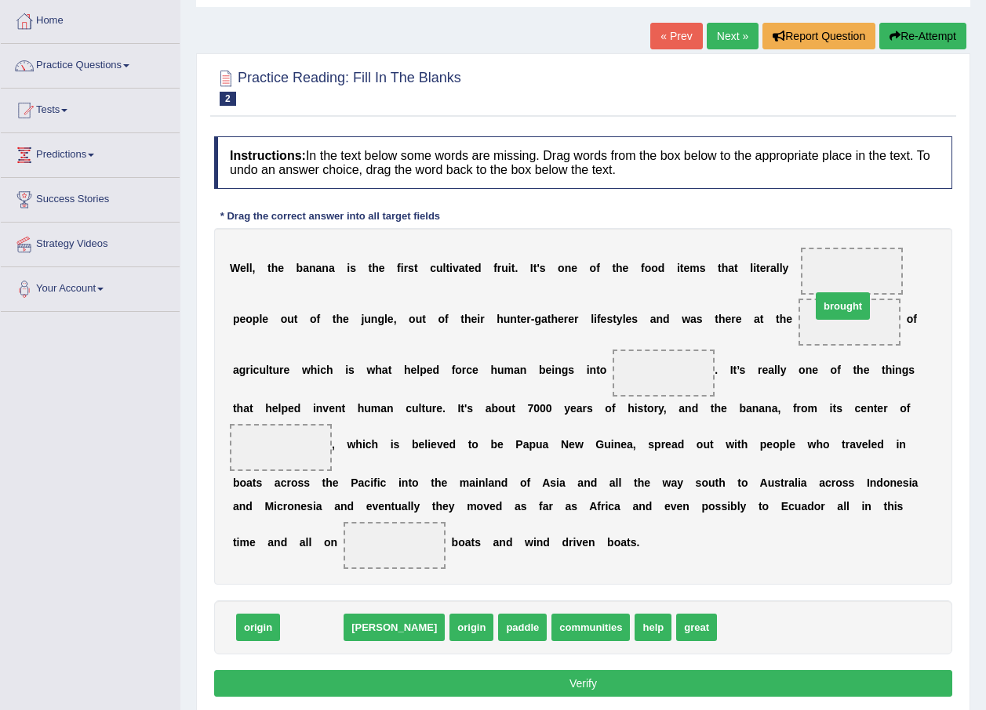
drag, startPoint x: 311, startPoint y: 603, endPoint x: 841, endPoint y: 282, distance: 620.7
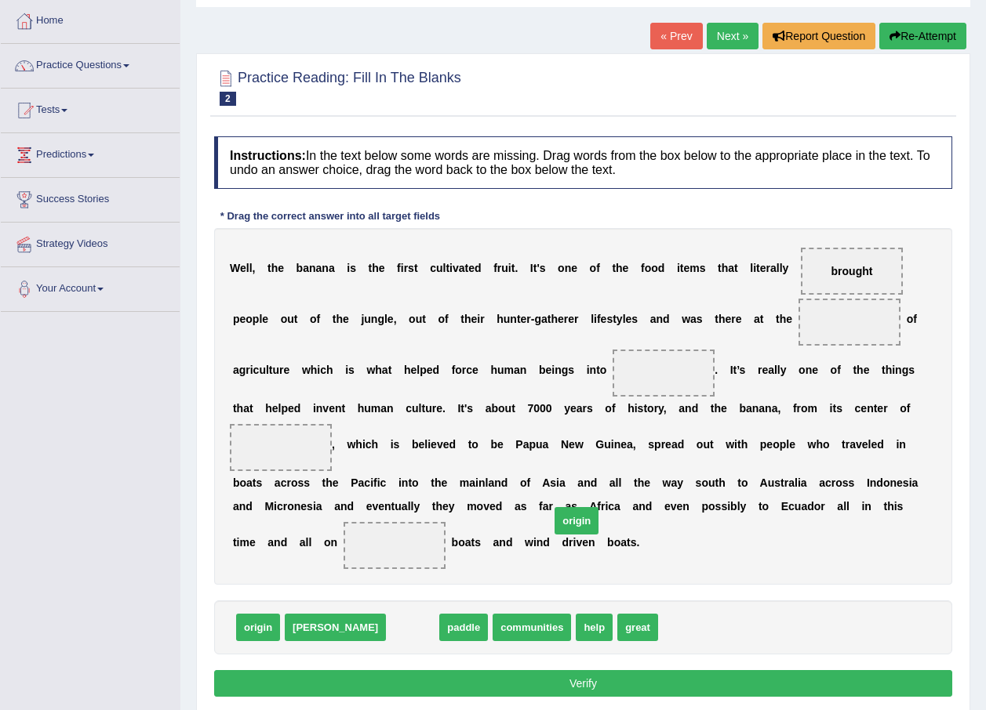
drag, startPoint x: 343, startPoint y: 609, endPoint x: 551, endPoint y: 416, distance: 283.6
click at [554, 507] on span "origin" at bounding box center [576, 520] width 44 height 27
drag, startPoint x: 553, startPoint y: 364, endPoint x: 550, endPoint y: 310, distance: 54.2
click at [550, 310] on div "W e l l , t h e b a n a n a i s t h e f i r s t c u l t i v a t e d f r u i t .…" at bounding box center [583, 406] width 738 height 357
drag, startPoint x: 349, startPoint y: 598, endPoint x: 528, endPoint y: 362, distance: 296.7
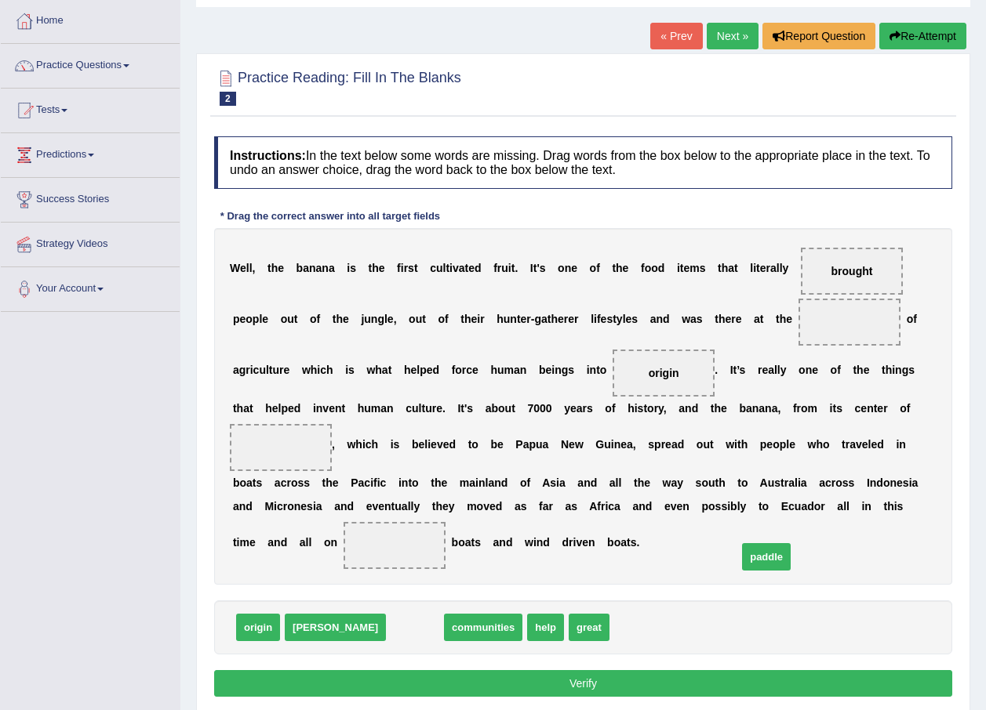
drag, startPoint x: 357, startPoint y: 609, endPoint x: 708, endPoint y: 539, distance: 358.3
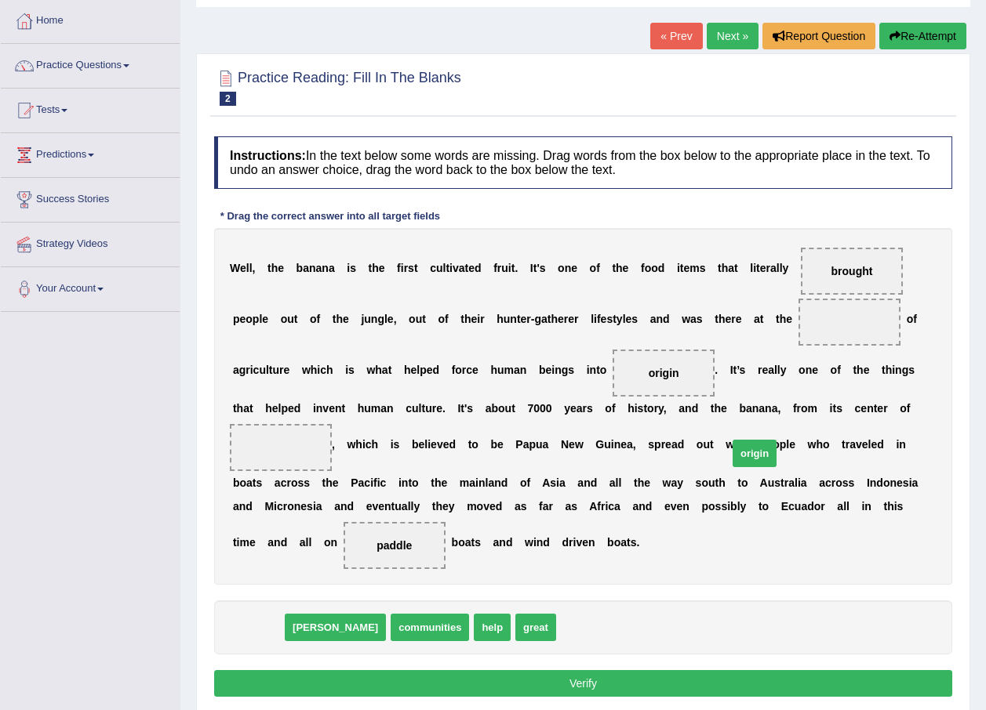
drag, startPoint x: 266, startPoint y: 607, endPoint x: 762, endPoint y: 433, distance: 526.0
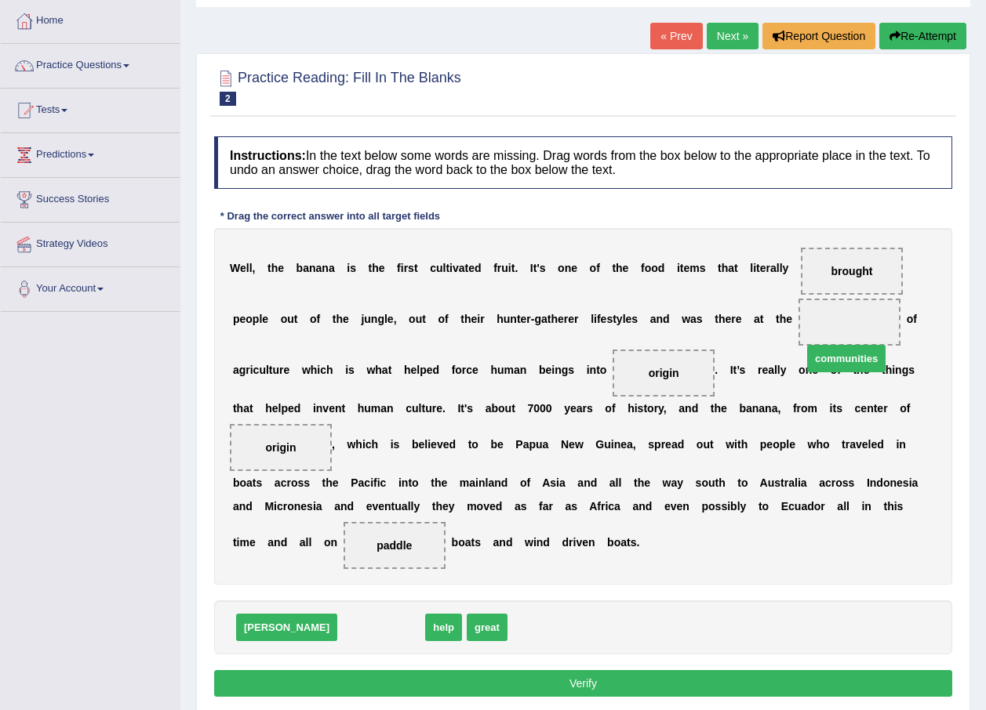
drag, startPoint x: 330, startPoint y: 608, endPoint x: 783, endPoint y: 337, distance: 527.2
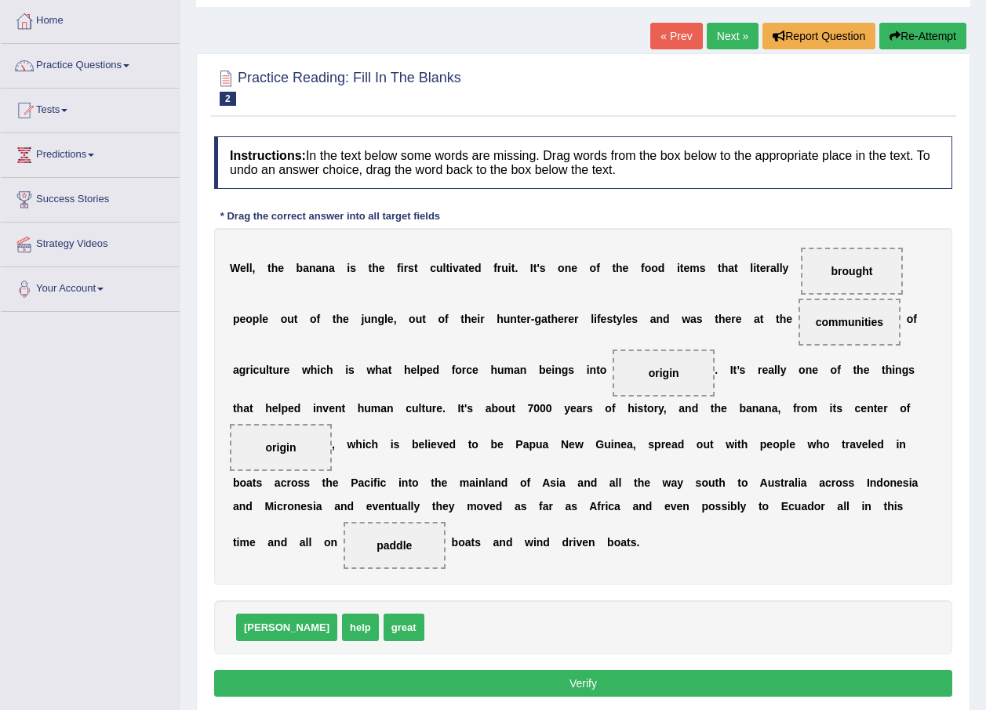
click at [791, 670] on button "Verify" at bounding box center [583, 683] width 738 height 27
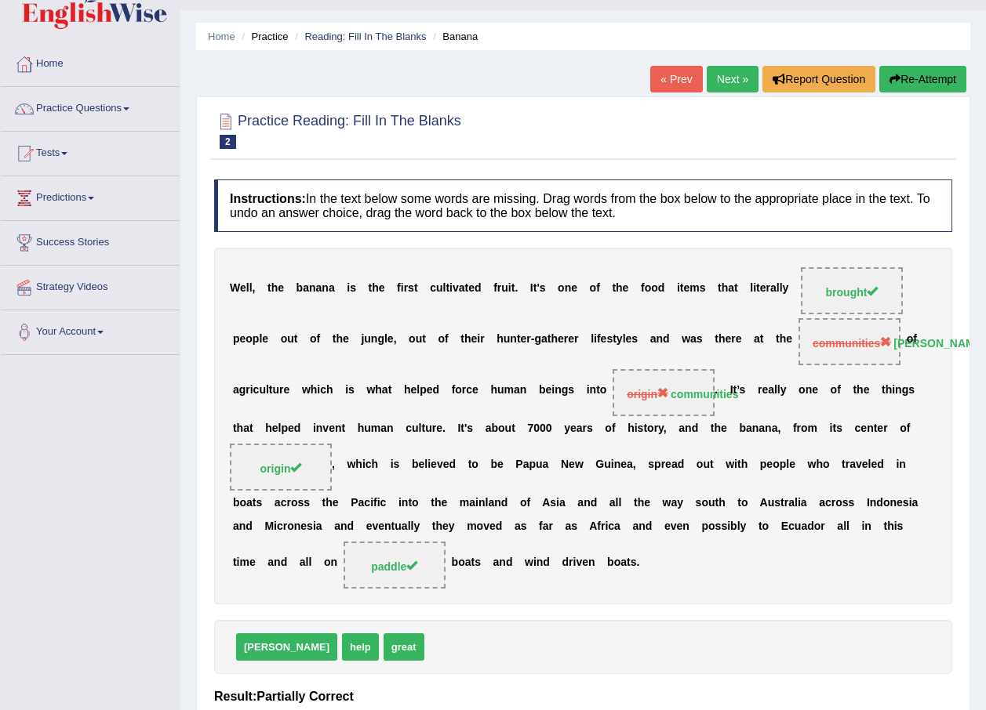
scroll to position [0, 0]
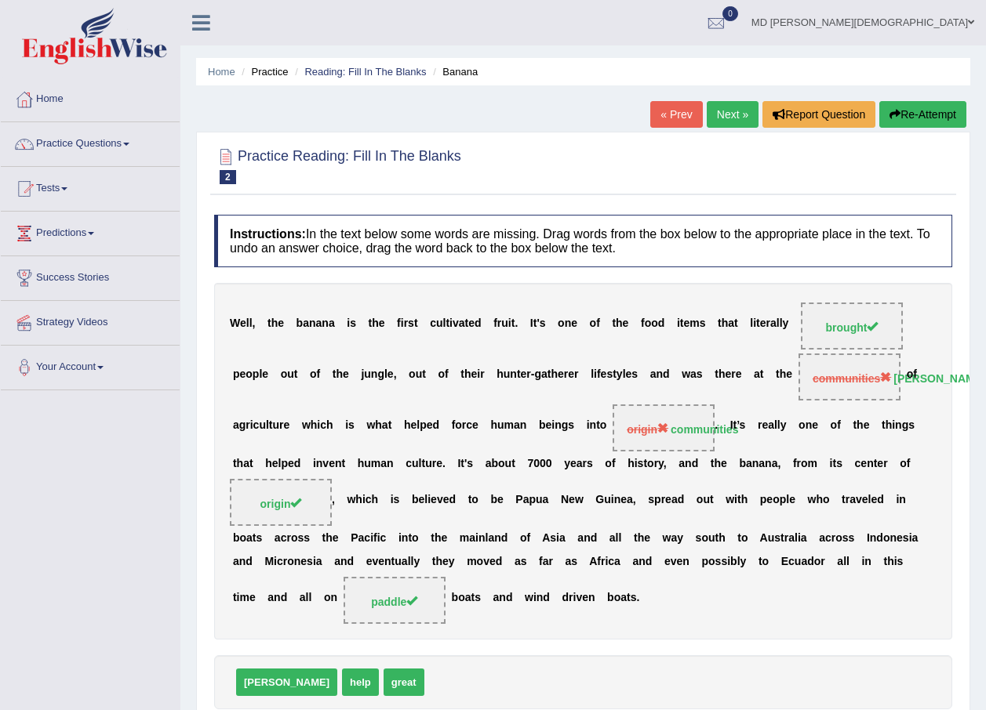
click at [726, 113] on link "Next »" at bounding box center [733, 114] width 52 height 27
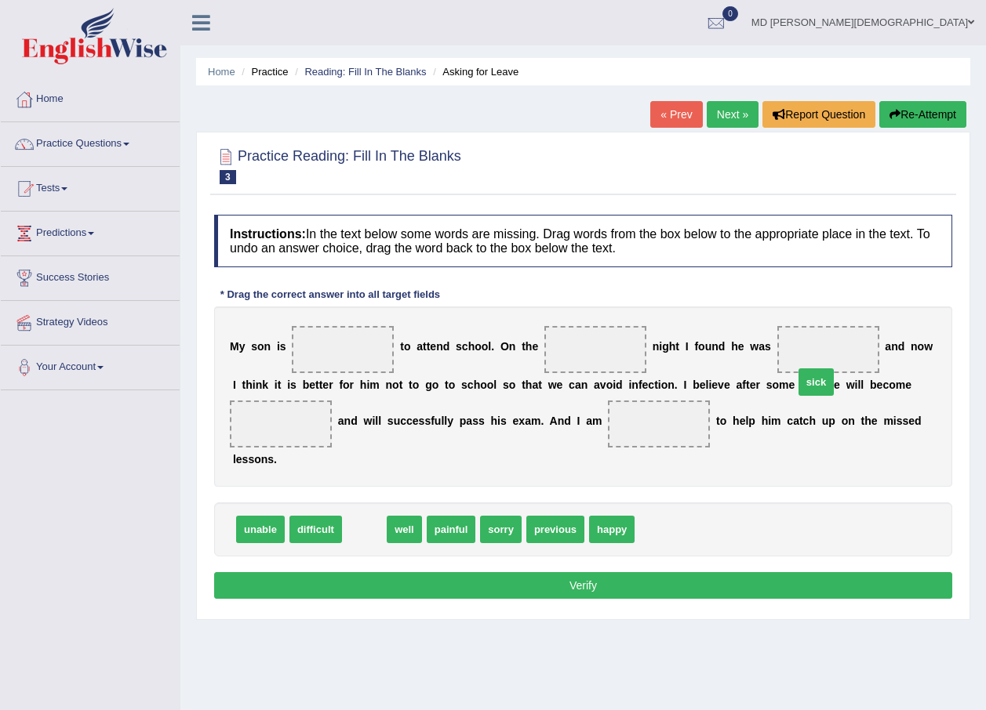
drag, startPoint x: 357, startPoint y: 501, endPoint x: 808, endPoint y: 354, distance: 475.1
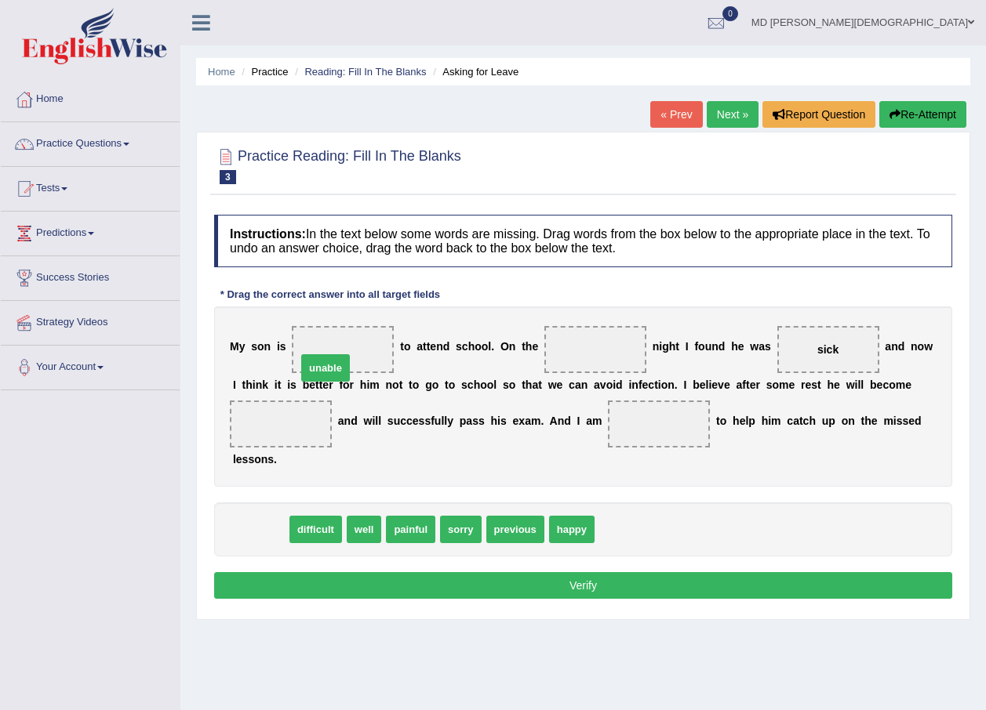
drag, startPoint x: 260, startPoint y: 510, endPoint x: 325, endPoint y: 348, distance: 174.2
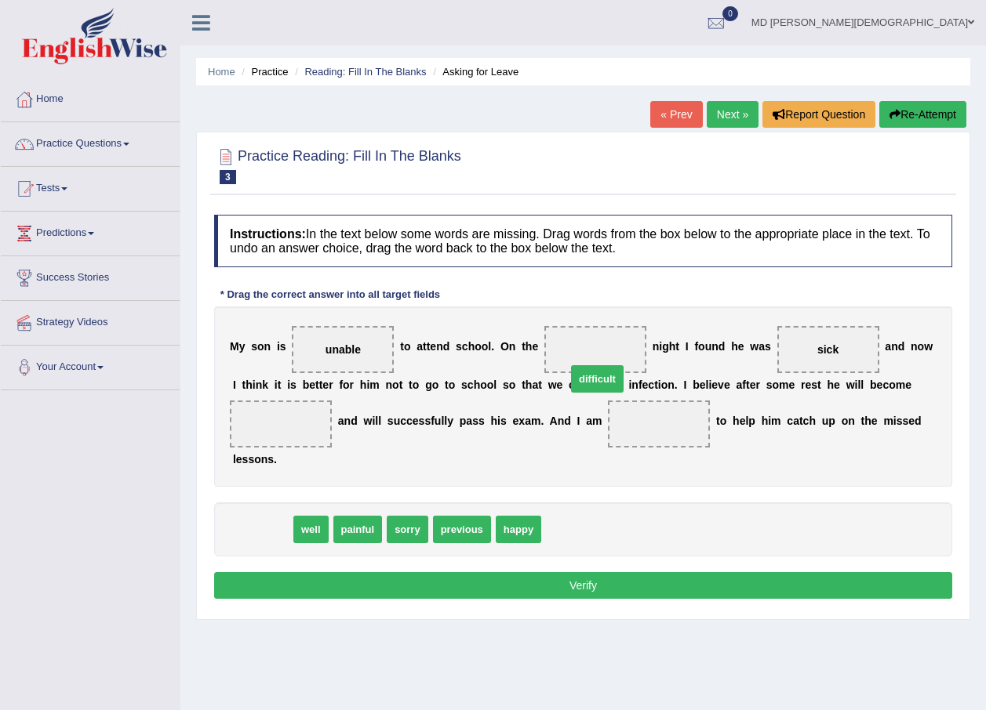
drag, startPoint x: 271, startPoint y: 510, endPoint x: 602, endPoint y: 360, distance: 363.6
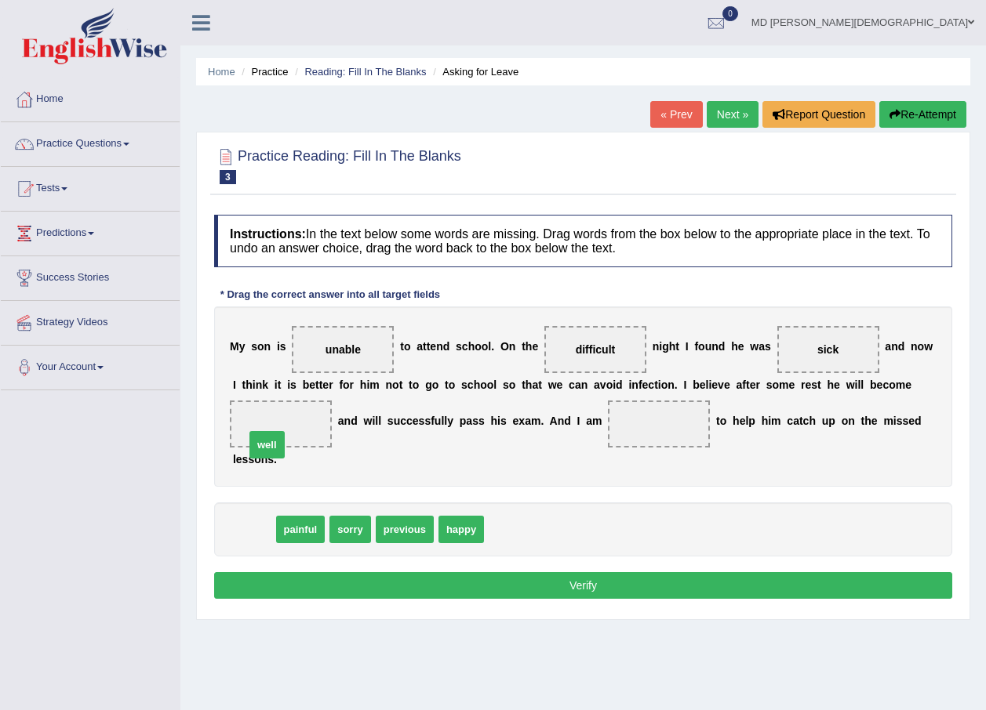
drag, startPoint x: 248, startPoint y: 516, endPoint x: 261, endPoint y: 431, distance: 85.7
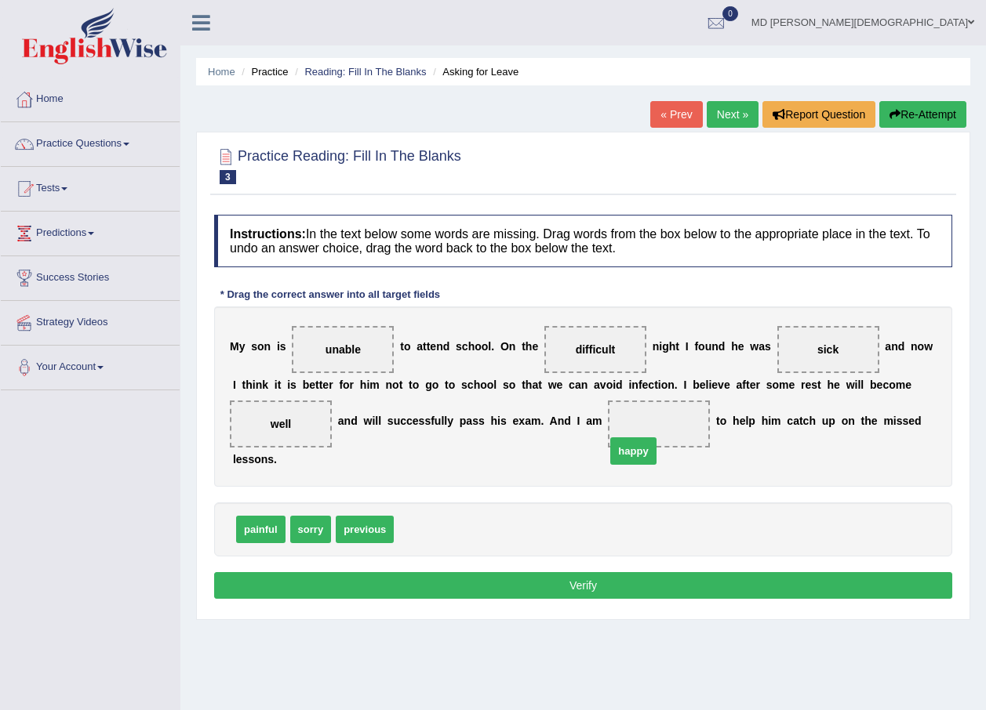
drag, startPoint x: 422, startPoint y: 502, endPoint x: 634, endPoint y: 423, distance: 225.8
click at [795, 572] on button "Verify" at bounding box center [583, 585] width 738 height 27
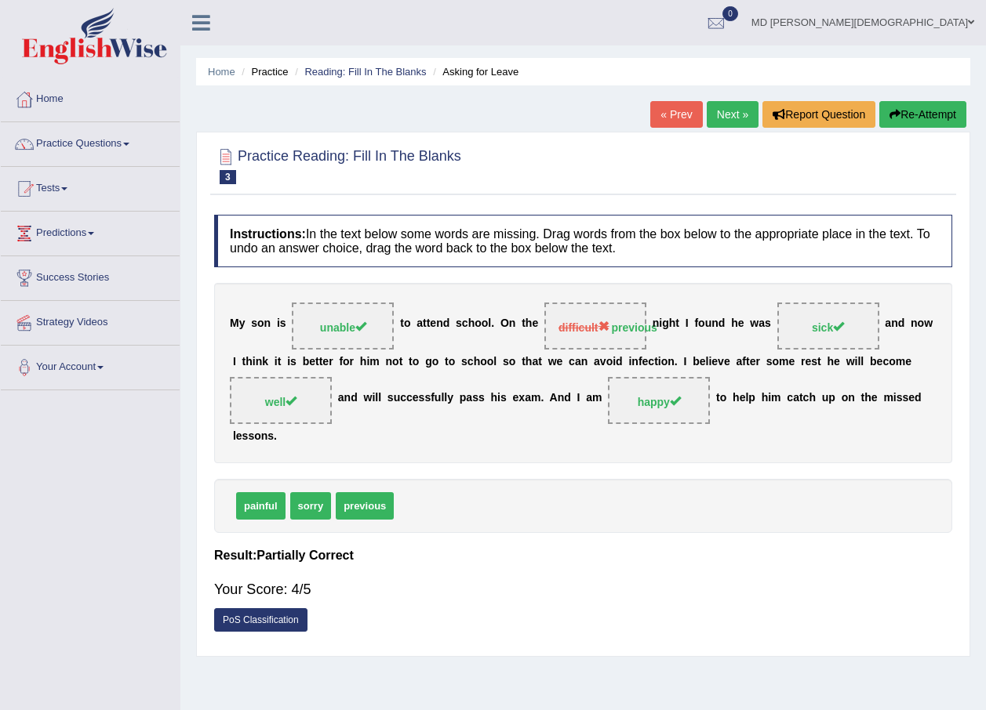
click at [725, 111] on link "Next »" at bounding box center [733, 114] width 52 height 27
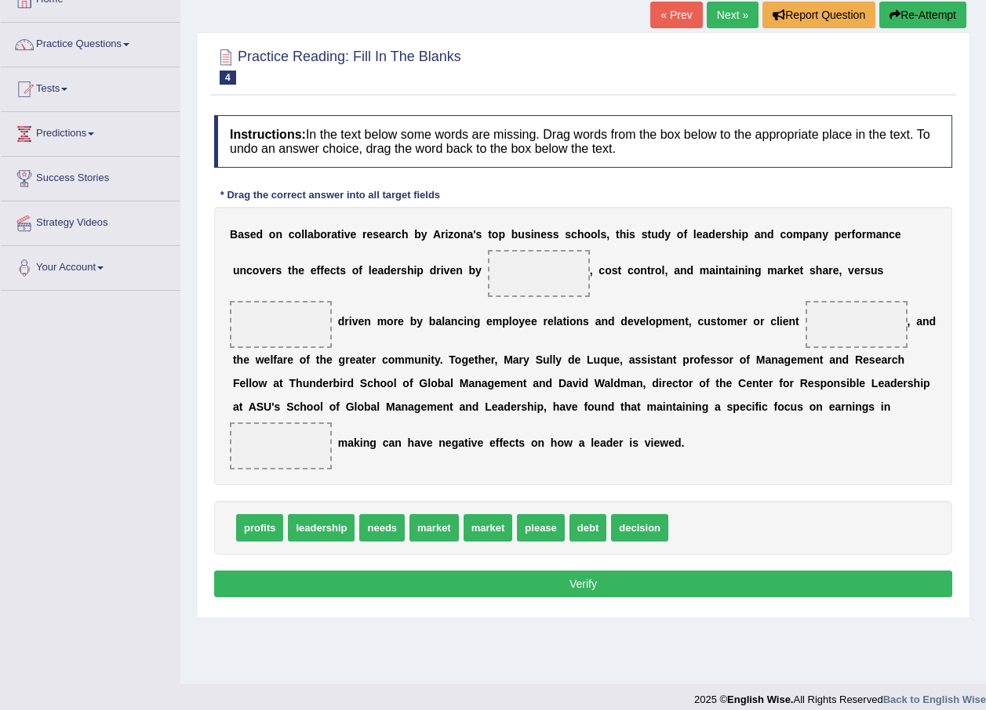
scroll to position [113, 0]
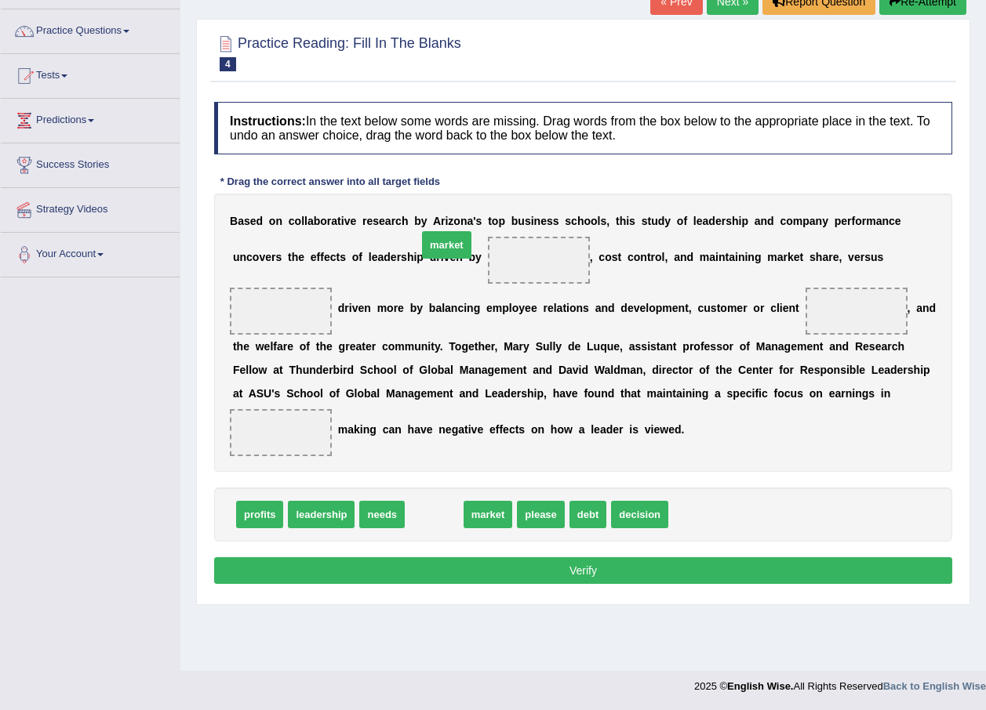
drag, startPoint x: 409, startPoint y: 514, endPoint x: 421, endPoint y: 245, distance: 270.0
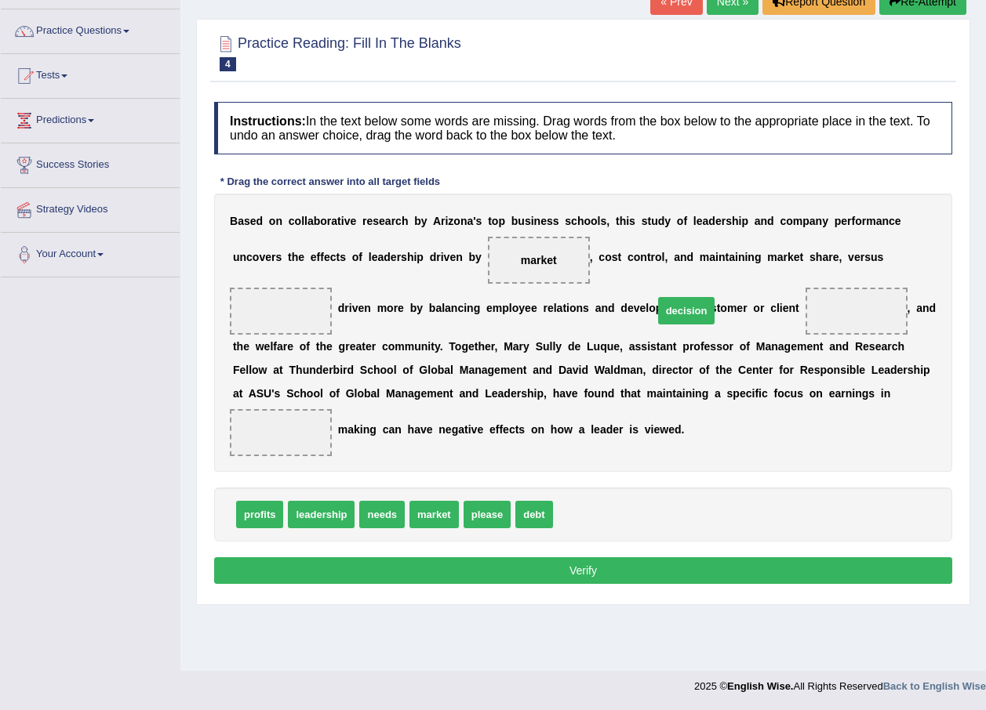
drag, startPoint x: 569, startPoint y: 521, endPoint x: 670, endPoint y: 317, distance: 227.3
drag, startPoint x: 673, startPoint y: 308, endPoint x: 576, endPoint y: 520, distance: 233.0
drag, startPoint x: 373, startPoint y: 513, endPoint x: 680, endPoint y: 318, distance: 363.5
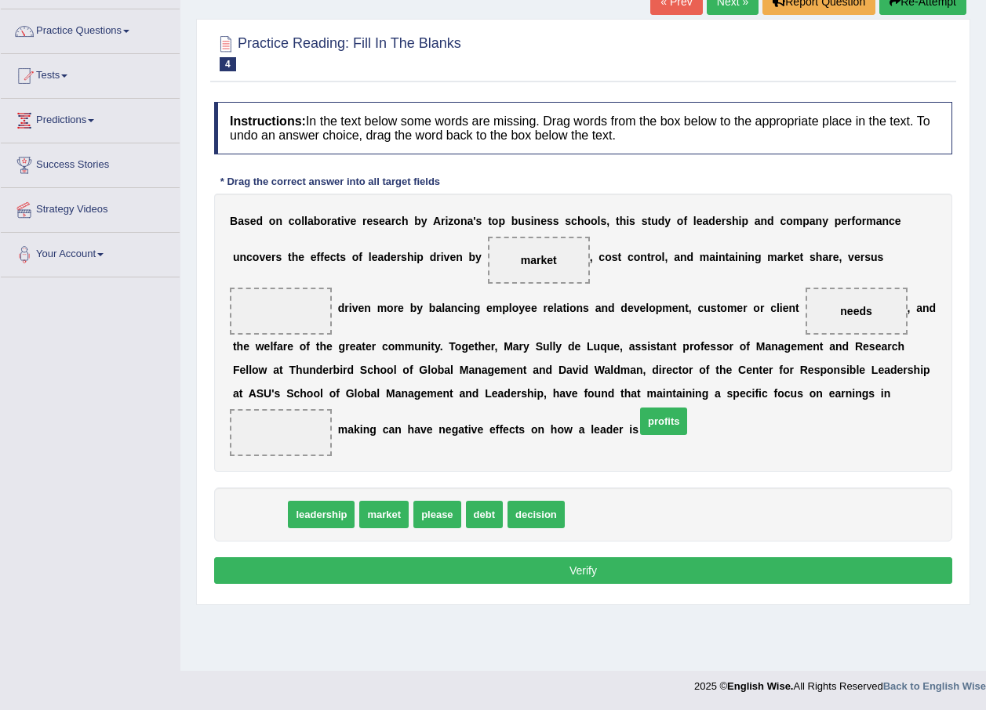
drag, startPoint x: 242, startPoint y: 517, endPoint x: 645, endPoint y: 423, distance: 414.5
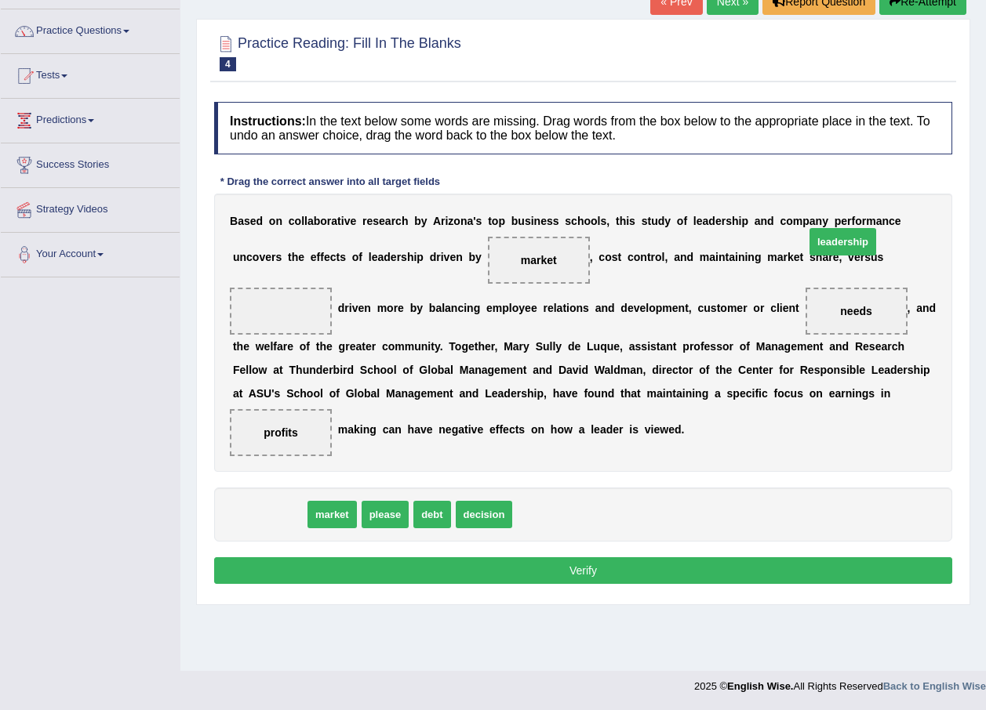
drag, startPoint x: 281, startPoint y: 511, endPoint x: 854, endPoint y: 238, distance: 634.9
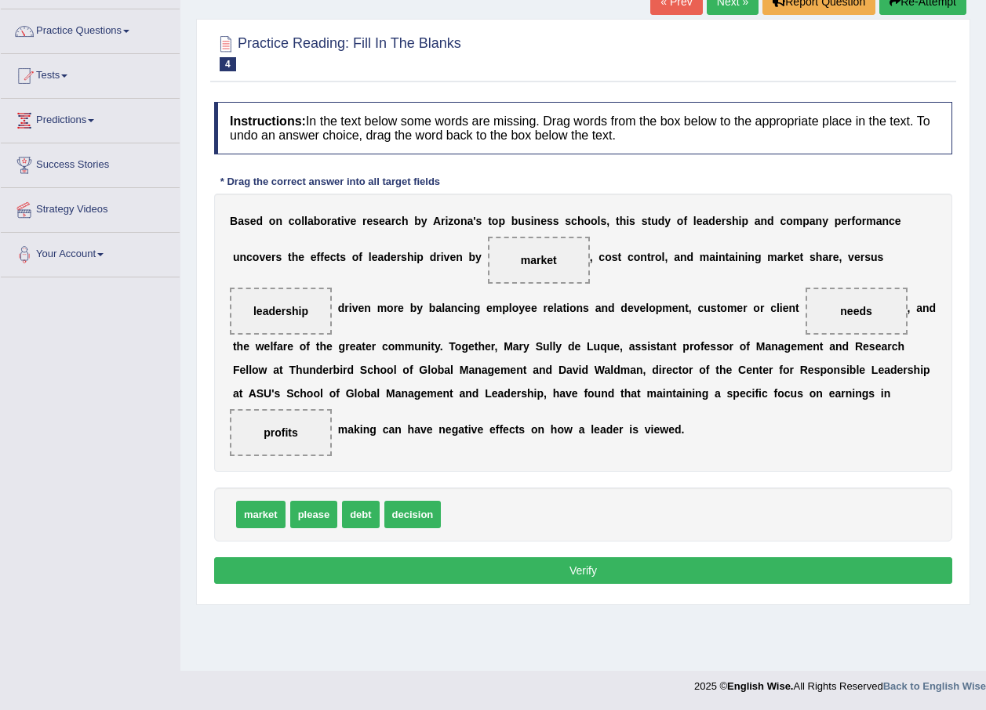
click at [380, 576] on button "Verify" at bounding box center [583, 571] width 738 height 27
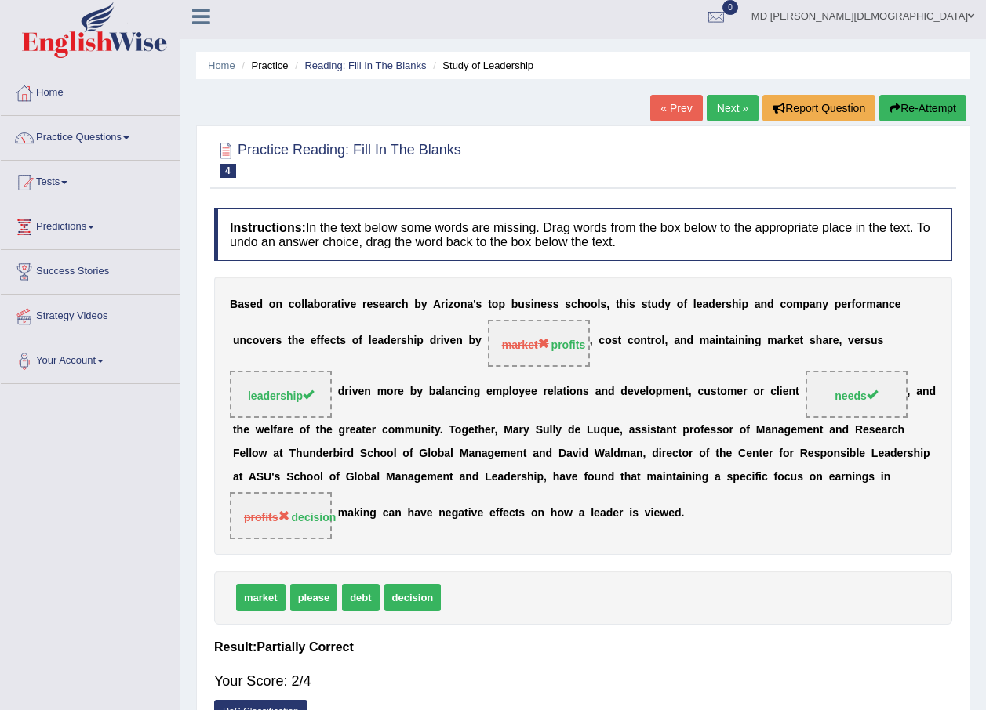
scroll to position [0, 0]
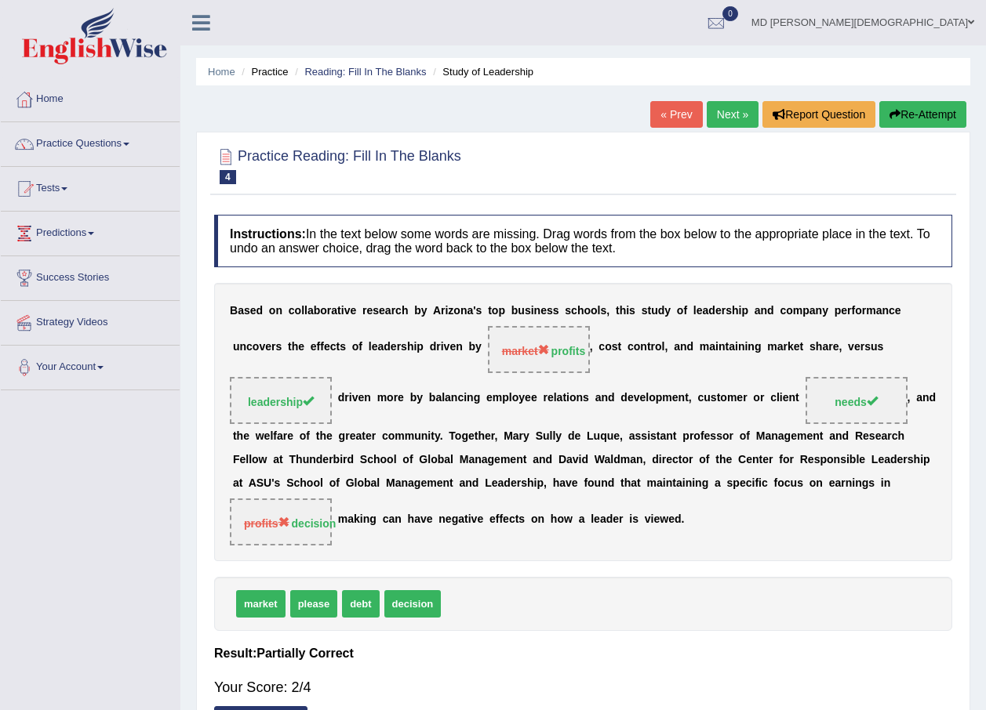
click at [732, 114] on link "Next »" at bounding box center [733, 114] width 52 height 27
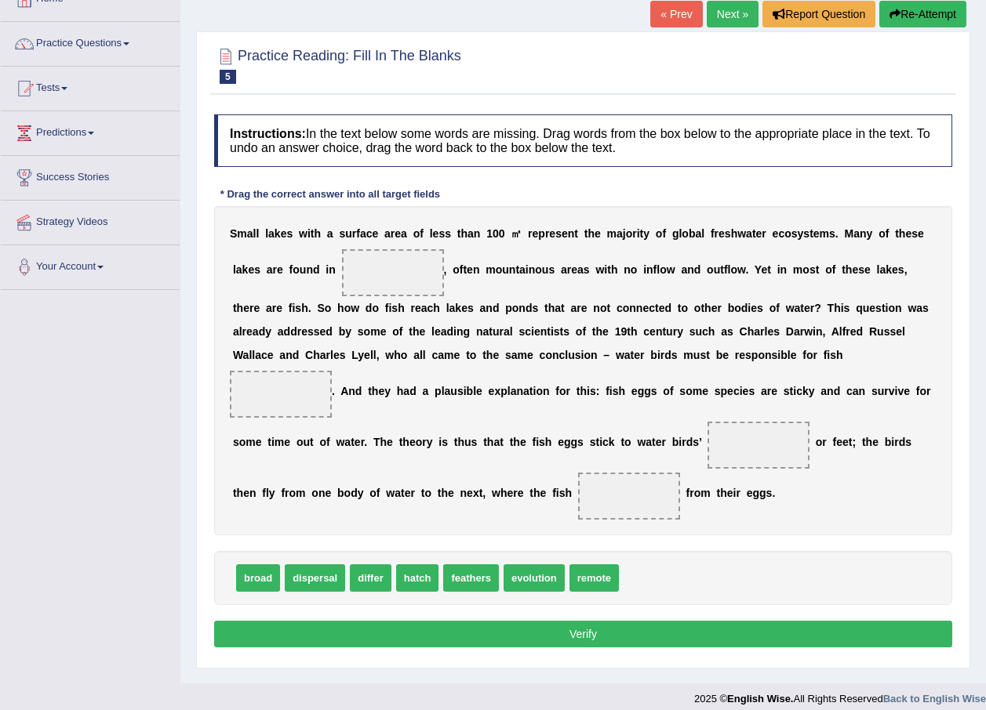
scroll to position [113, 0]
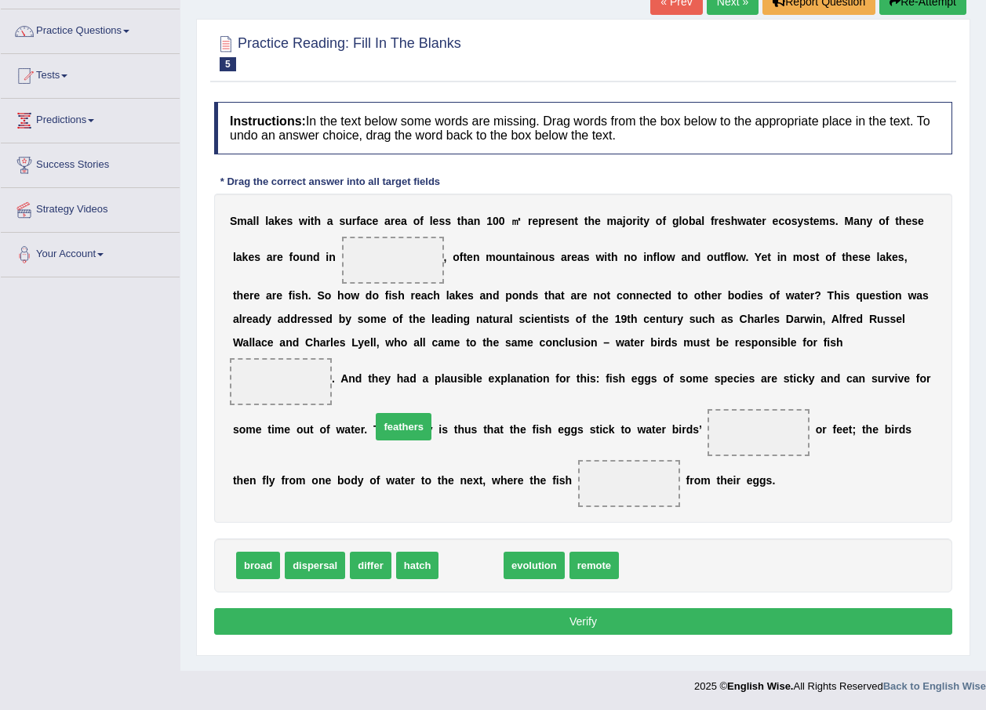
drag, startPoint x: 476, startPoint y: 566, endPoint x: 409, endPoint y: 427, distance: 154.3
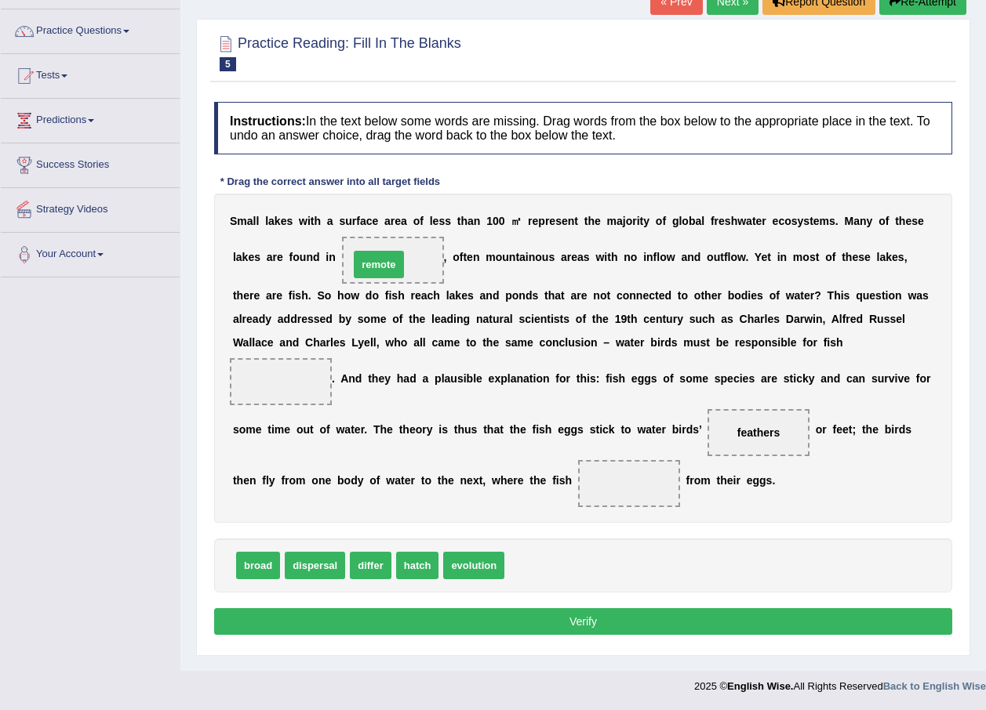
drag, startPoint x: 528, startPoint y: 566, endPoint x: 372, endPoint y: 265, distance: 338.8
drag, startPoint x: 330, startPoint y: 574, endPoint x: 306, endPoint y: 492, distance: 85.1
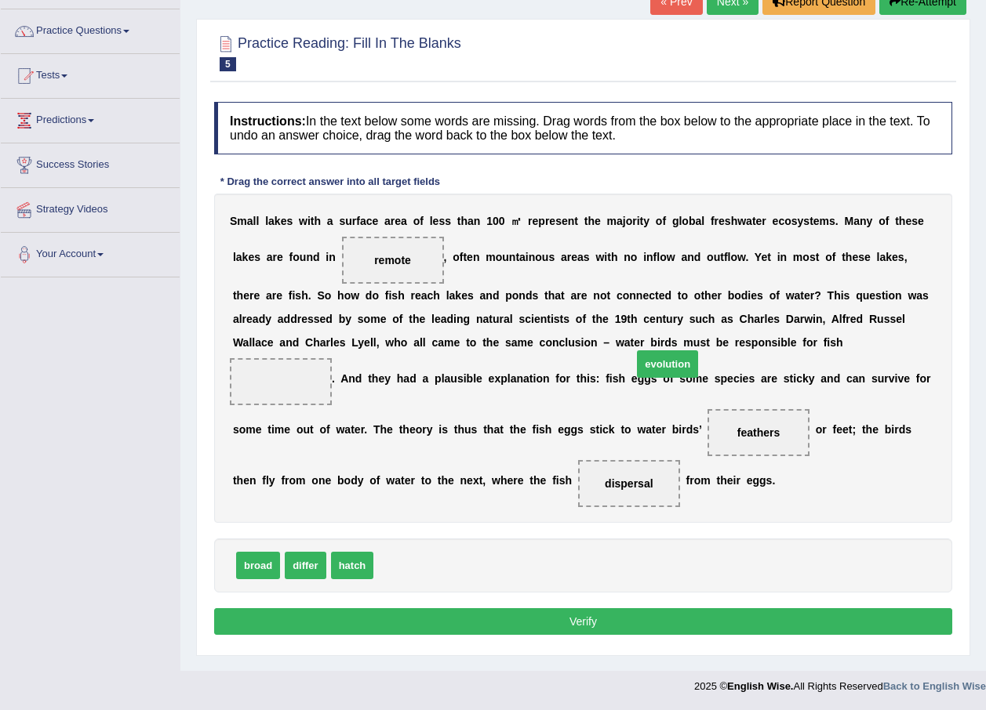
drag, startPoint x: 427, startPoint y: 567, endPoint x: 685, endPoint y: 365, distance: 328.0
click at [670, 629] on button "Verify" at bounding box center [583, 622] width 738 height 27
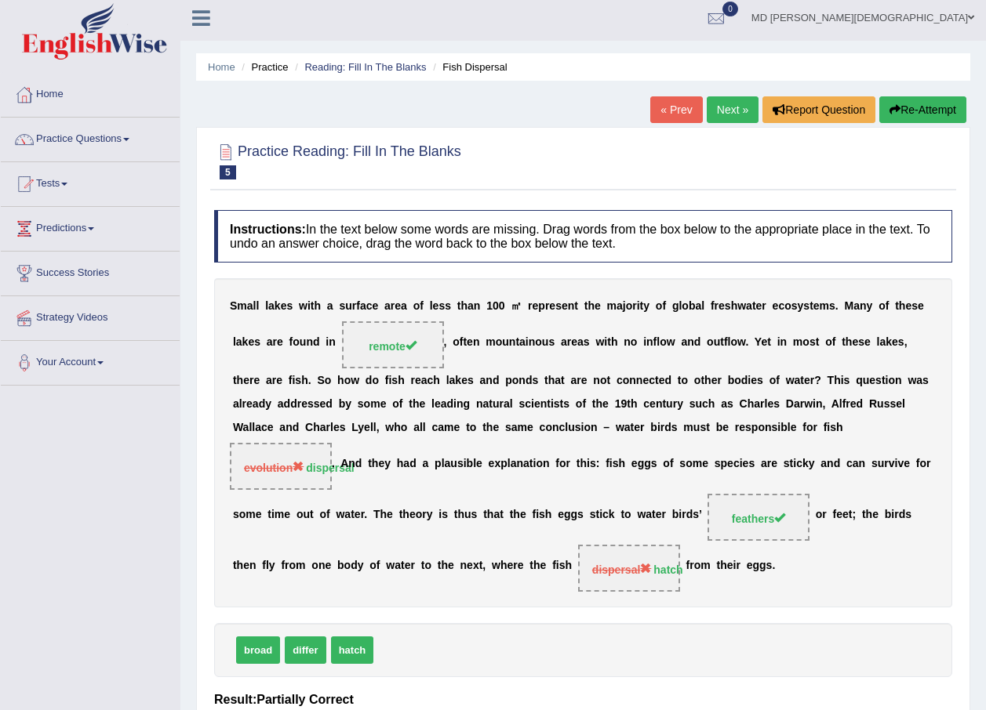
scroll to position [0, 0]
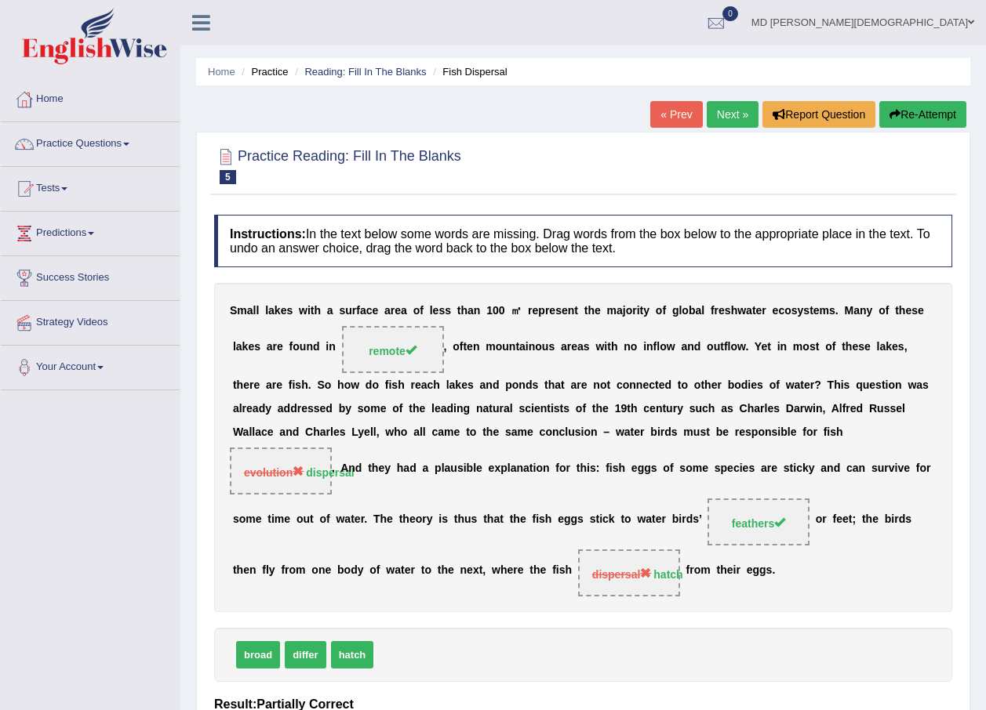
click at [741, 119] on link "Next »" at bounding box center [733, 114] width 52 height 27
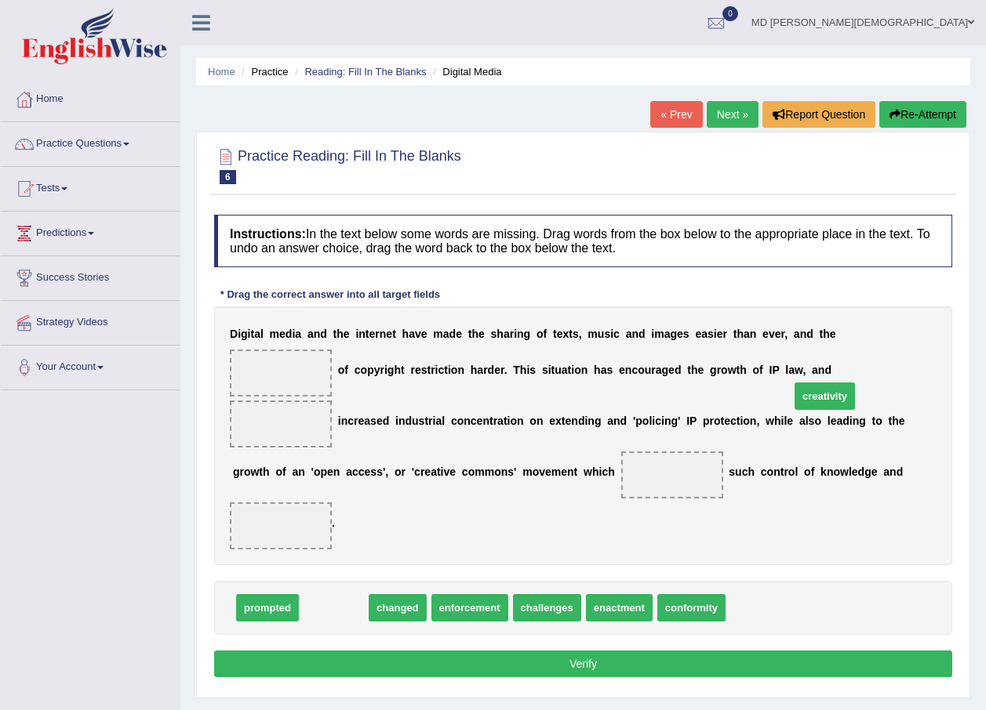
drag, startPoint x: 336, startPoint y: 561, endPoint x: 830, endPoint y: 351, distance: 536.9
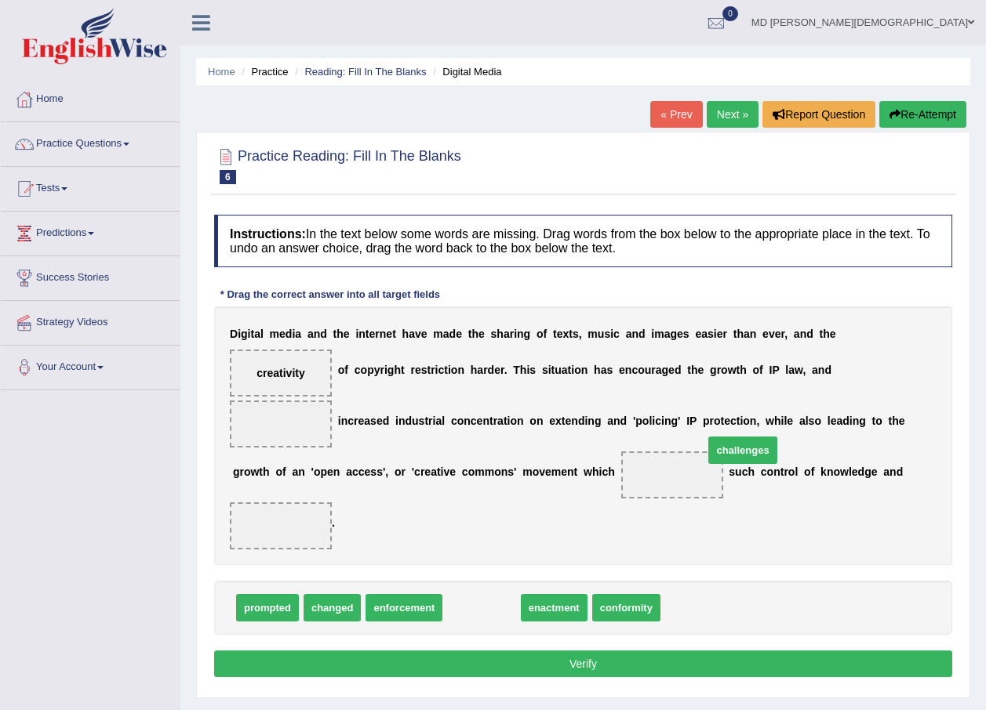
drag, startPoint x: 476, startPoint y: 557, endPoint x: 737, endPoint y: 399, distance: 305.0
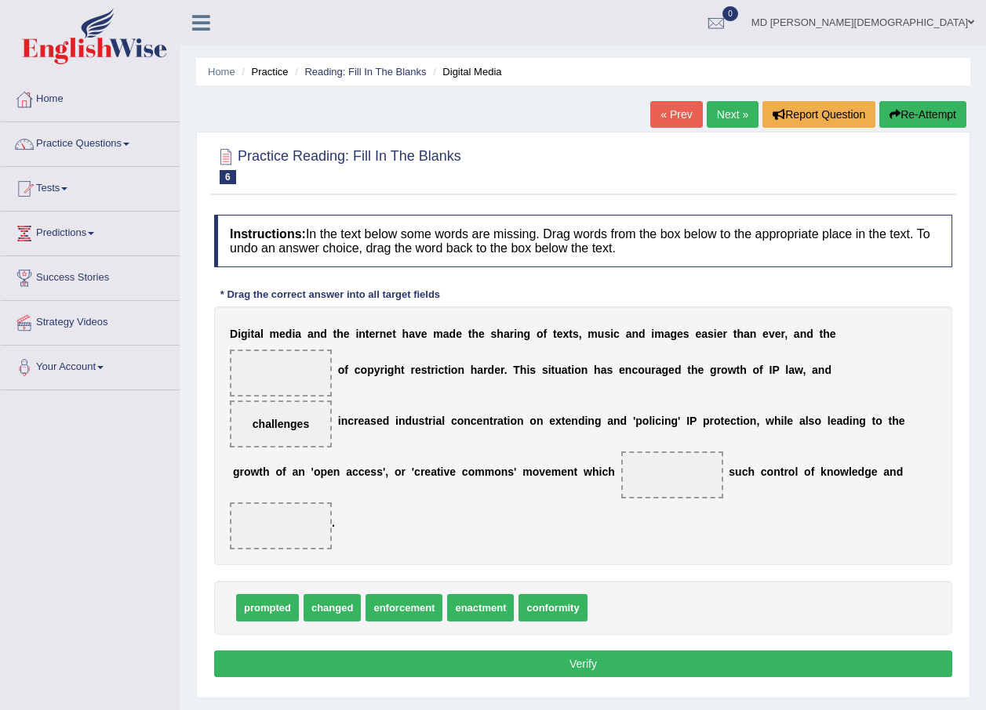
drag, startPoint x: 842, startPoint y: 354, endPoint x: 633, endPoint y: 493, distance: 251.6
drag, startPoint x: 416, startPoint y: 554, endPoint x: 883, endPoint y: 358, distance: 506.4
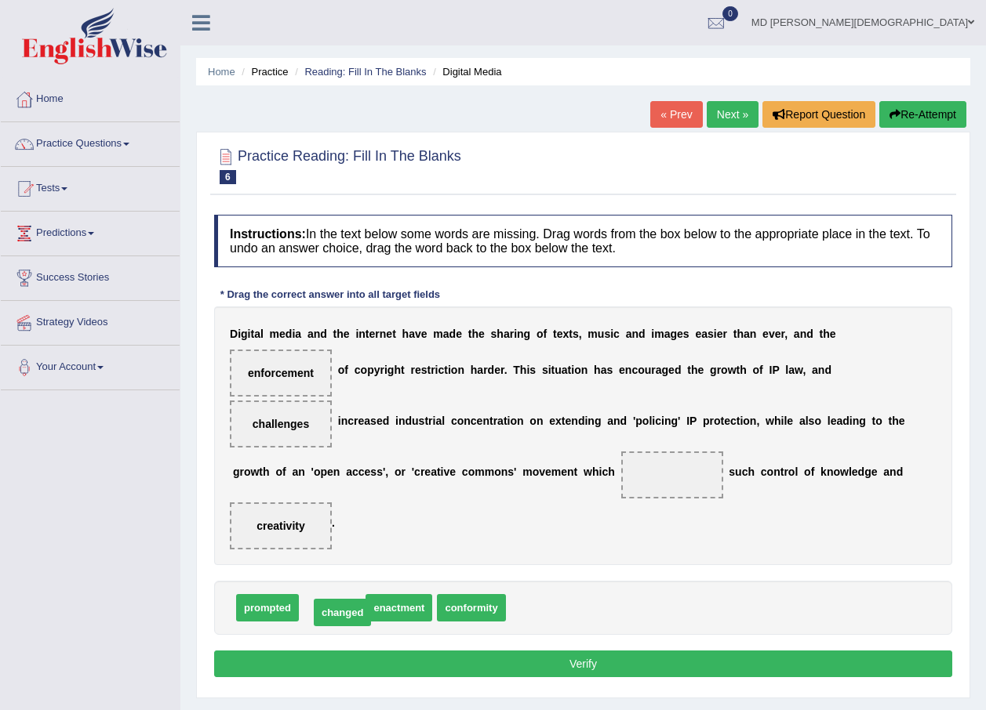
drag, startPoint x: 347, startPoint y: 554, endPoint x: 357, endPoint y: 559, distance: 11.2
drag, startPoint x: 274, startPoint y: 557, endPoint x: 370, endPoint y: 464, distance: 133.7
click at [486, 651] on button "Verify" at bounding box center [583, 664] width 738 height 27
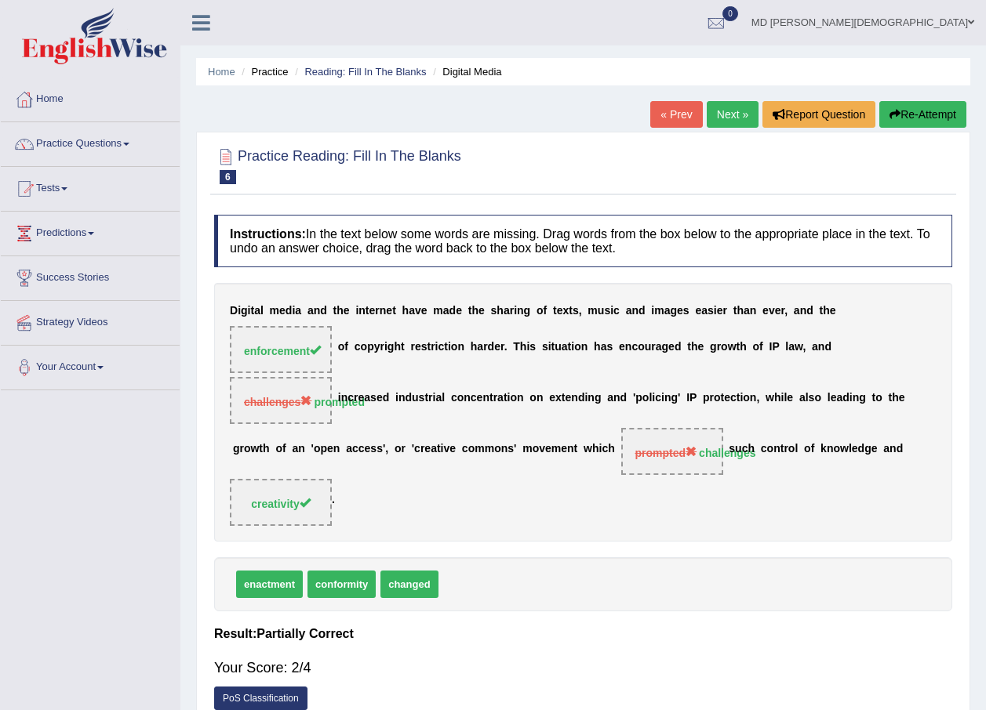
click at [725, 120] on link "Next »" at bounding box center [733, 114] width 52 height 27
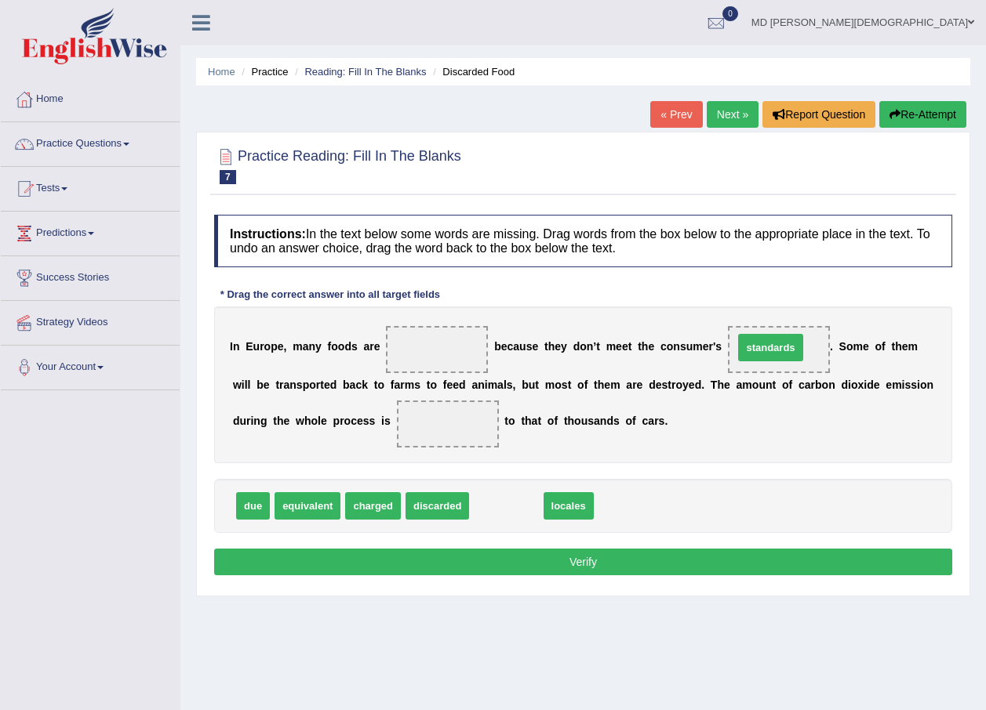
drag, startPoint x: 507, startPoint y: 504, endPoint x: 771, endPoint y: 346, distance: 308.1
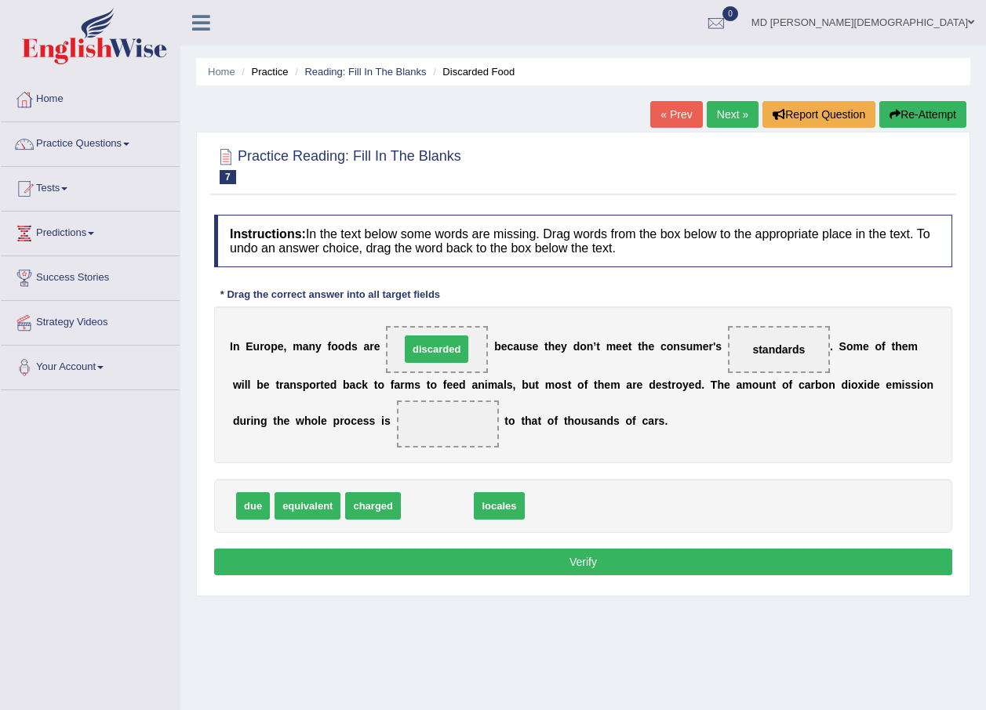
drag, startPoint x: 423, startPoint y: 507, endPoint x: 422, endPoint y: 350, distance: 156.8
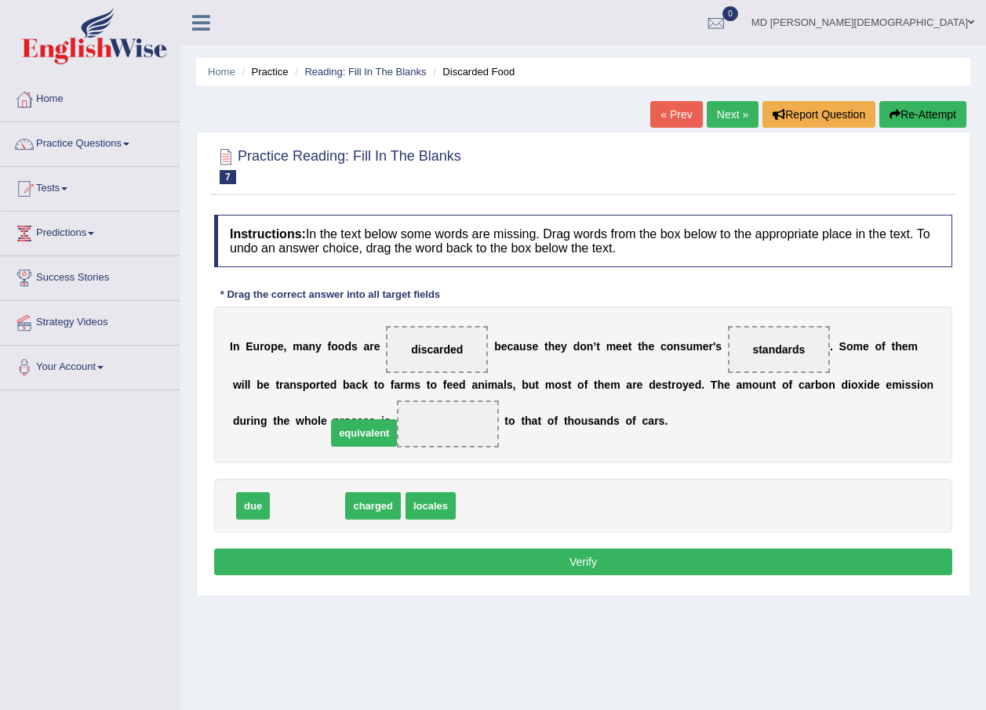
drag, startPoint x: 318, startPoint y: 511, endPoint x: 374, endPoint y: 438, distance: 92.2
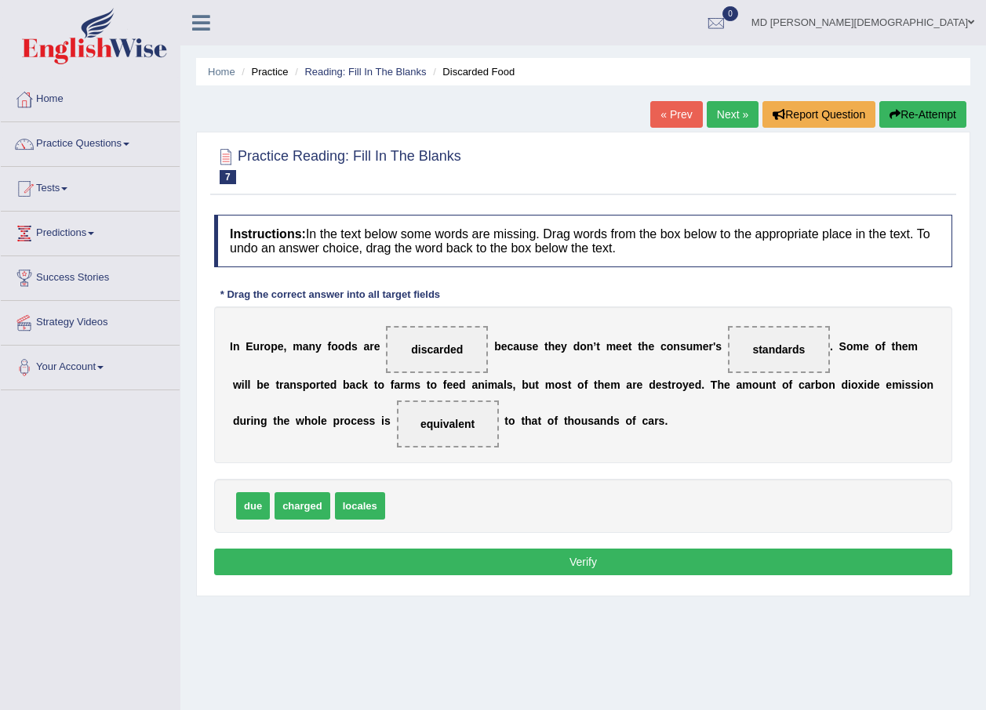
click at [438, 554] on button "Verify" at bounding box center [583, 562] width 738 height 27
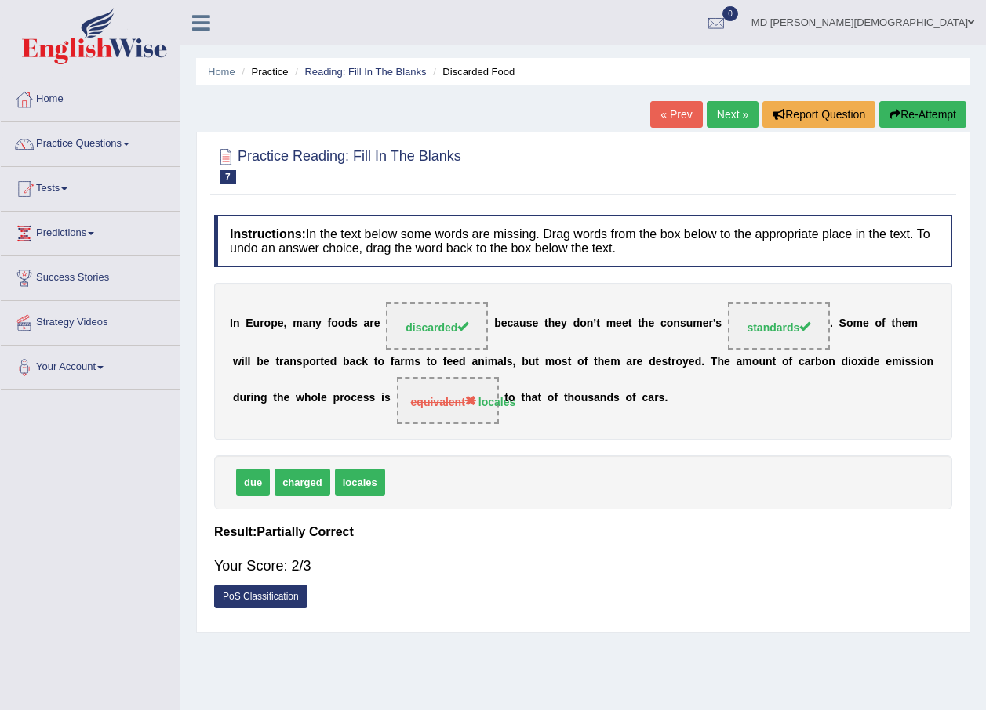
click at [743, 105] on link "Next »" at bounding box center [733, 114] width 52 height 27
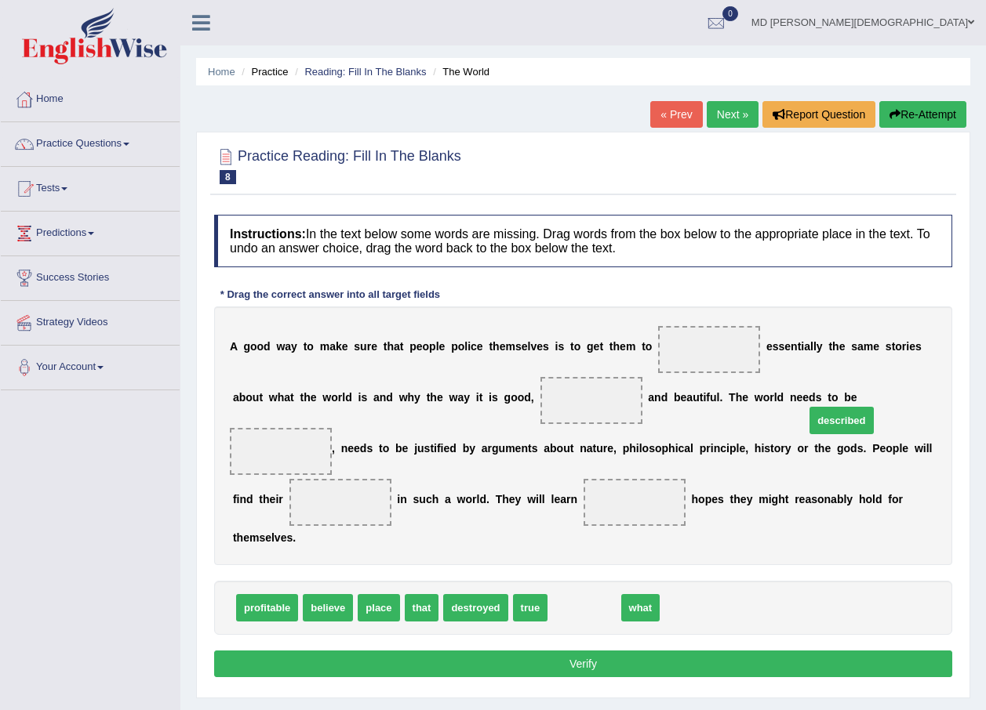
drag, startPoint x: 574, startPoint y: 583, endPoint x: 831, endPoint y: 395, distance: 318.2
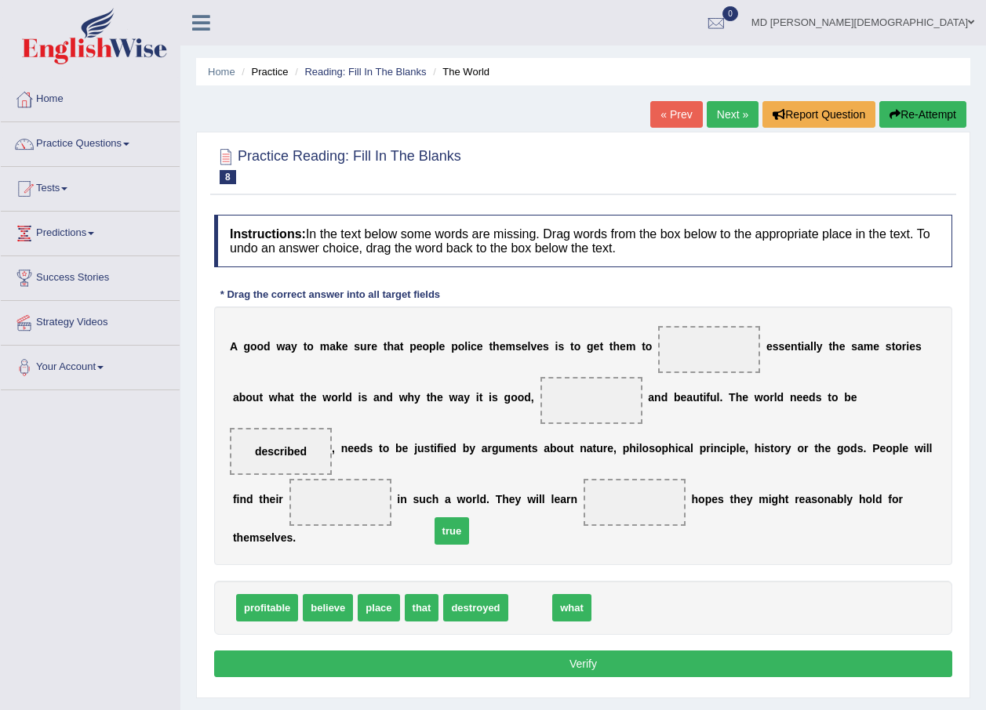
drag, startPoint x: 529, startPoint y: 586, endPoint x: 450, endPoint y: 509, distance: 109.8
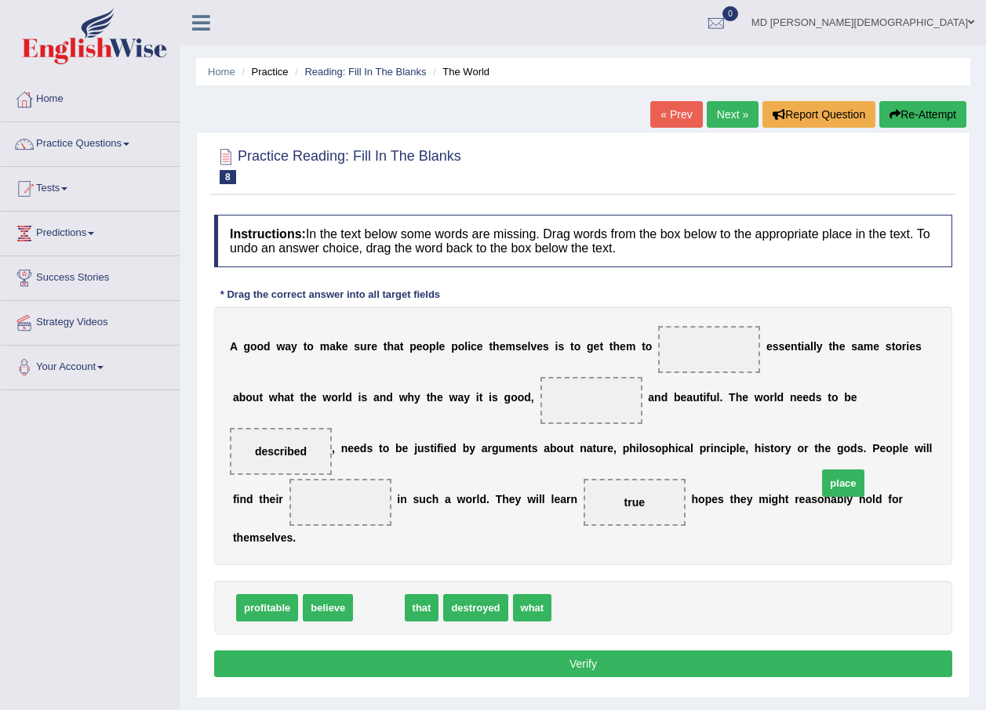
drag, startPoint x: 376, startPoint y: 587, endPoint x: 841, endPoint y: 463, distance: 480.7
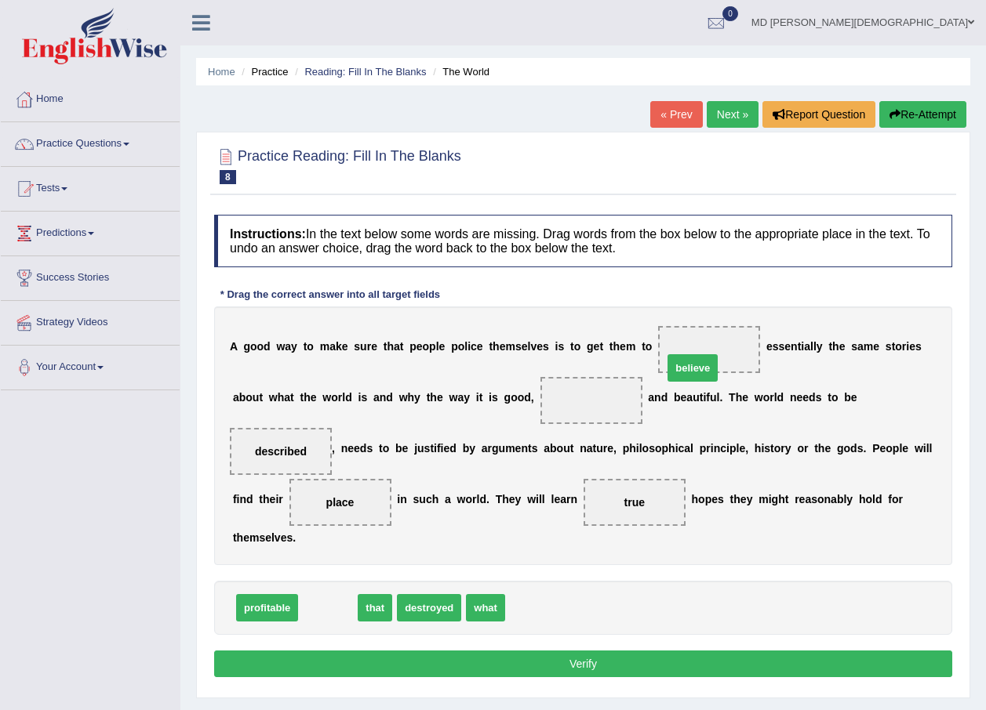
drag, startPoint x: 330, startPoint y: 578, endPoint x: 695, endPoint y: 338, distance: 436.5
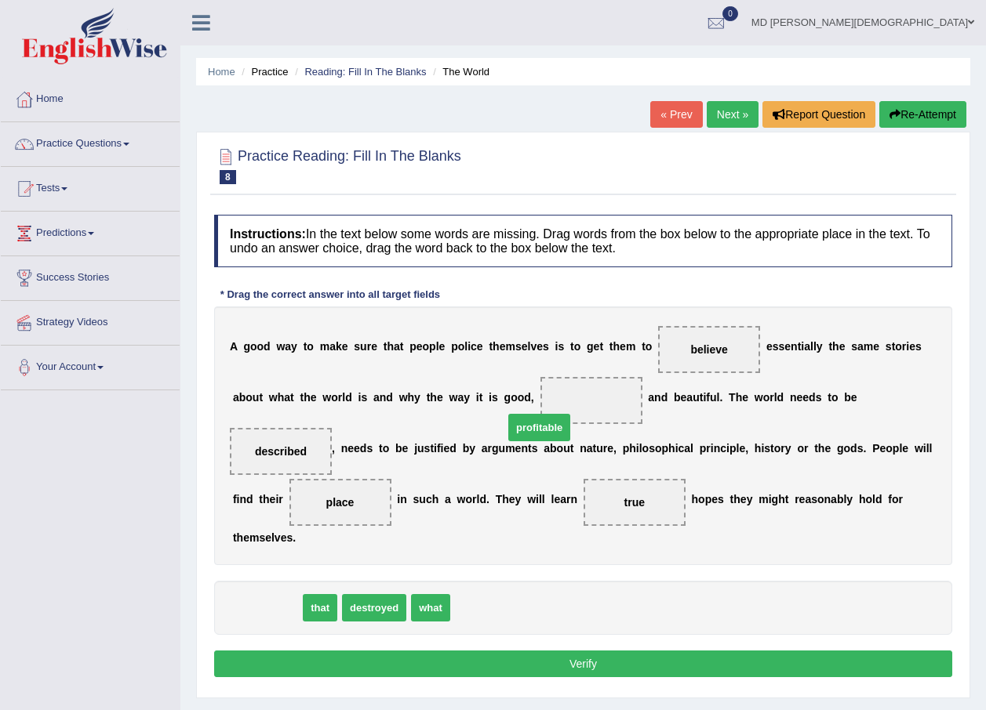
drag, startPoint x: 272, startPoint y: 581, endPoint x: 544, endPoint y: 401, distance: 326.5
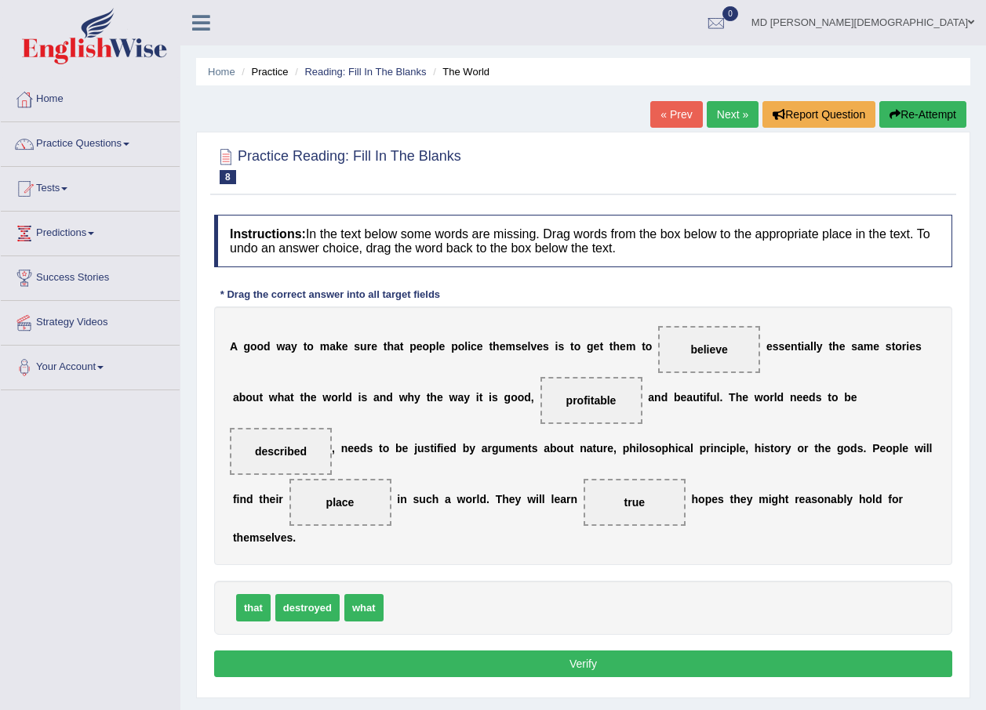
click at [574, 651] on button "Verify" at bounding box center [583, 664] width 738 height 27
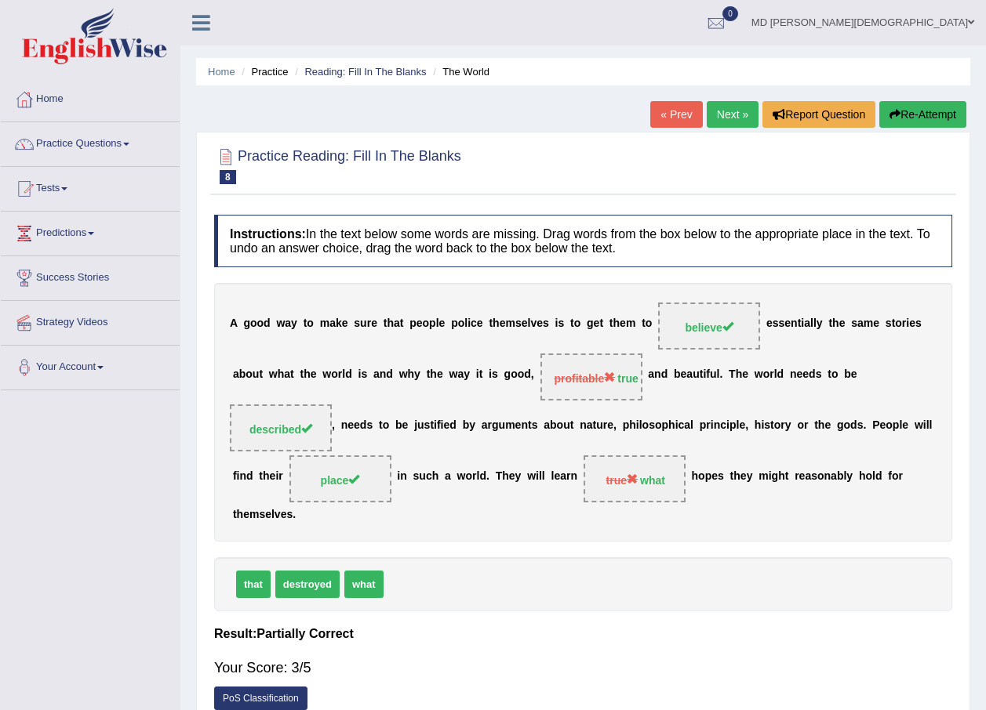
click at [735, 107] on link "Next »" at bounding box center [733, 114] width 52 height 27
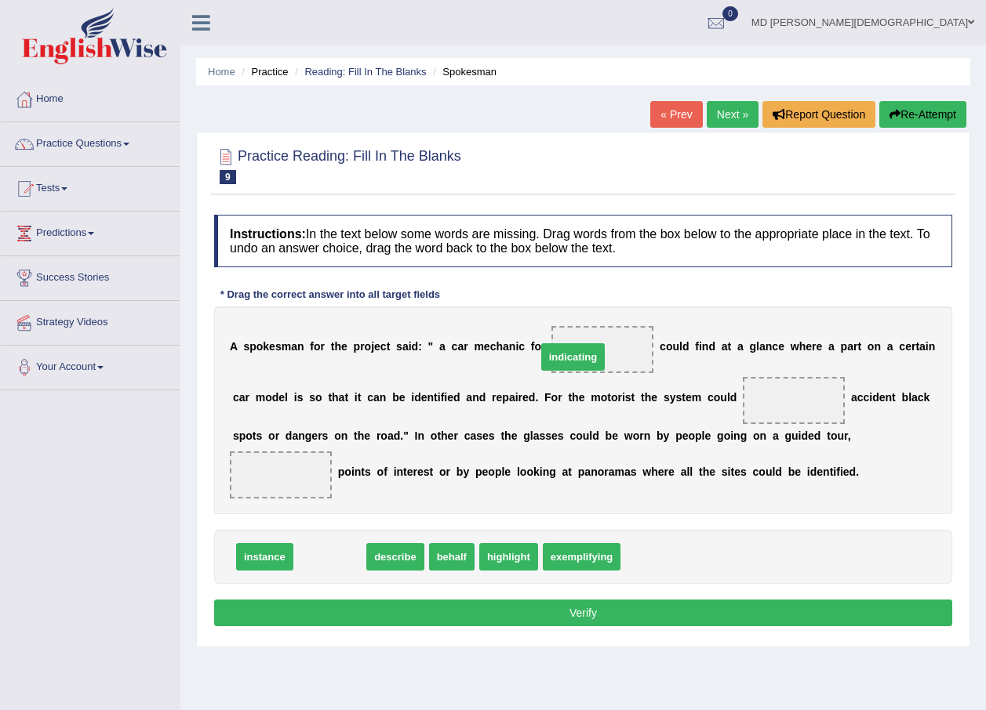
drag, startPoint x: 319, startPoint y: 564, endPoint x: 562, endPoint y: 364, distance: 314.8
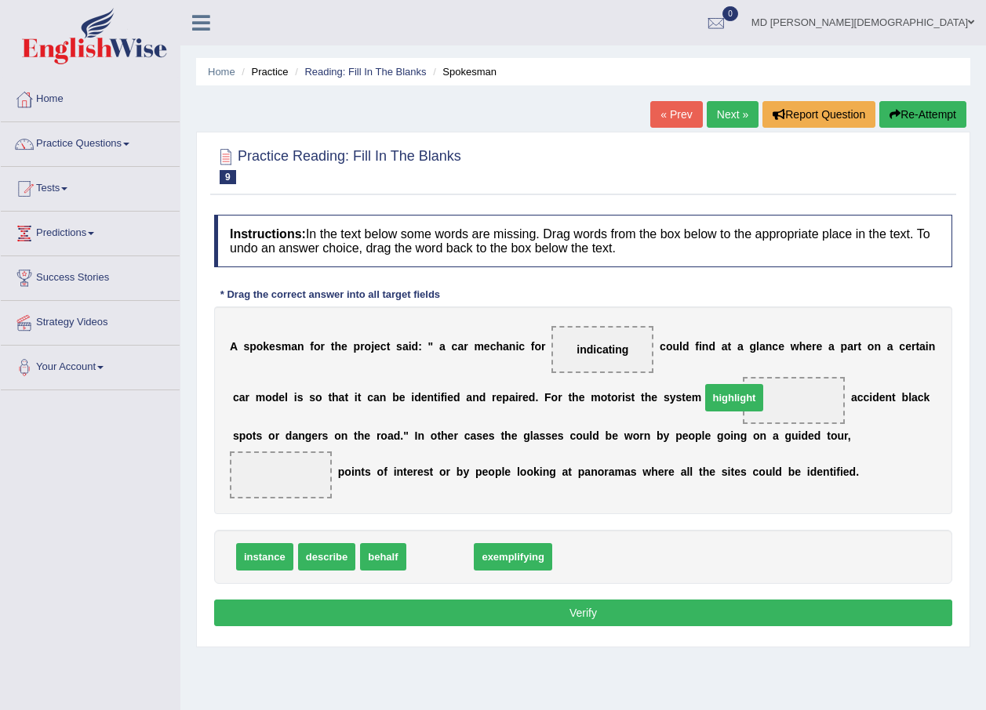
drag, startPoint x: 440, startPoint y: 563, endPoint x: 734, endPoint y: 404, distance: 334.4
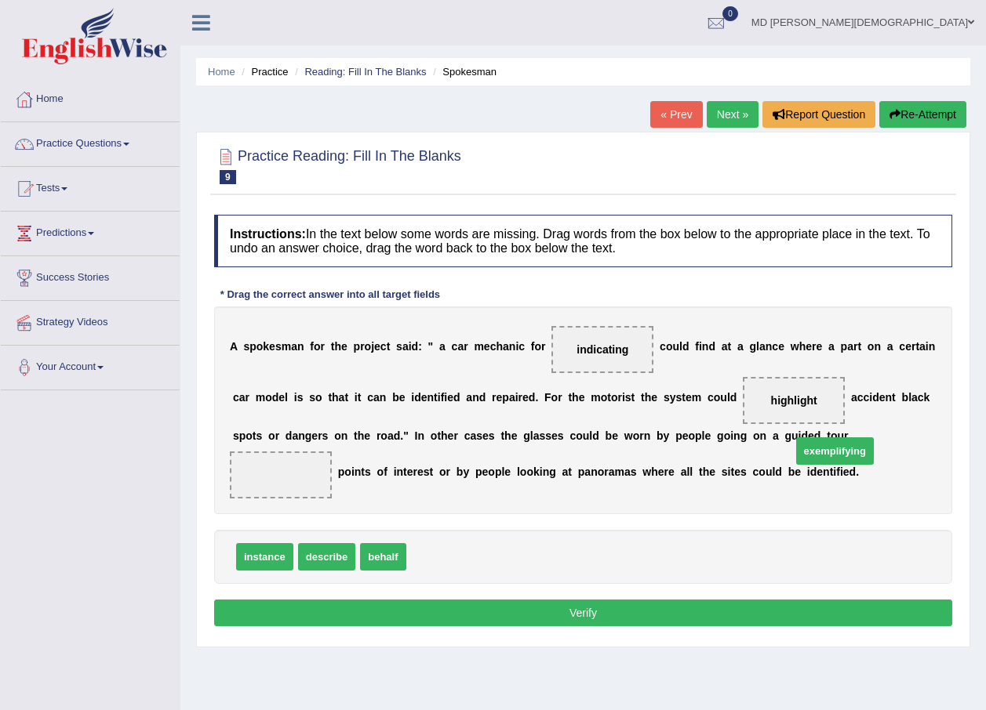
drag, startPoint x: 426, startPoint y: 558, endPoint x: 811, endPoint y: 452, distance: 399.3
click at [744, 604] on button "Verify" at bounding box center [583, 613] width 738 height 27
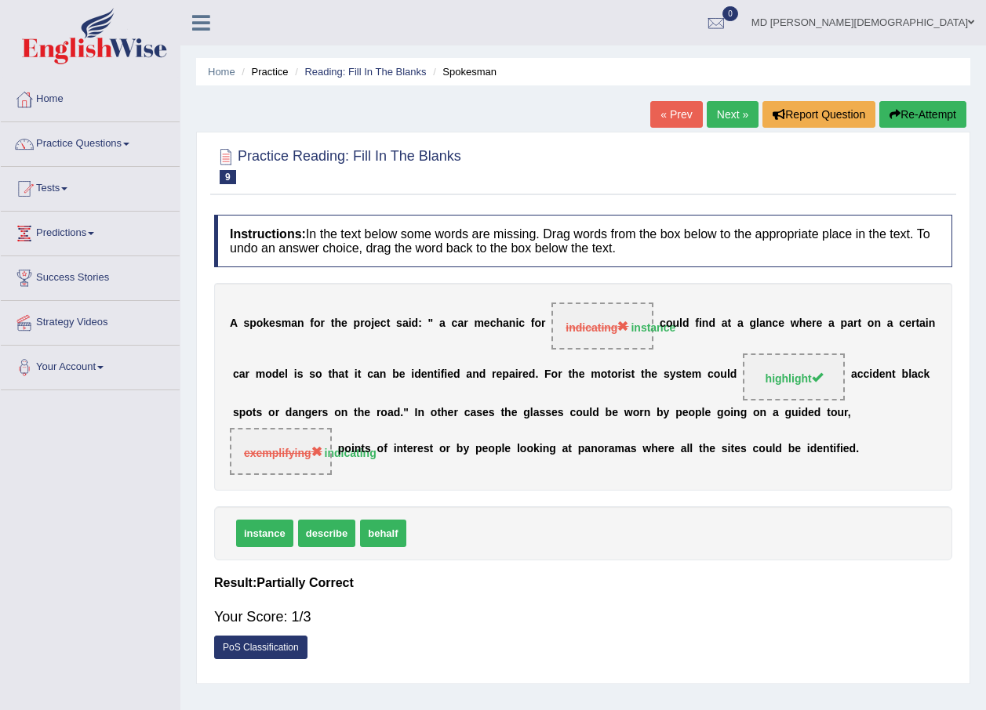
click at [729, 107] on link "Next »" at bounding box center [733, 114] width 52 height 27
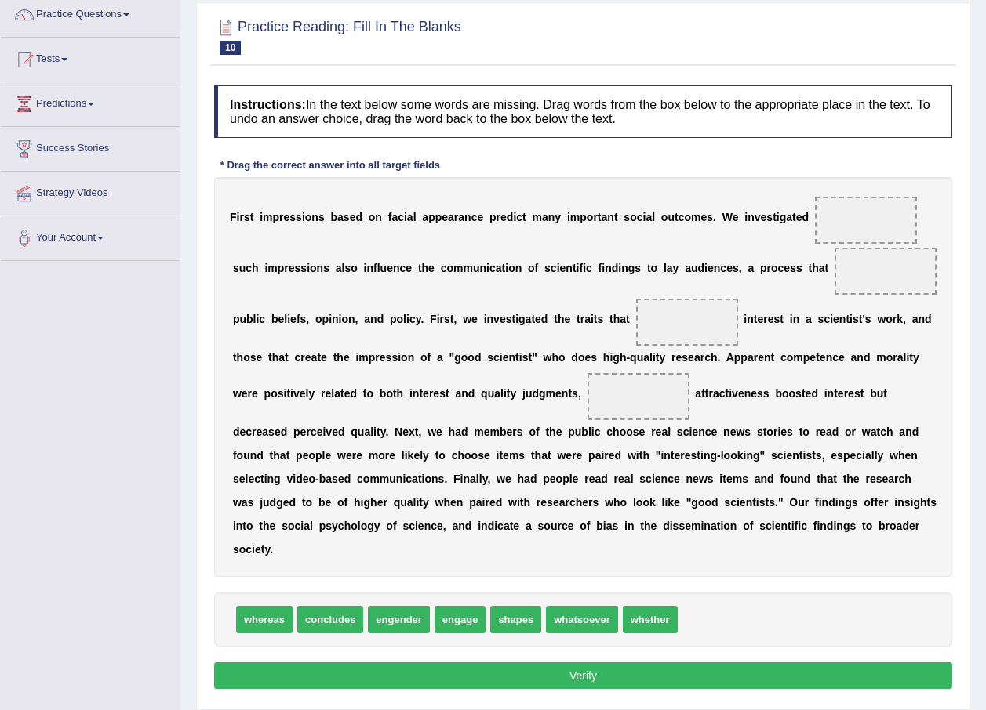
scroll to position [157, 0]
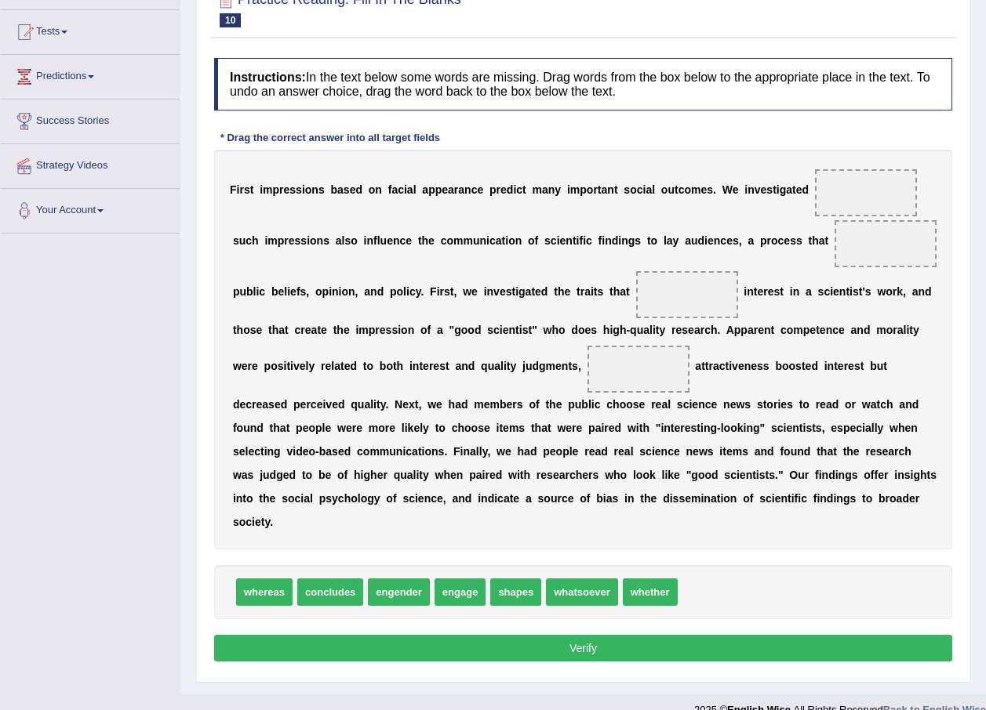
click at [446, 635] on button "Verify" at bounding box center [583, 648] width 738 height 27
drag, startPoint x: 328, startPoint y: 568, endPoint x: 837, endPoint y: 234, distance: 608.8
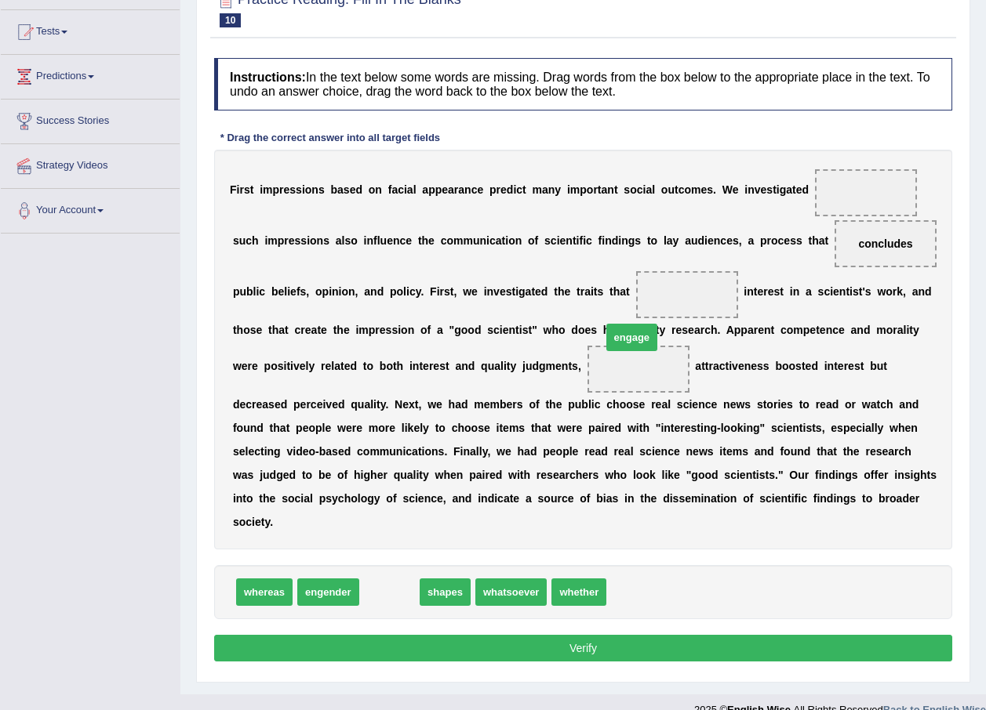
drag, startPoint x: 393, startPoint y: 573, endPoint x: 635, endPoint y: 318, distance: 351.7
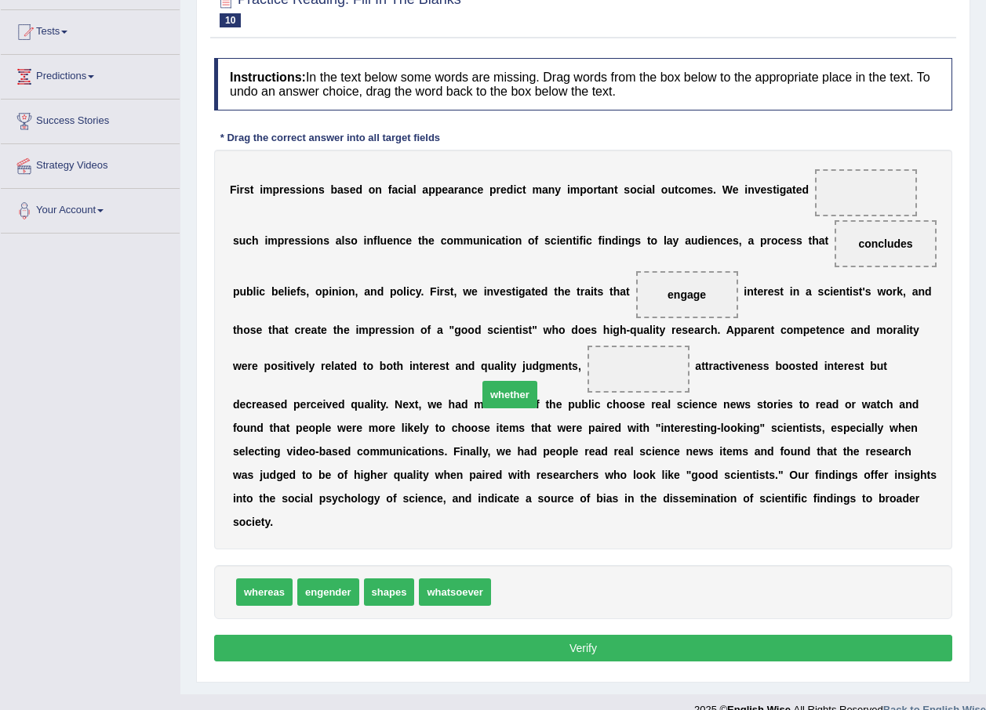
drag, startPoint x: 523, startPoint y: 570, endPoint x: 510, endPoint y: 372, distance: 198.1
drag, startPoint x: 389, startPoint y: 574, endPoint x: 828, endPoint y: 194, distance: 580.9
click at [676, 635] on button "Verify" at bounding box center [583, 648] width 738 height 27
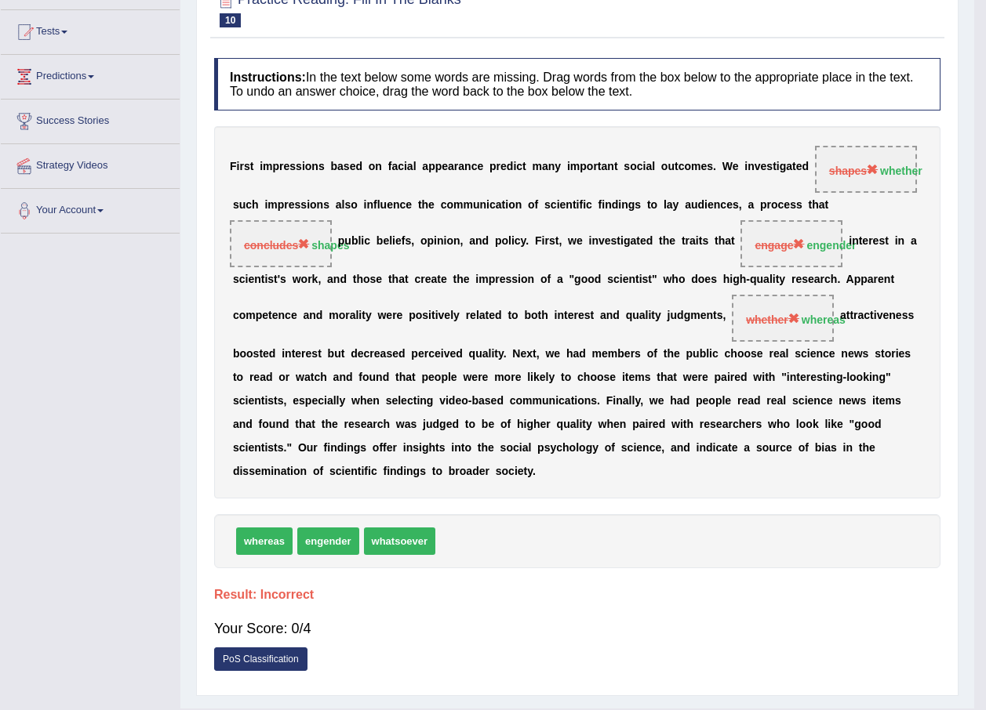
scroll to position [113, 0]
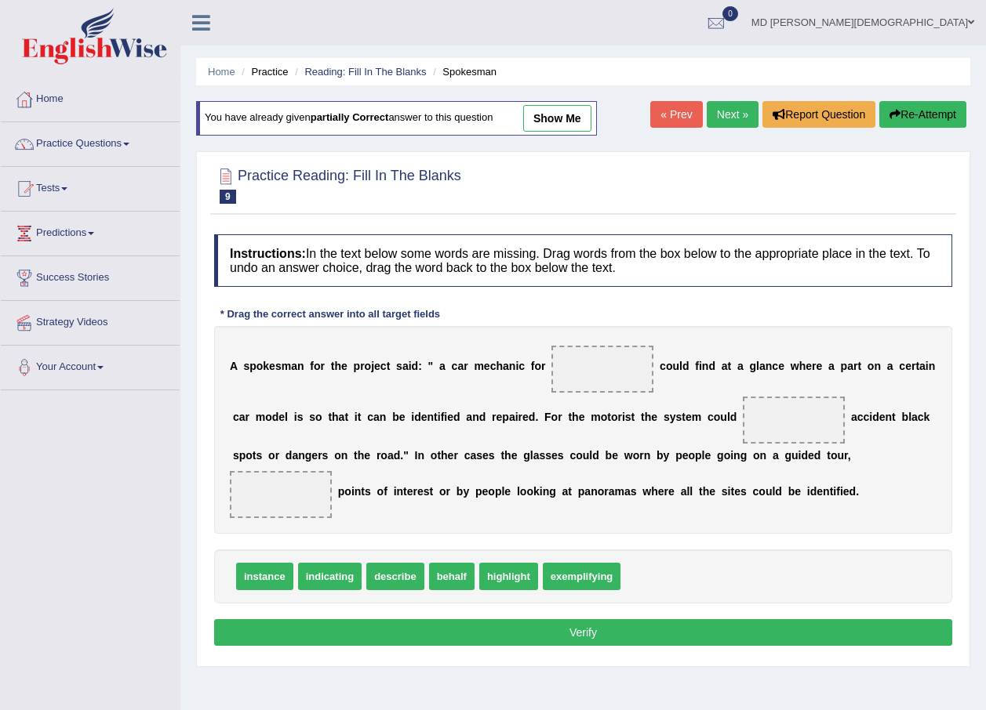
click at [553, 122] on link "show me" at bounding box center [557, 118] width 68 height 27
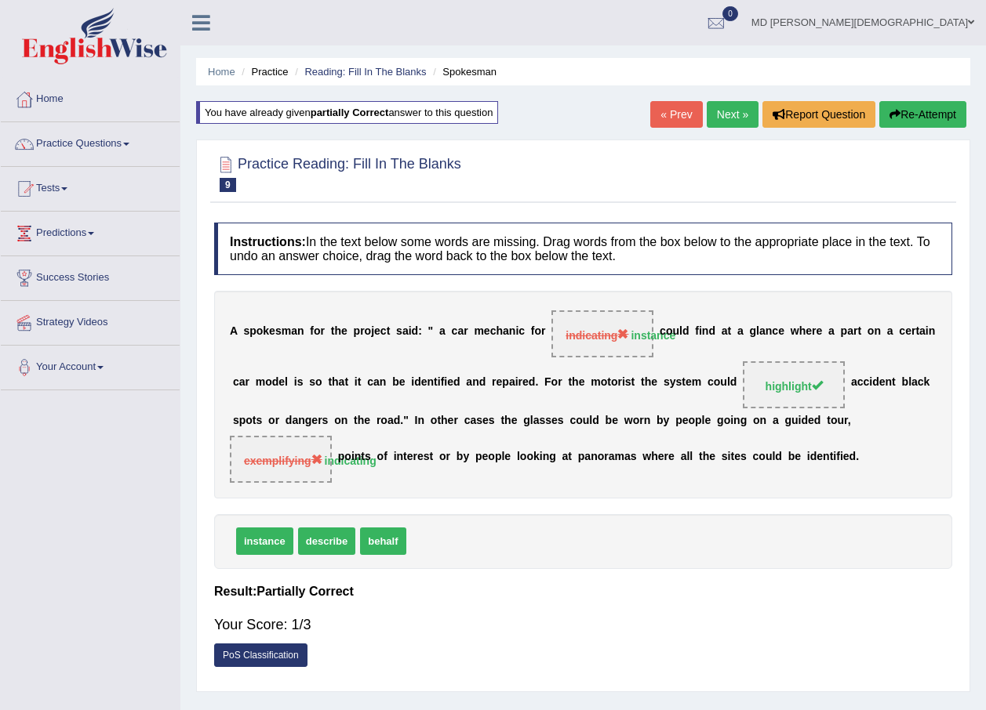
click at [742, 113] on link "Next »" at bounding box center [733, 114] width 52 height 27
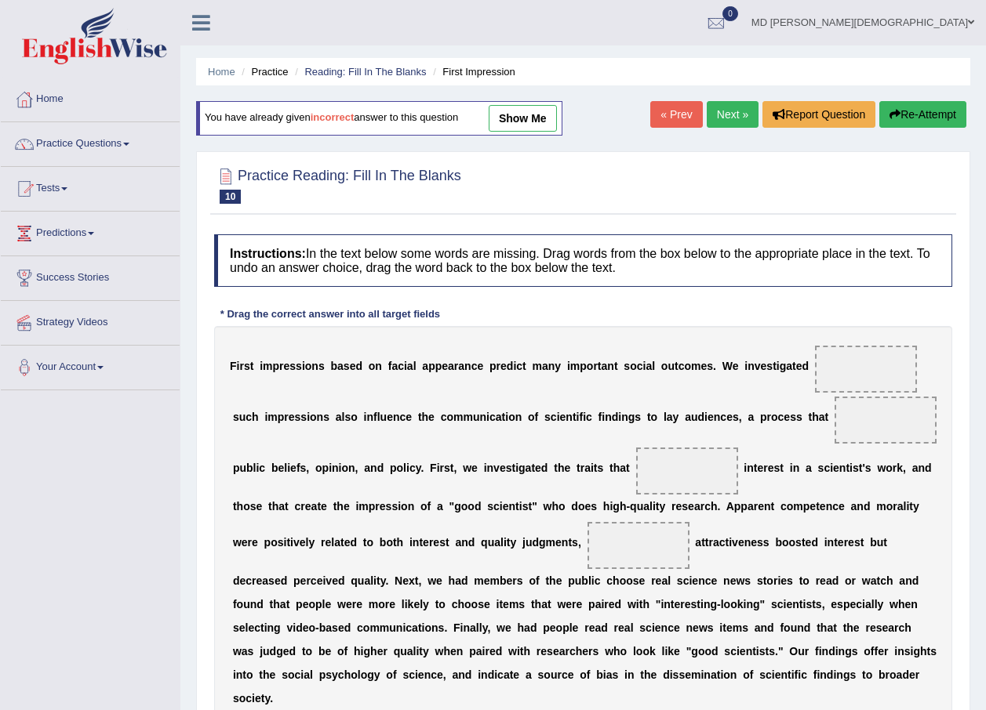
click at [543, 114] on link "show me" at bounding box center [523, 118] width 68 height 27
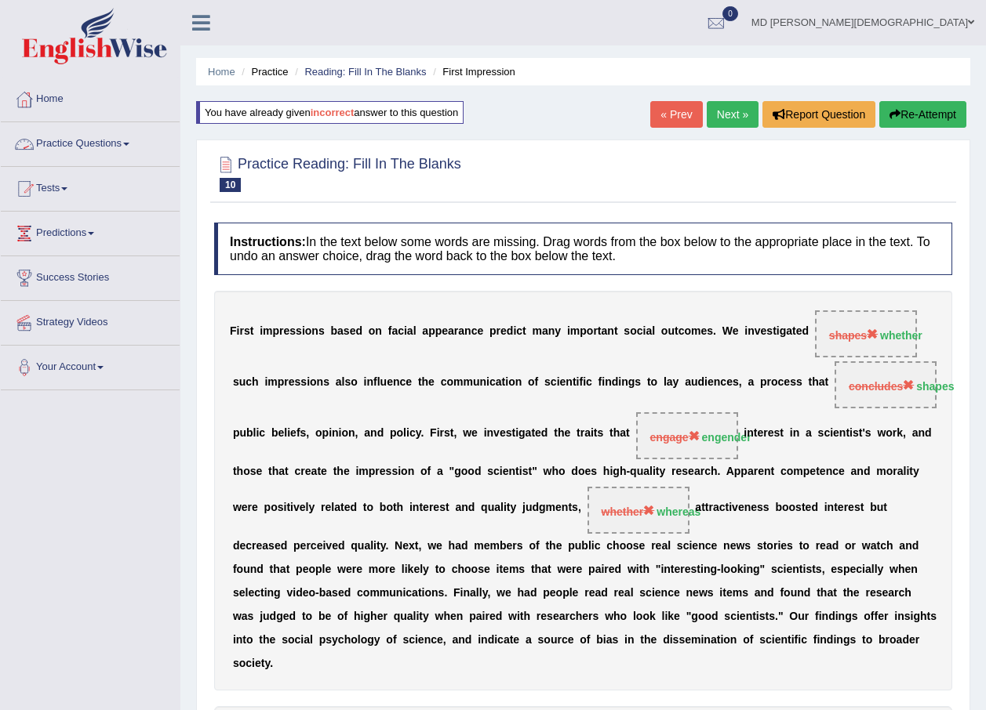
click at [104, 142] on link "Practice Questions" at bounding box center [90, 141] width 179 height 39
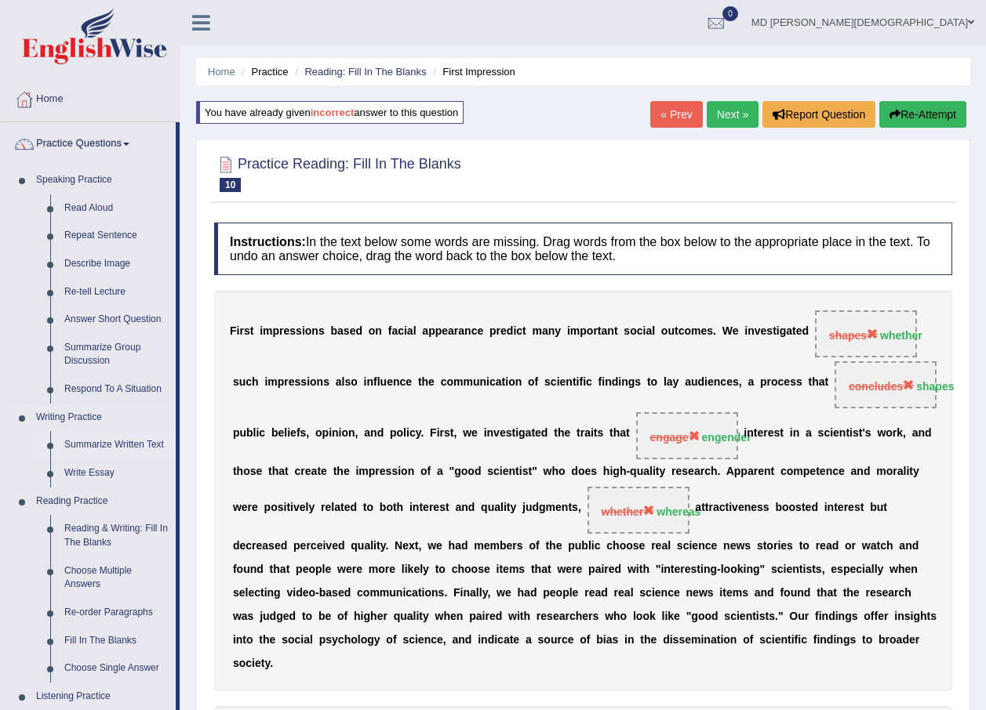
click at [119, 445] on link "Summarize Written Text" at bounding box center [116, 445] width 118 height 28
